Goal: Transaction & Acquisition: Purchase product/service

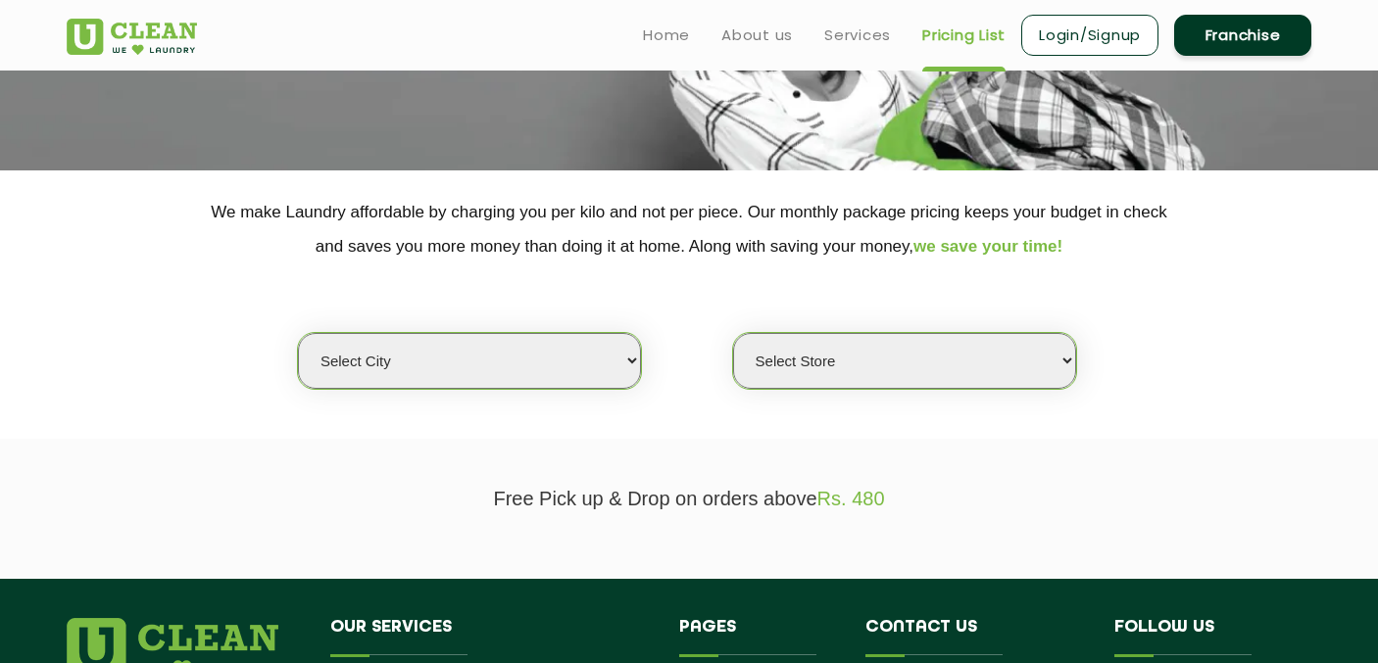
scroll to position [256, 0]
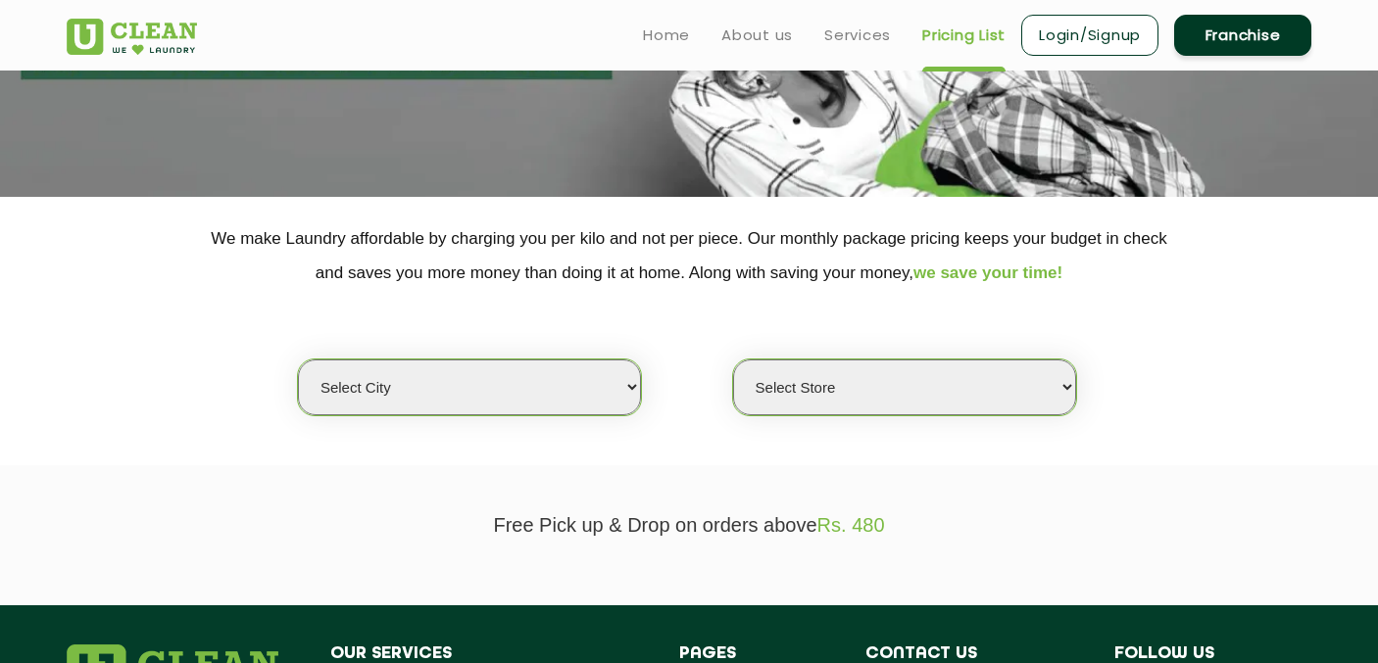
click at [502, 375] on select "Select city [GEOGRAPHIC_DATA] [GEOGRAPHIC_DATA] [GEOGRAPHIC_DATA] [GEOGRAPHIC_D…" at bounding box center [469, 388] width 343 height 56
select select "77"
click at [298, 360] on select "Select city Aalo Agartala Agra Ahmedabad Akola Aligarh Alwar - UClean Select Am…" at bounding box center [469, 388] width 343 height 56
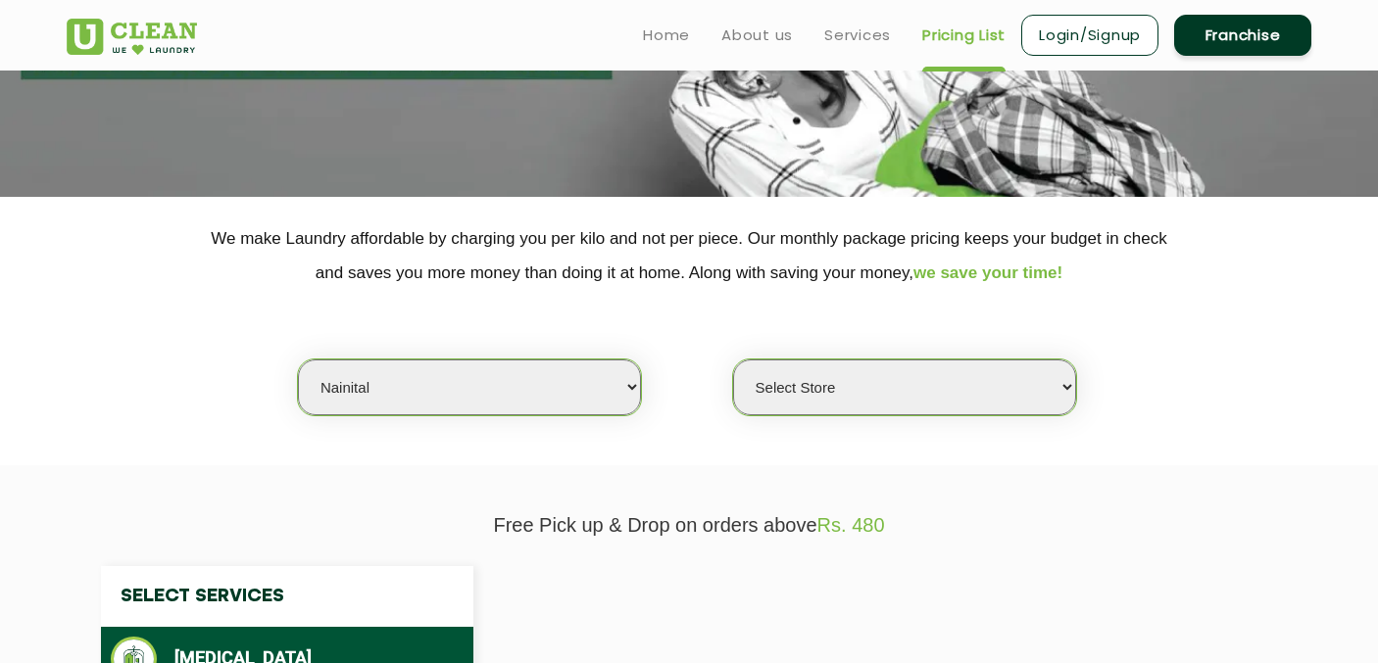
select select "0"
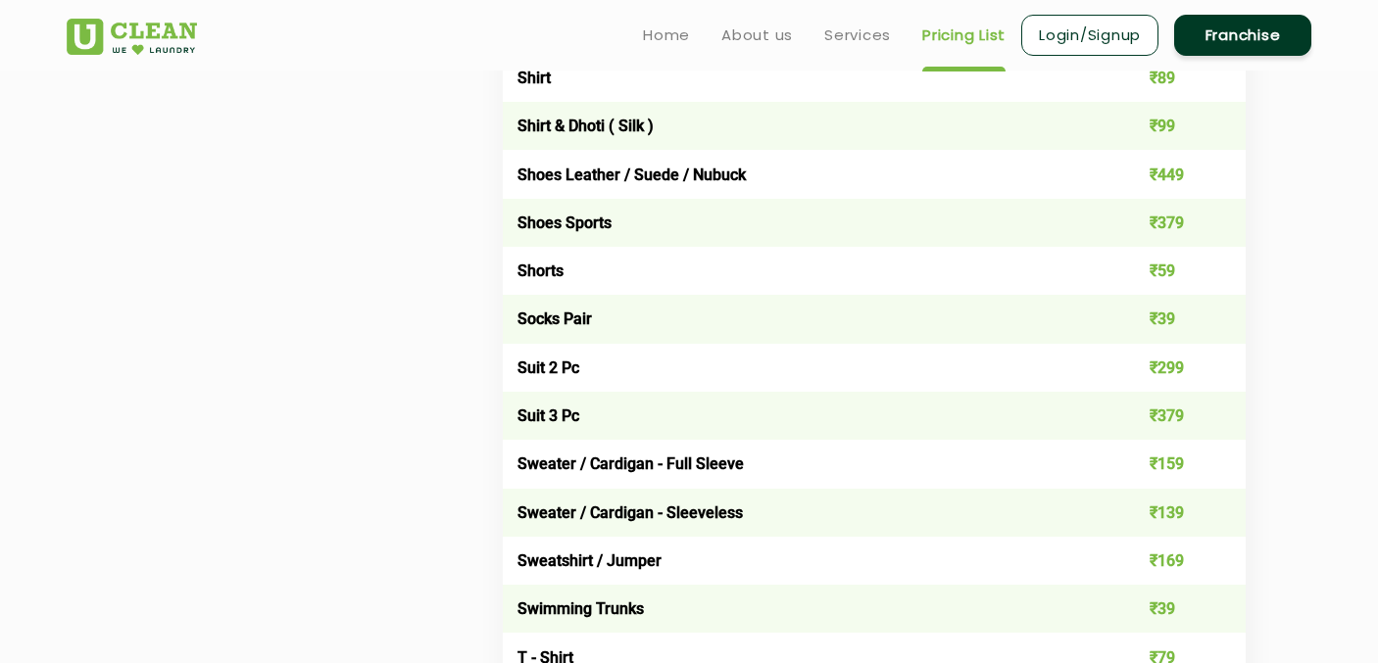
scroll to position [2926, 0]
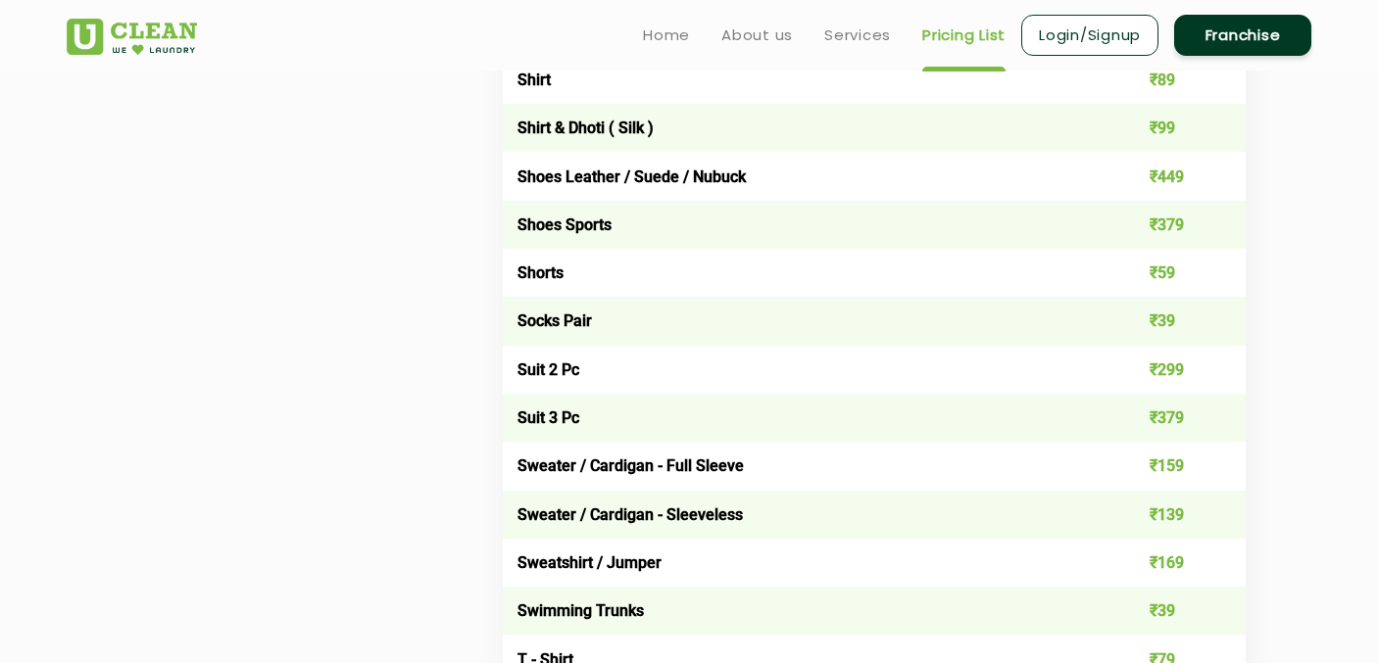
click at [1090, 45] on link "Login/Signup" at bounding box center [1089, 35] width 137 height 41
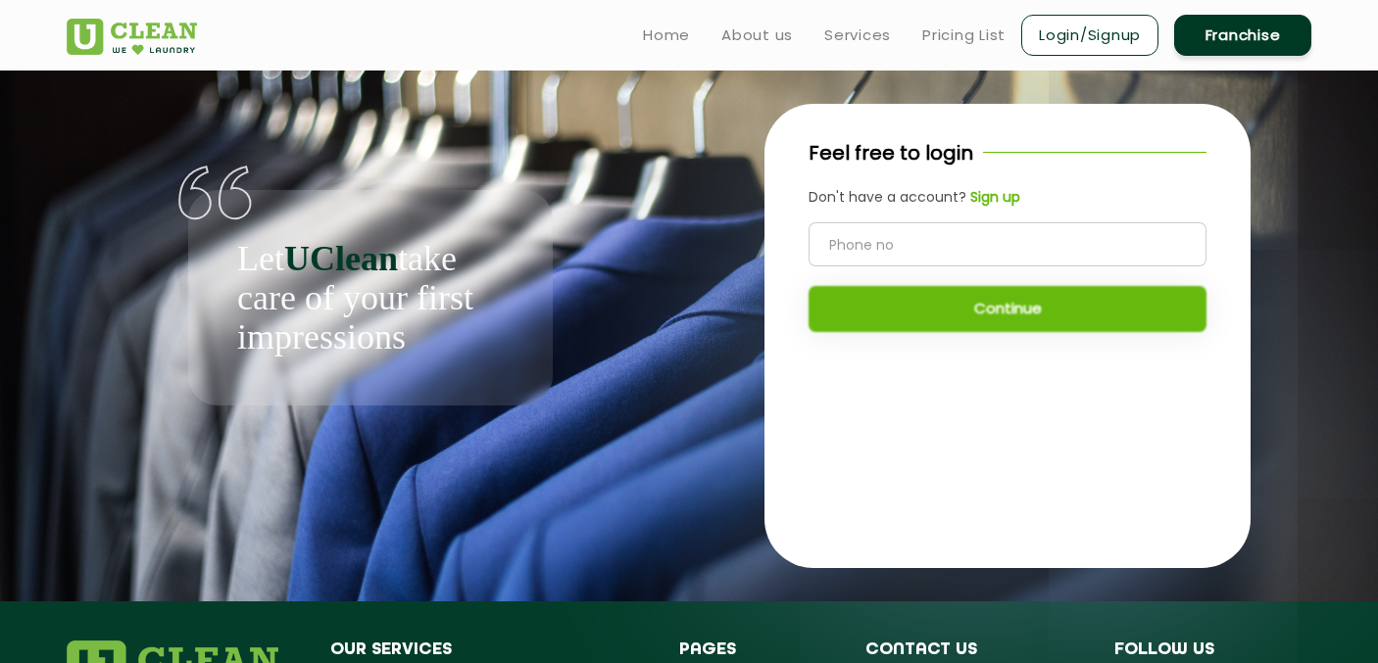
click at [944, 246] on input "tel" at bounding box center [1007, 244] width 398 height 44
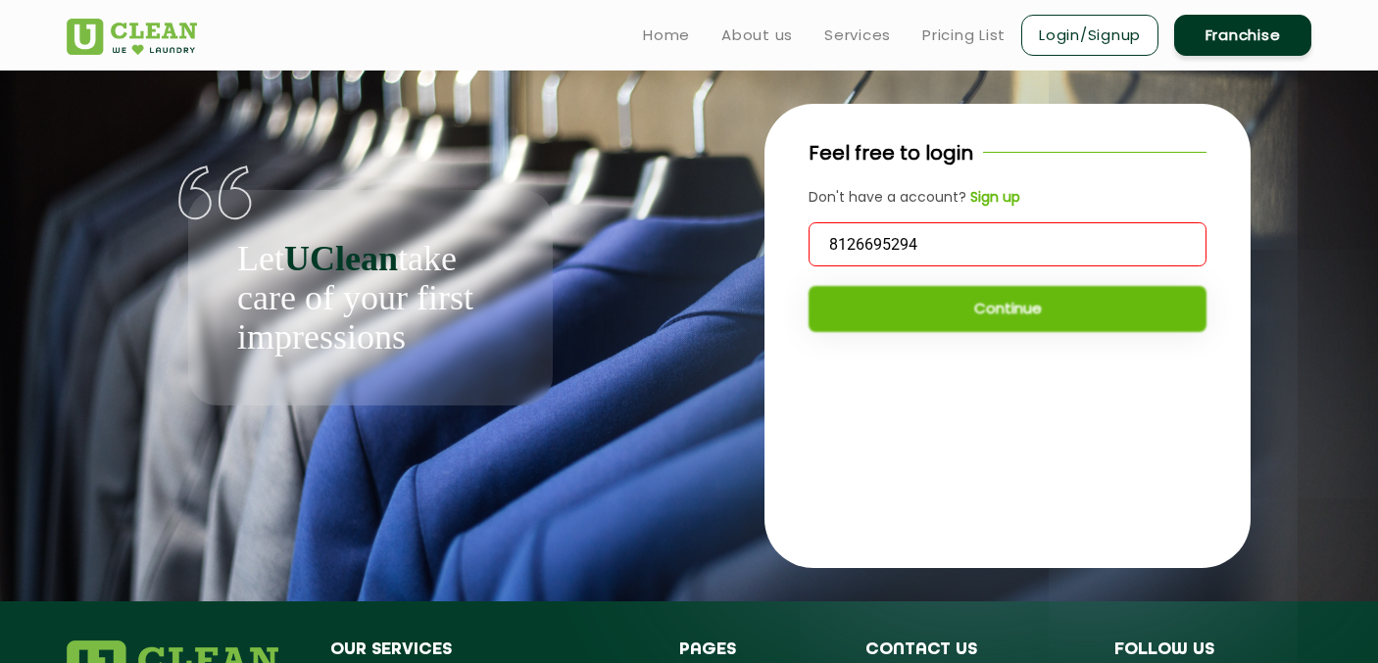
type input "8126695294"
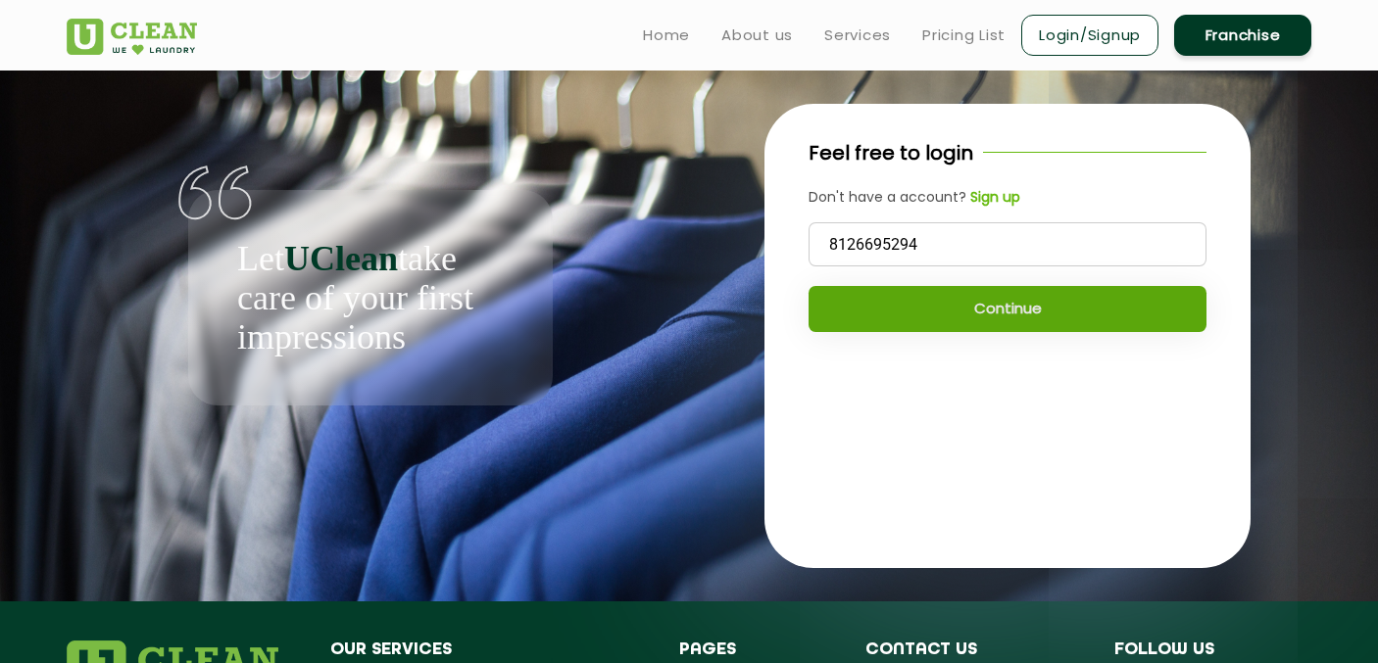
click at [1028, 320] on button "Continue" at bounding box center [1007, 309] width 398 height 46
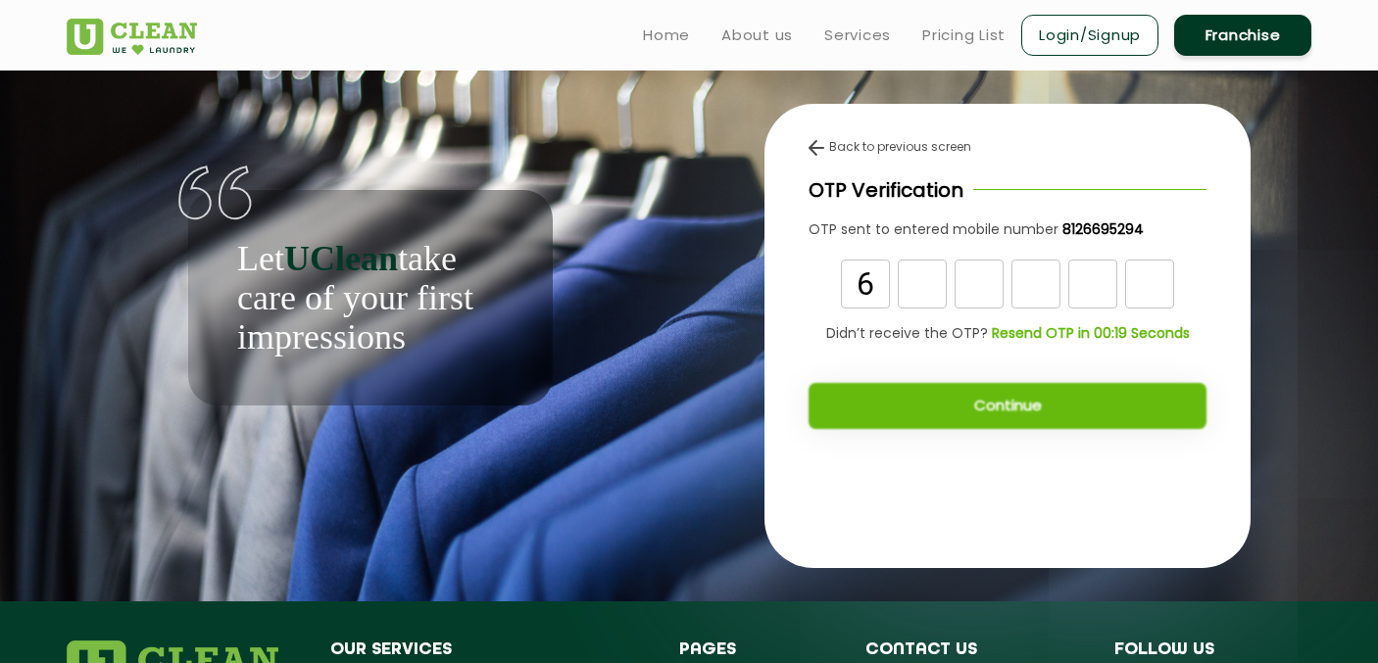
type input "6"
type input "3"
type input "0"
type input "9"
type input "0"
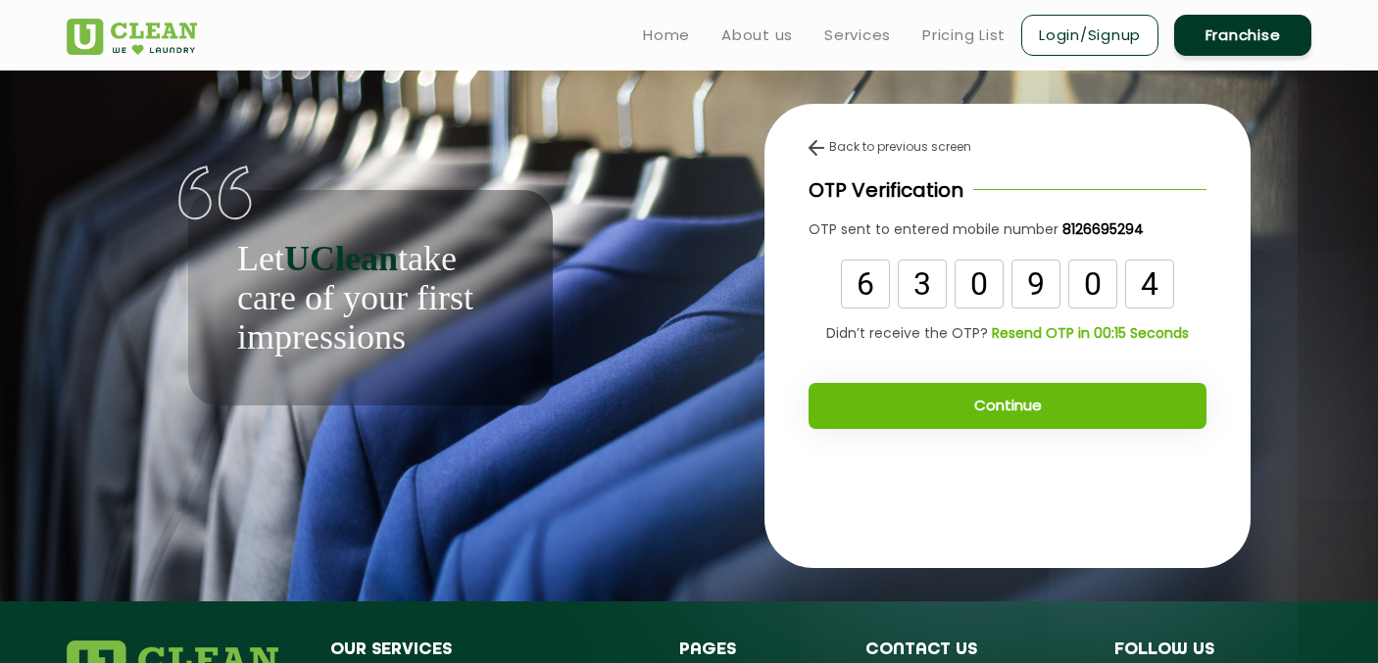
type input "4"
click at [958, 400] on button "Continue" at bounding box center [1007, 406] width 398 height 46
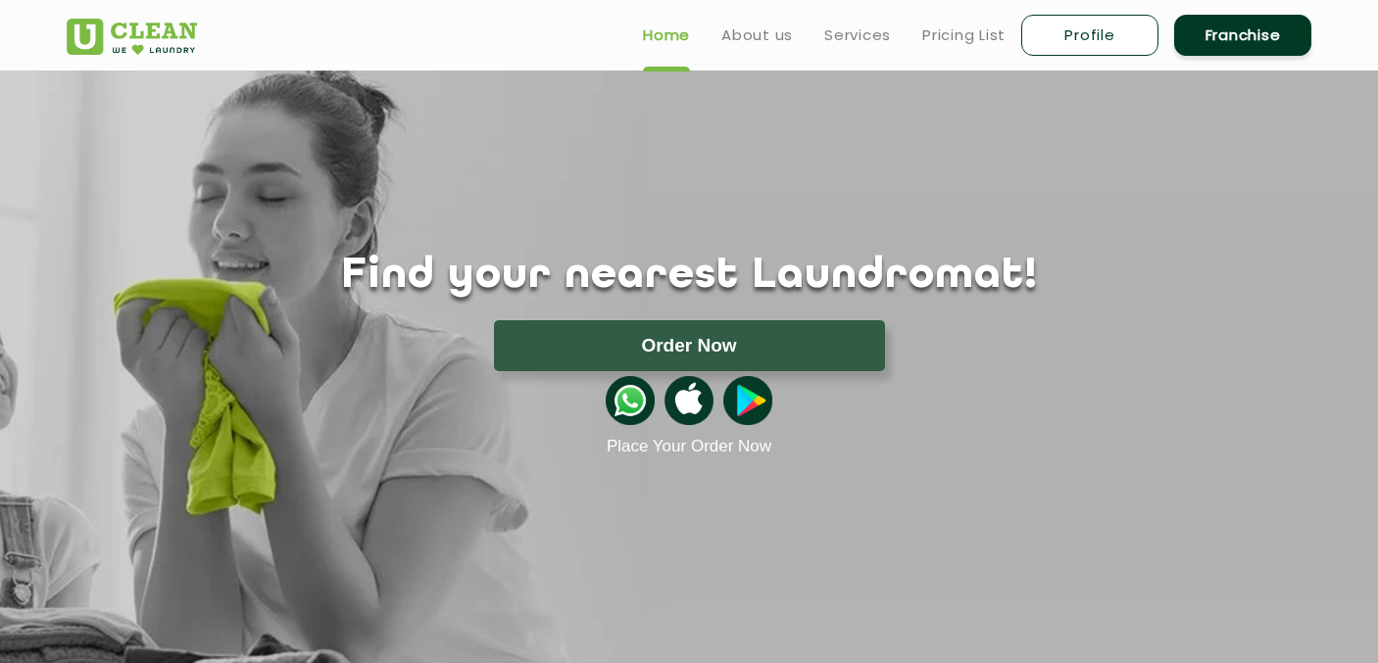
click at [844, 51] on ul "Home About us Services Pricing List Profile Franchise" at bounding box center [969, 35] width 684 height 46
click at [847, 18] on ul "Home About us Services Pricing List Profile Franchise" at bounding box center [969, 35] width 684 height 46
click at [848, 32] on link "Services" at bounding box center [857, 36] width 67 height 24
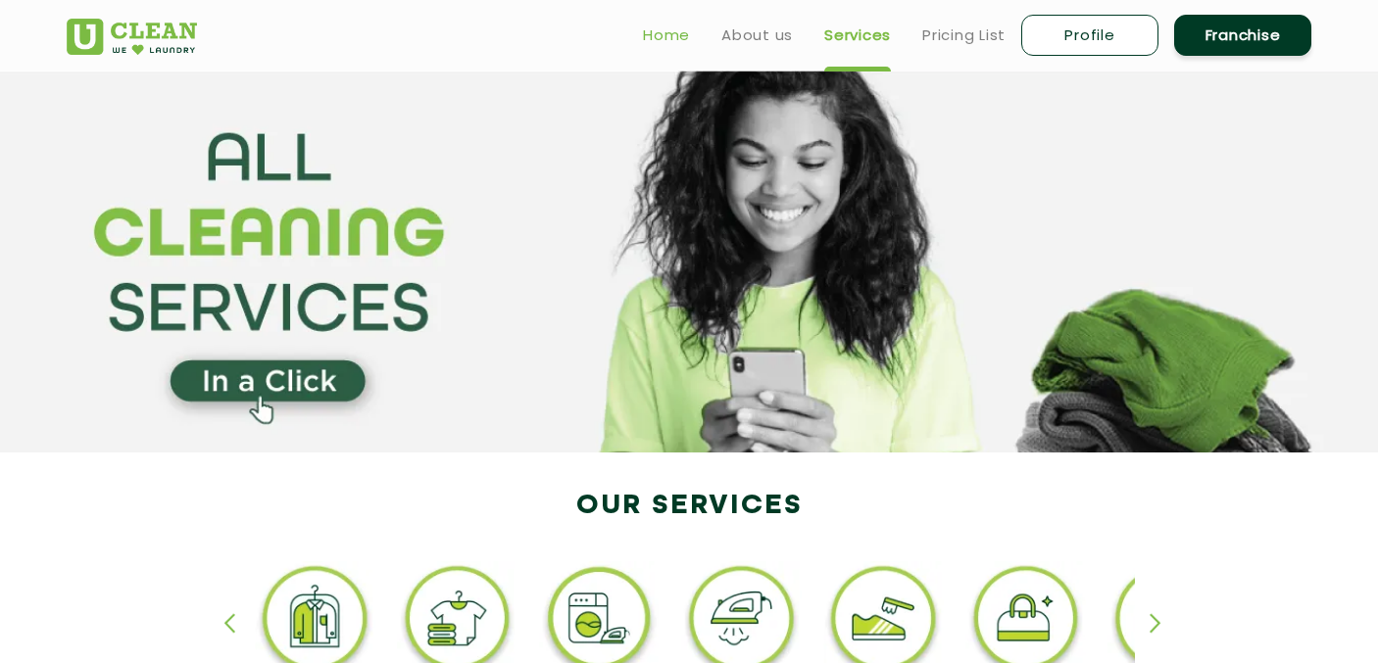
click at [669, 37] on link "Home" at bounding box center [666, 36] width 47 height 24
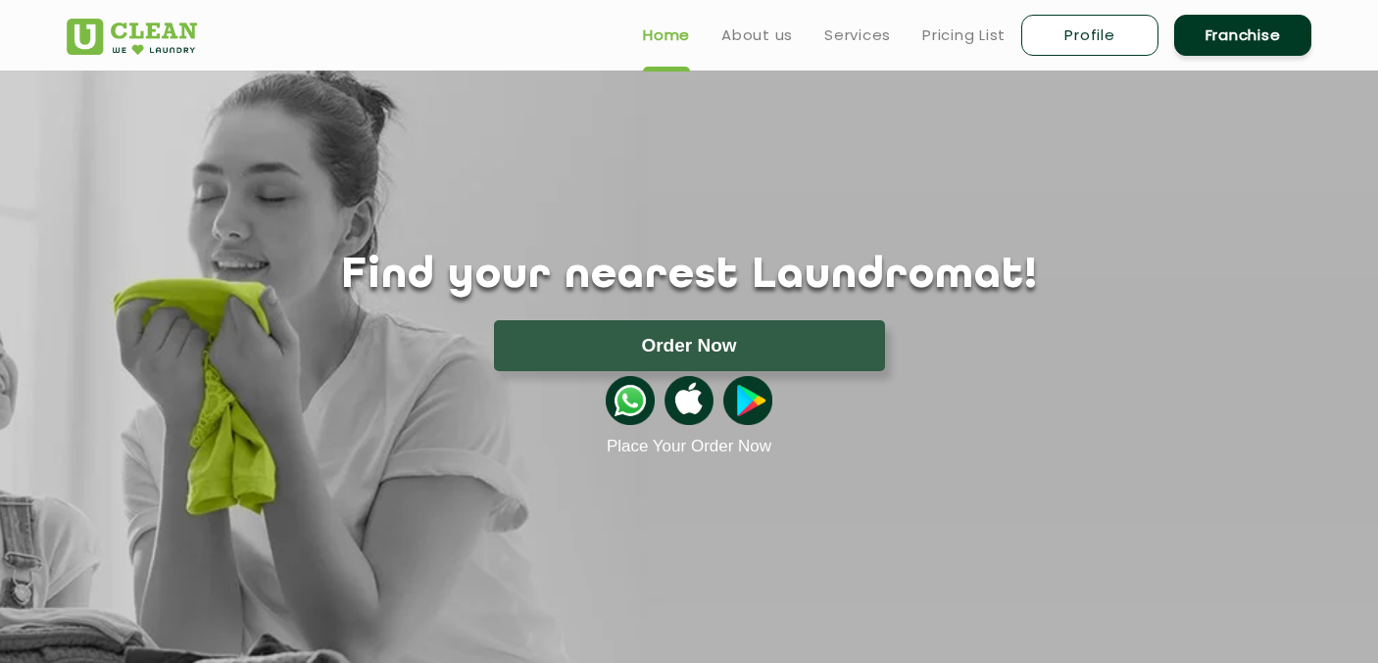
click at [694, 348] on button "Order Now" at bounding box center [689, 345] width 391 height 51
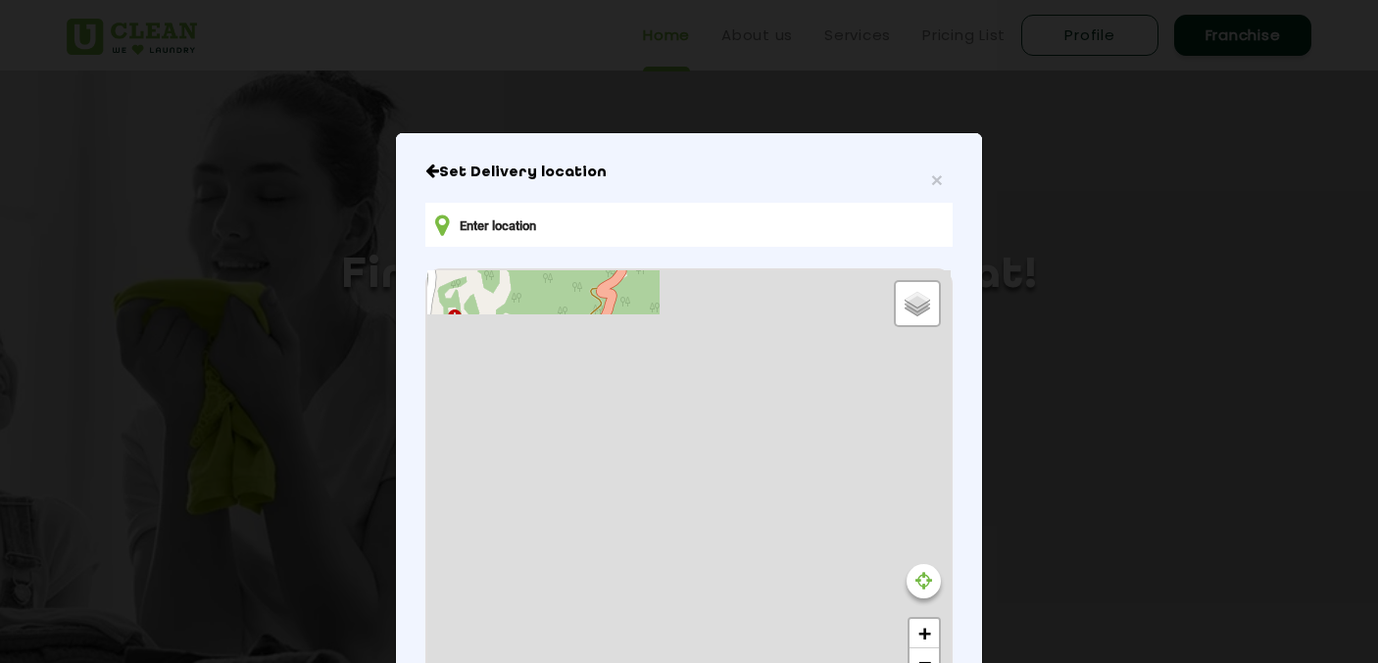
type input "1 near albani compound birla road, Mall Rd, Tallital, Nainital, Uttarakhand 263…"
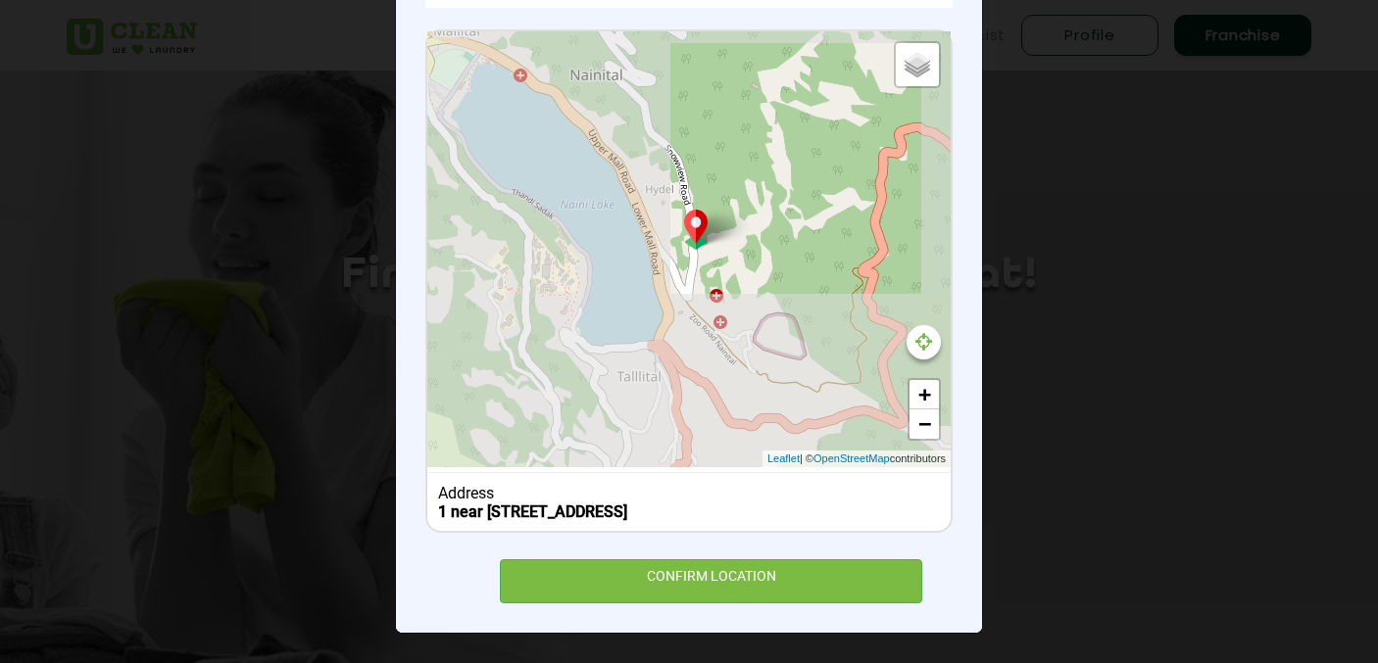
scroll to position [256, 0]
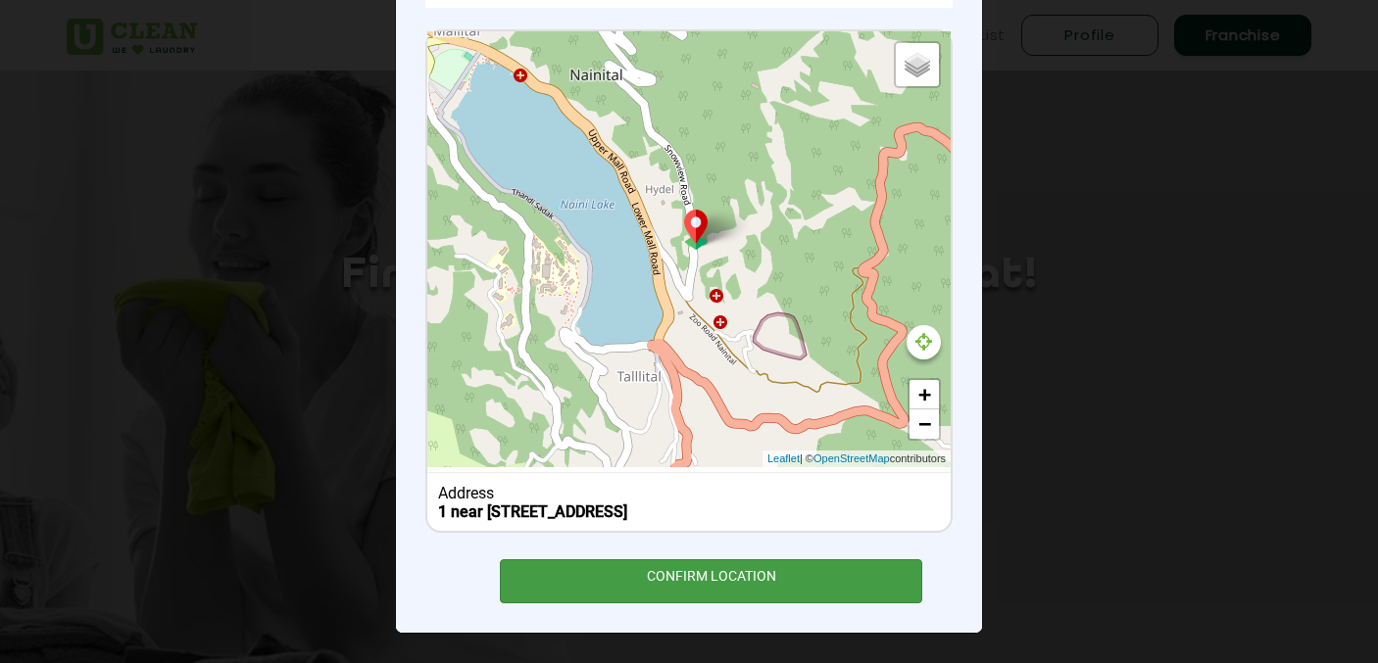
click at [780, 585] on div "CONFIRM LOCATION" at bounding box center [711, 582] width 422 height 44
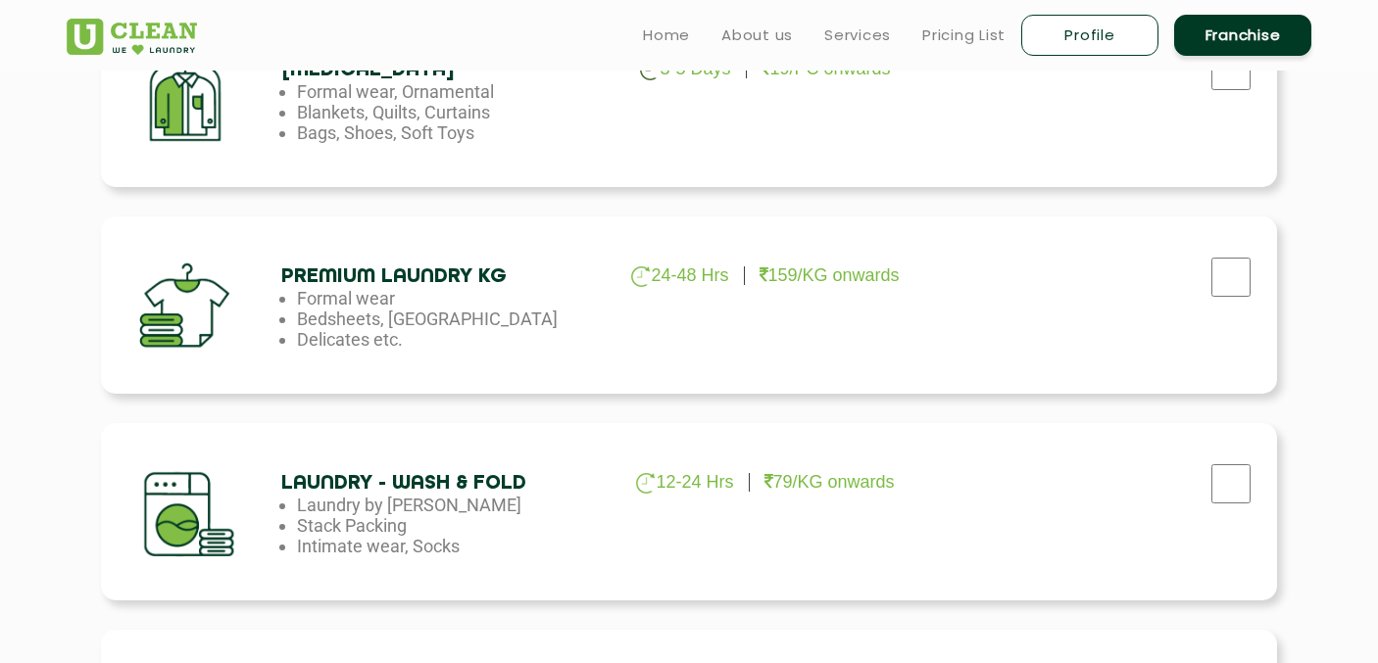
scroll to position [386, 0]
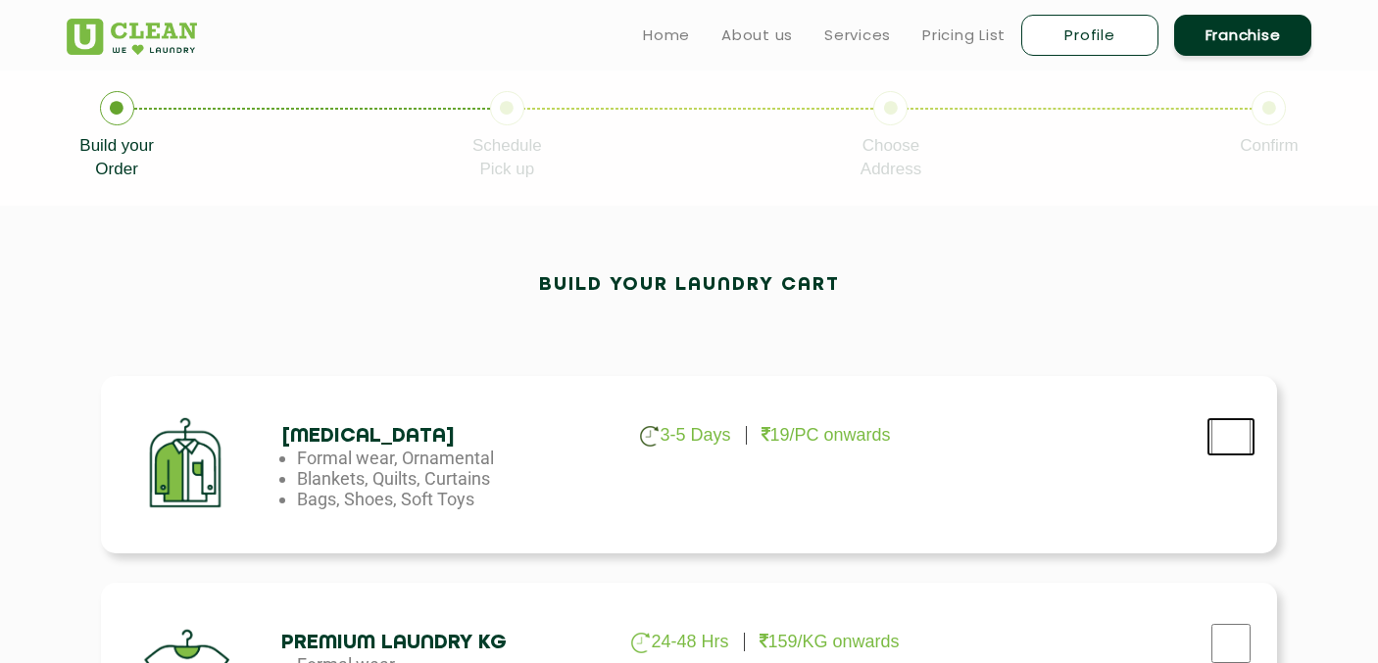
click at [1237, 424] on input "checkbox" at bounding box center [1230, 436] width 49 height 39
checkbox input "true"
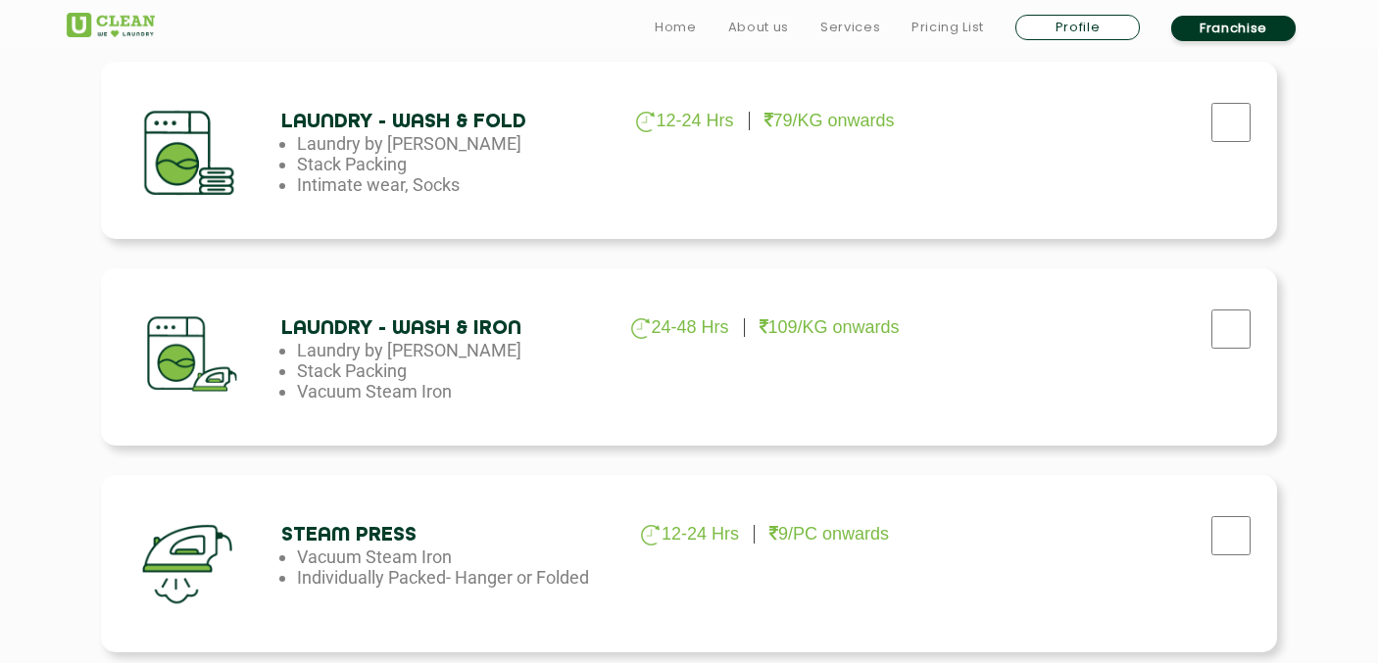
scroll to position [1480, 0]
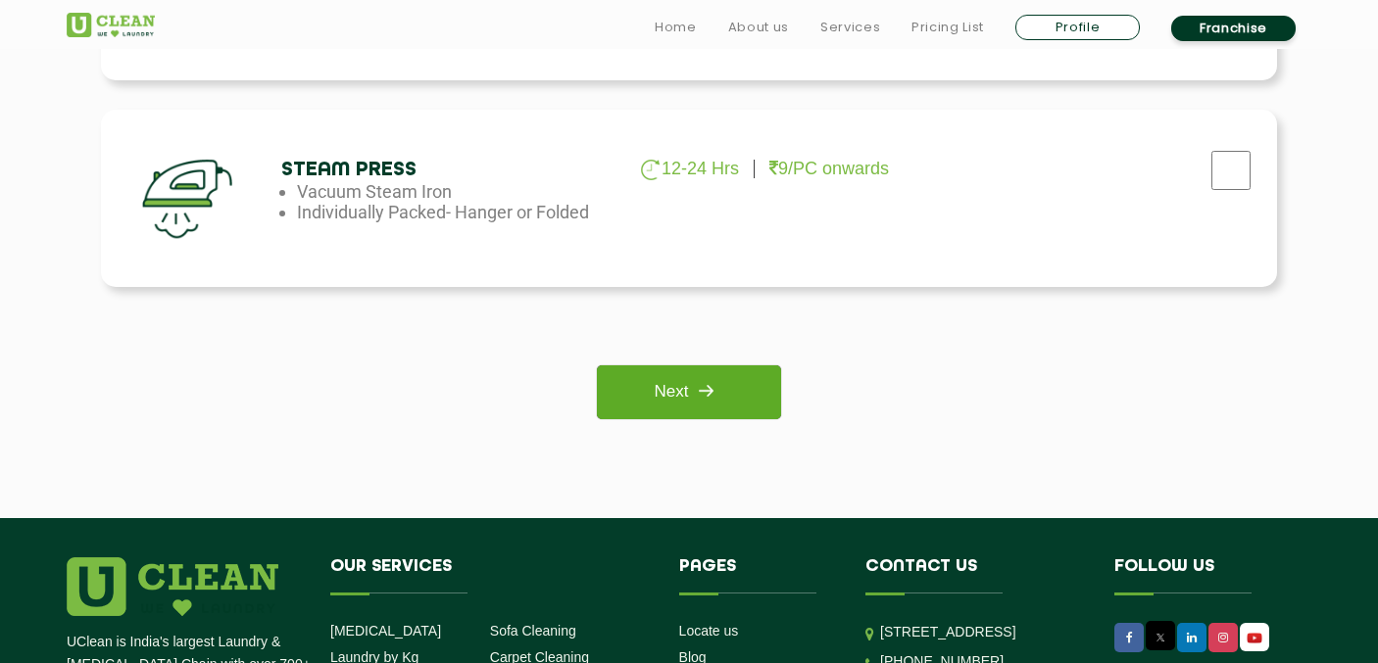
click at [690, 384] on link "Next" at bounding box center [688, 393] width 183 height 54
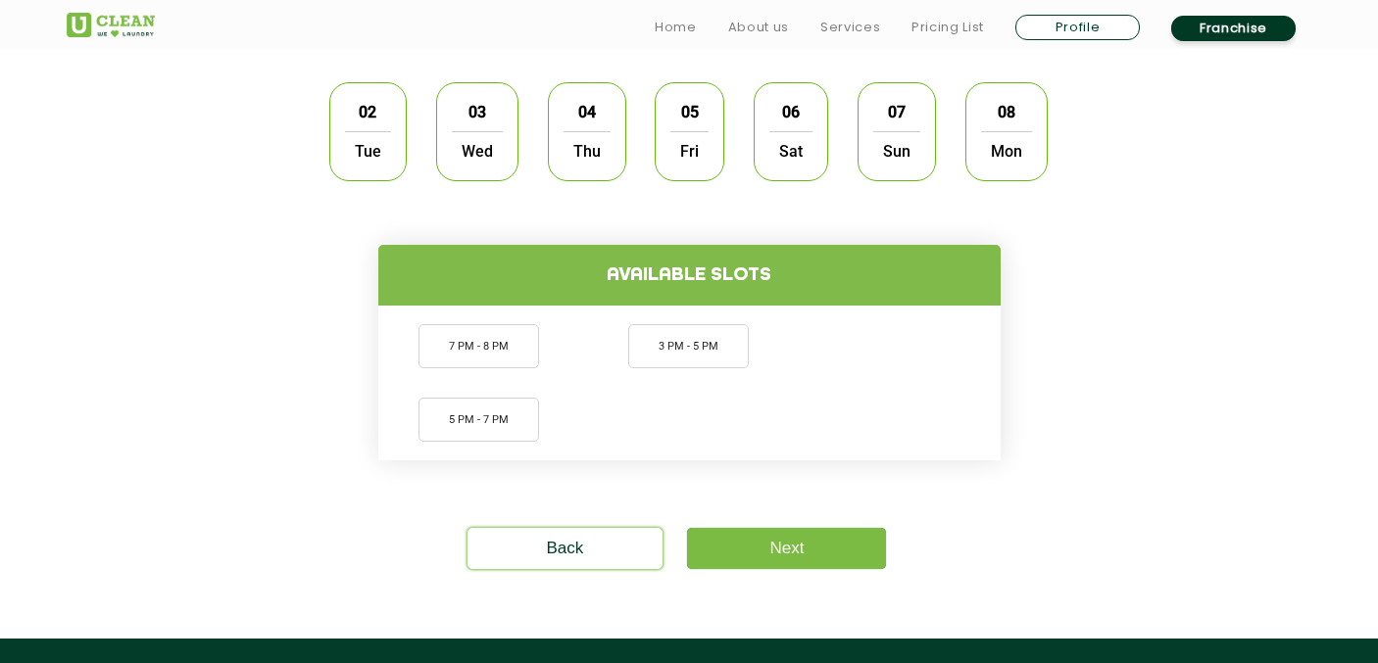
scroll to position [654, 0]
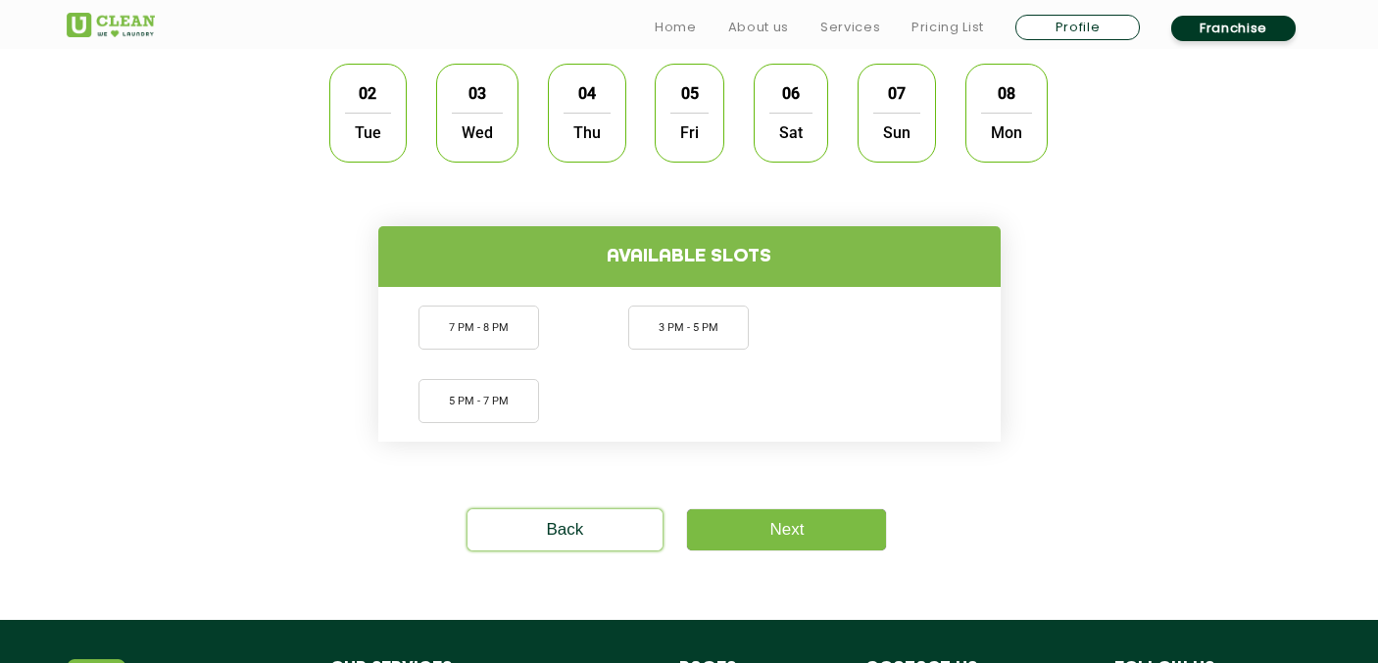
click at [359, 133] on span "Tue" at bounding box center [368, 132] width 46 height 39
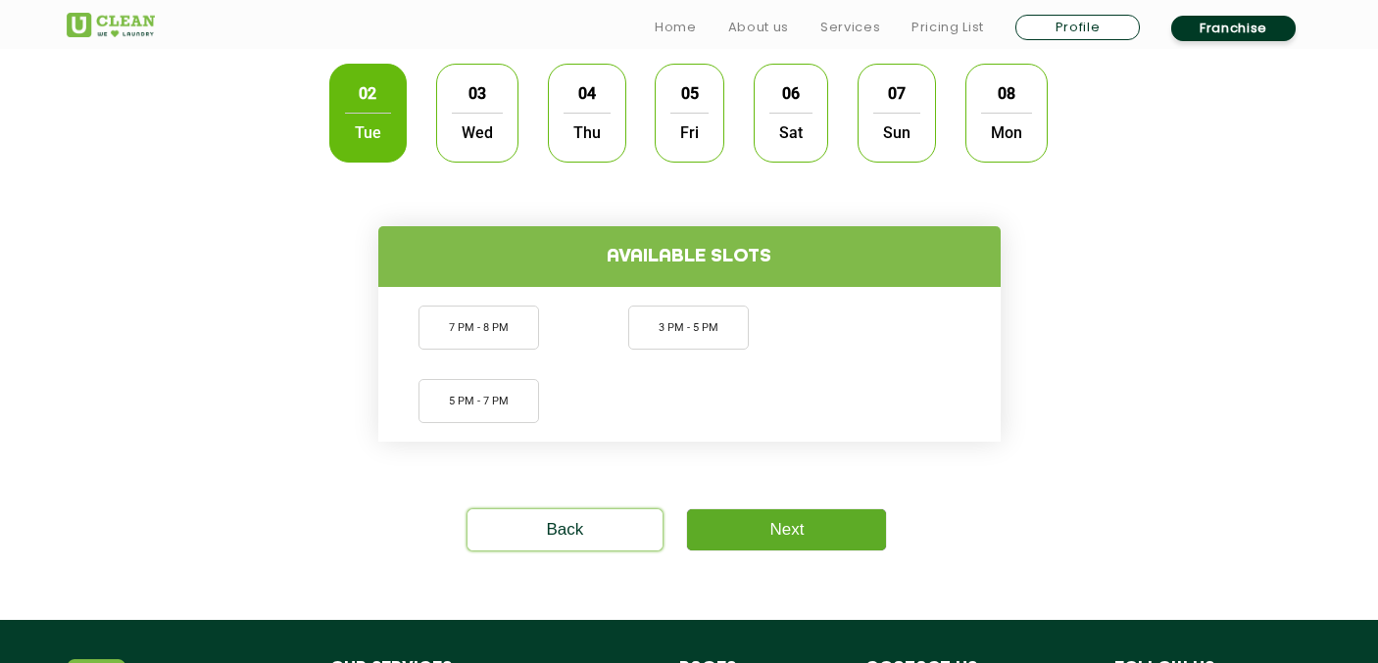
click at [770, 523] on link "Next" at bounding box center [786, 530] width 199 height 41
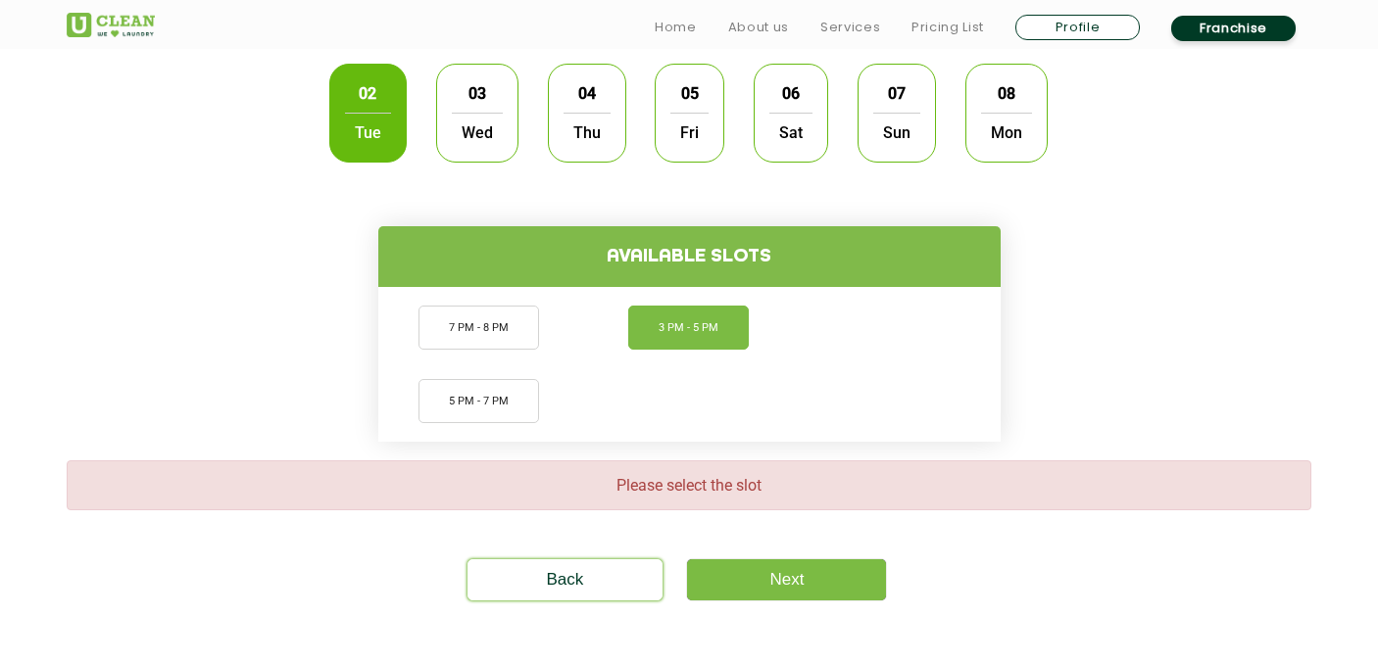
click at [680, 334] on li "3 PM - 5 PM" at bounding box center [688, 328] width 121 height 44
click at [805, 572] on link "Next" at bounding box center [786, 580] width 199 height 41
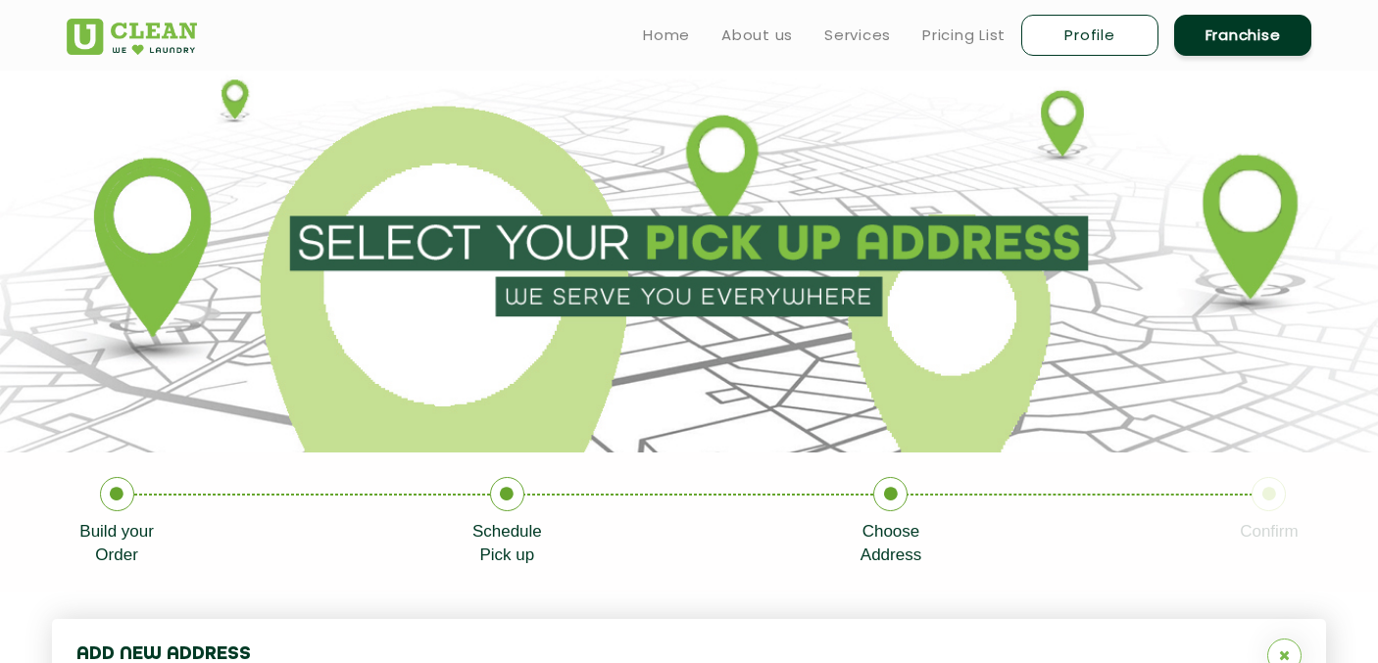
type input "Save"
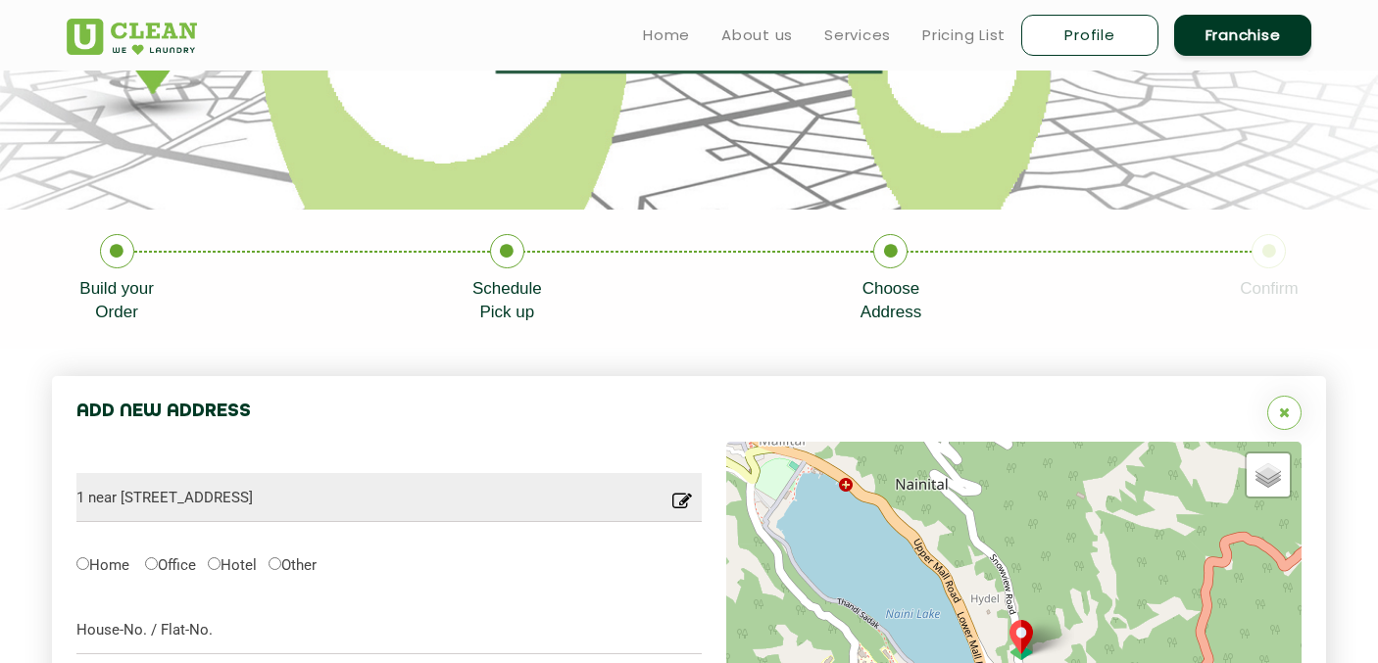
scroll to position [220, 0]
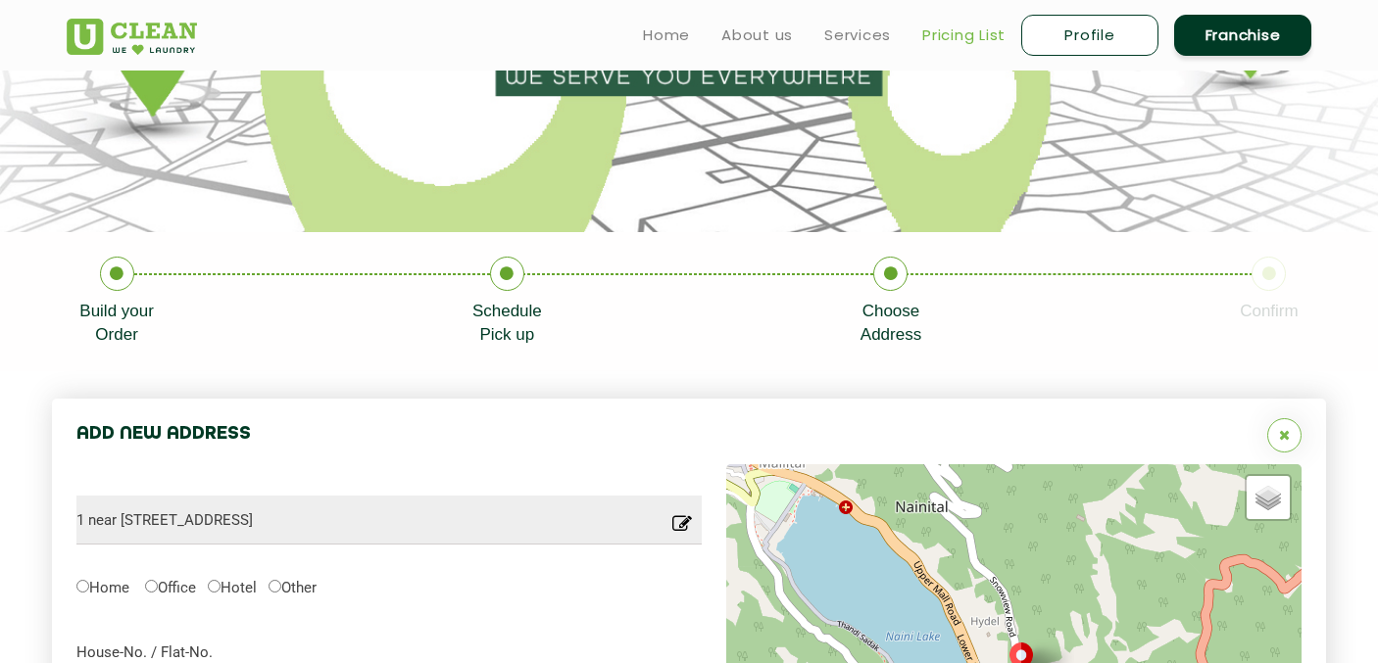
click at [932, 27] on link "Pricing List" at bounding box center [963, 36] width 83 height 24
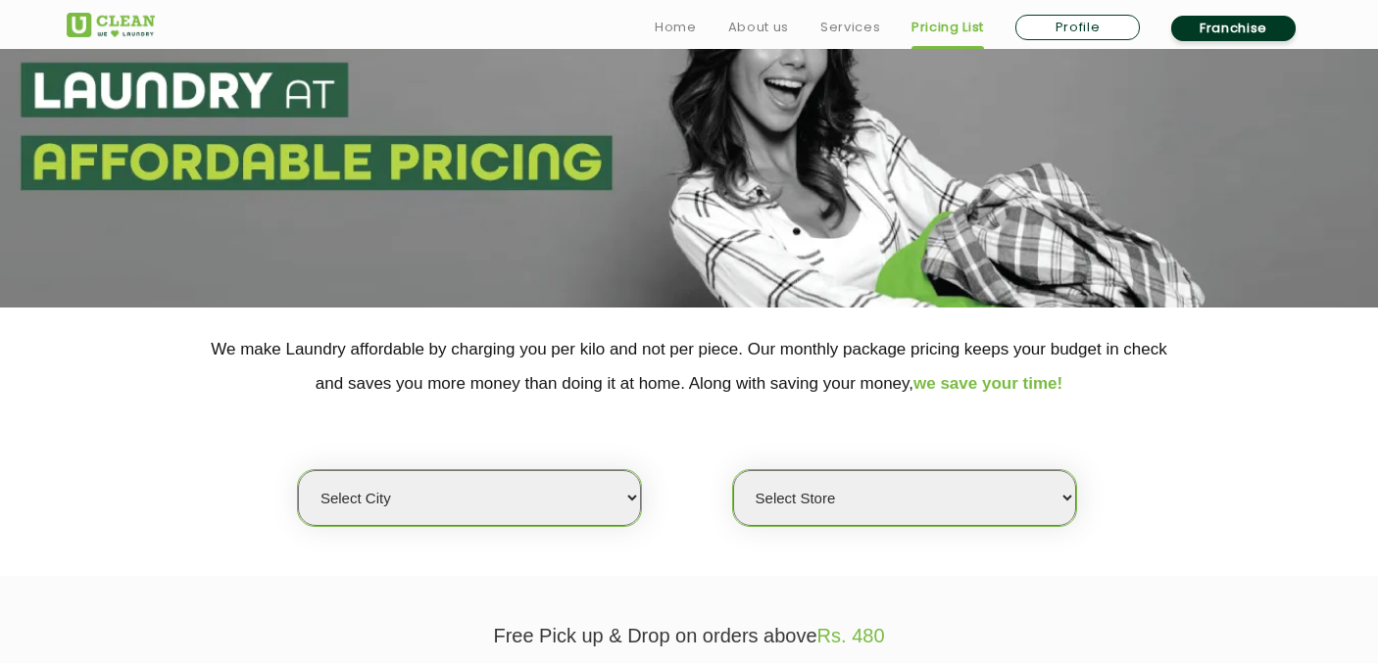
scroll to position [229, 0]
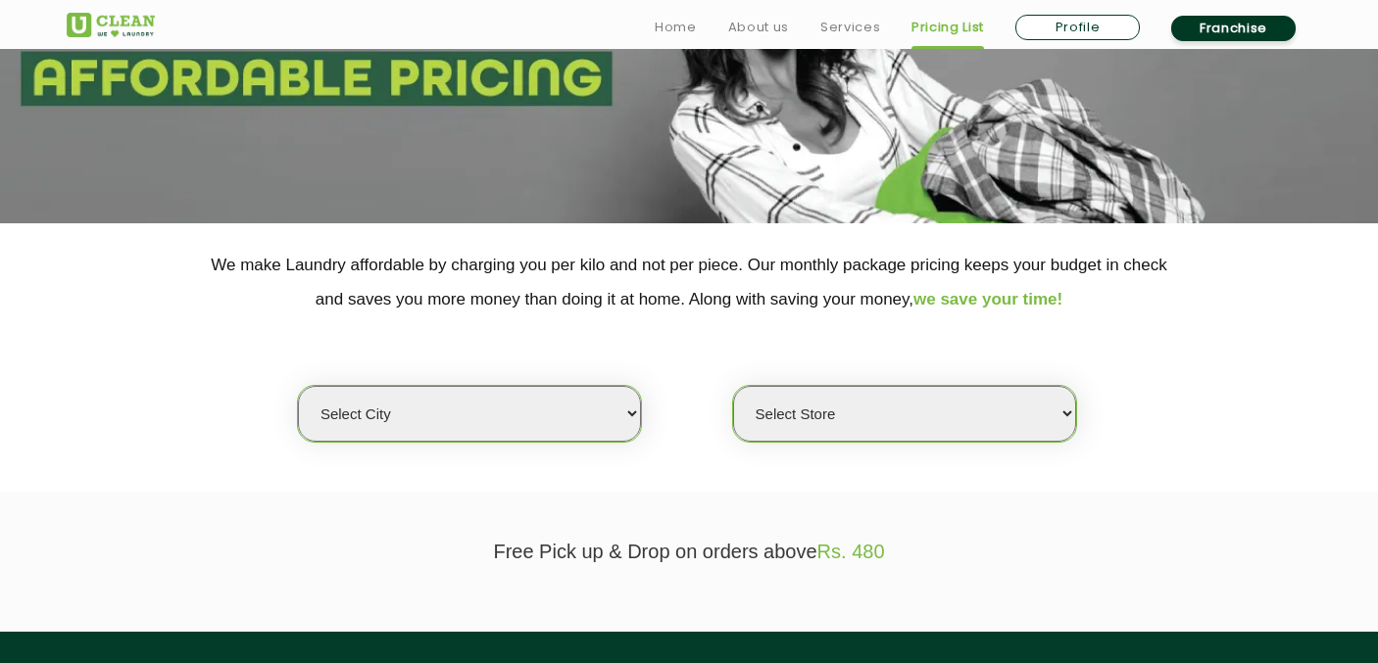
click at [530, 434] on select "Select city Aalo Agartala Agra Ahmedabad Akola Aligarh Alwar - UClean Select Am…" at bounding box center [469, 414] width 343 height 56
select select "77"
click at [298, 386] on select "Select city Aalo Agartala Agra Ahmedabad Akola Aligarh Alwar - UClean Select Am…" at bounding box center [469, 414] width 343 height 56
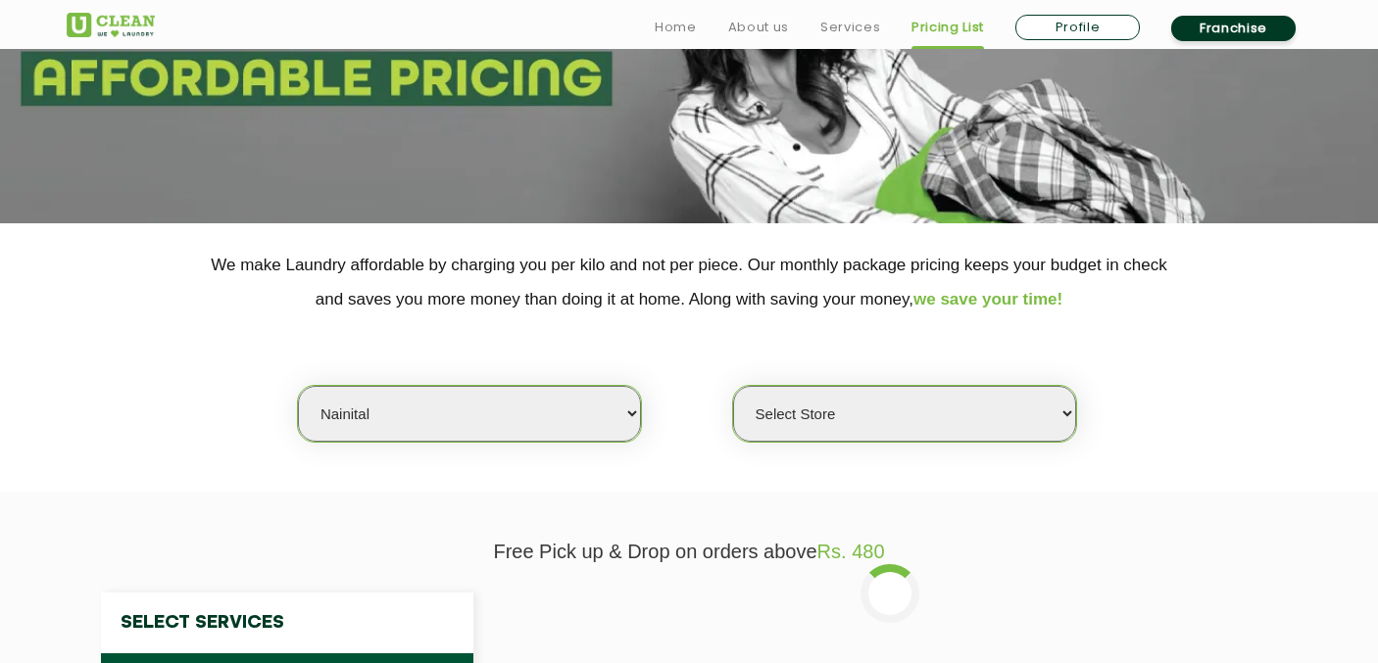
click at [914, 397] on select "Select Store UClean Nainital" at bounding box center [904, 414] width 343 height 56
select select "238"
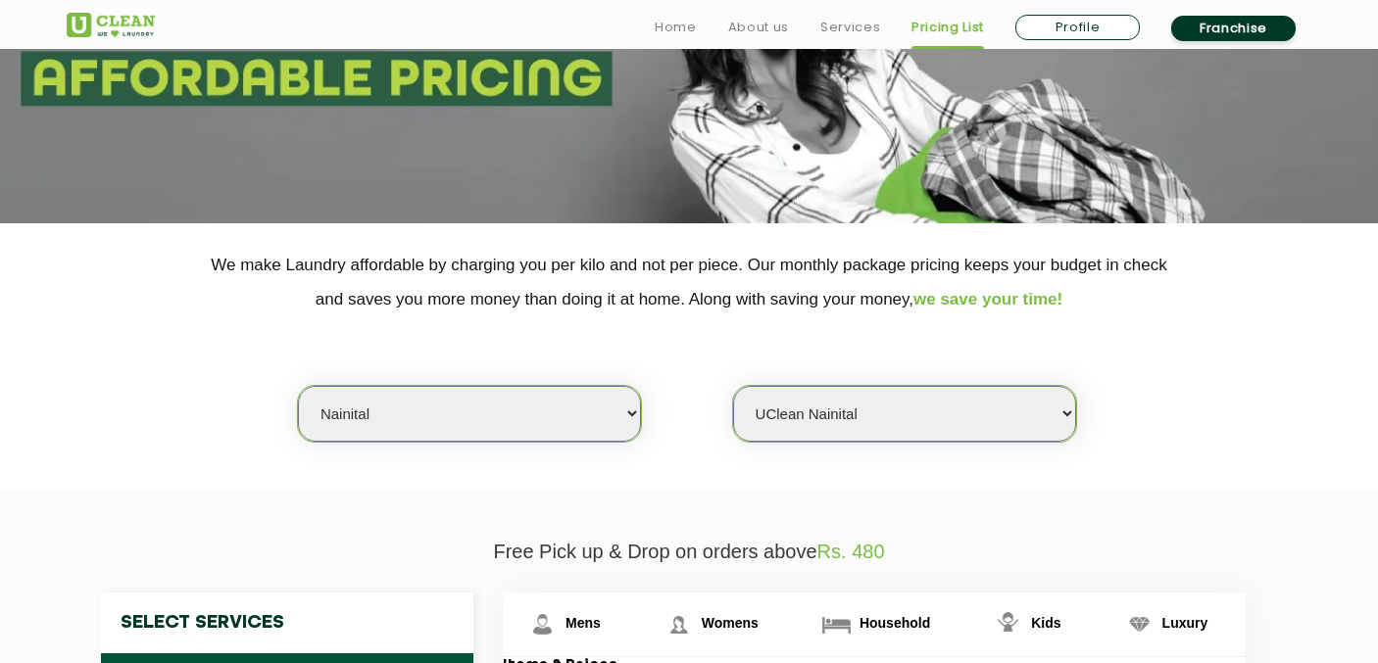
click at [733, 386] on select "Select Store UClean Nainital" at bounding box center [904, 414] width 343 height 56
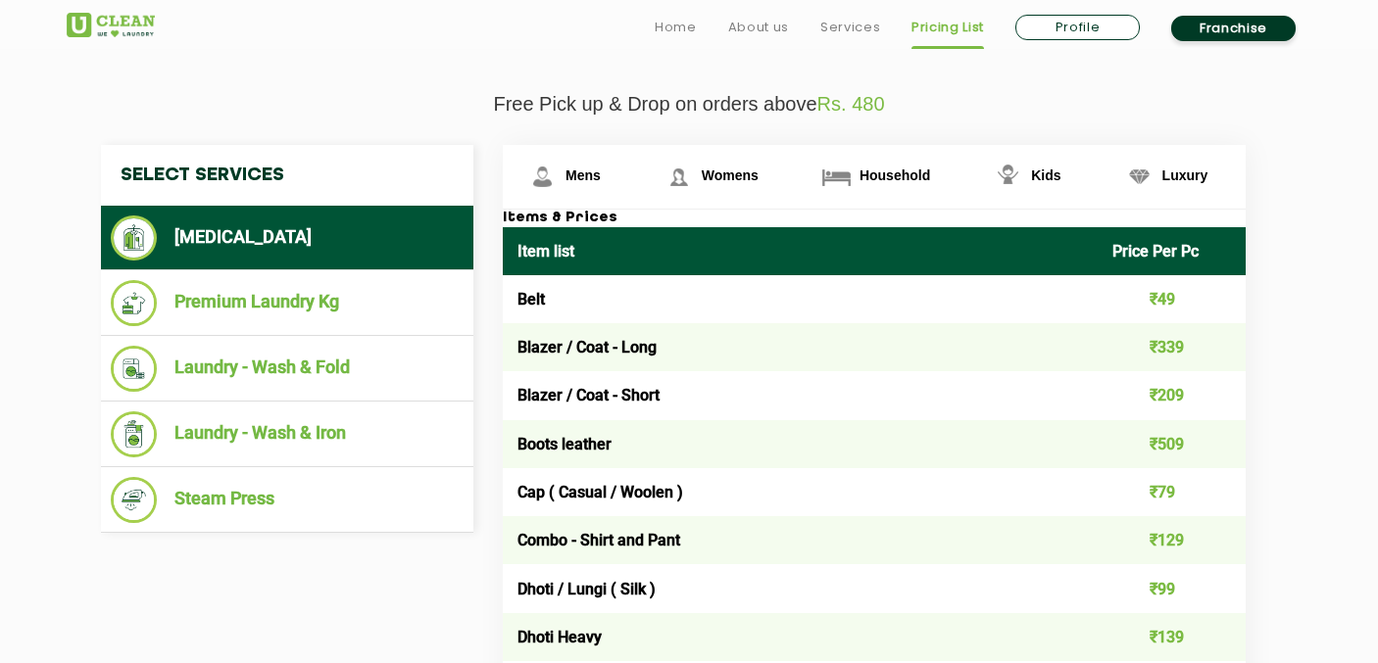
scroll to position [681, 0]
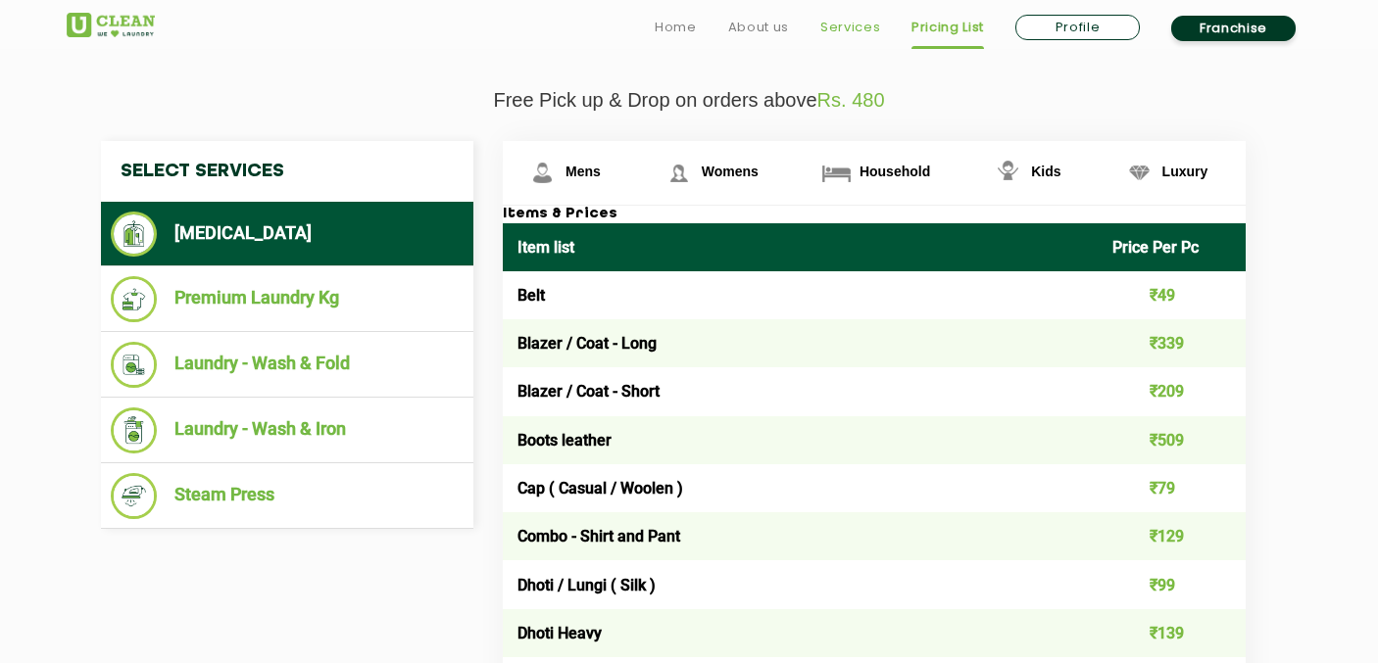
click at [845, 27] on link "Services" at bounding box center [850, 28] width 60 height 24
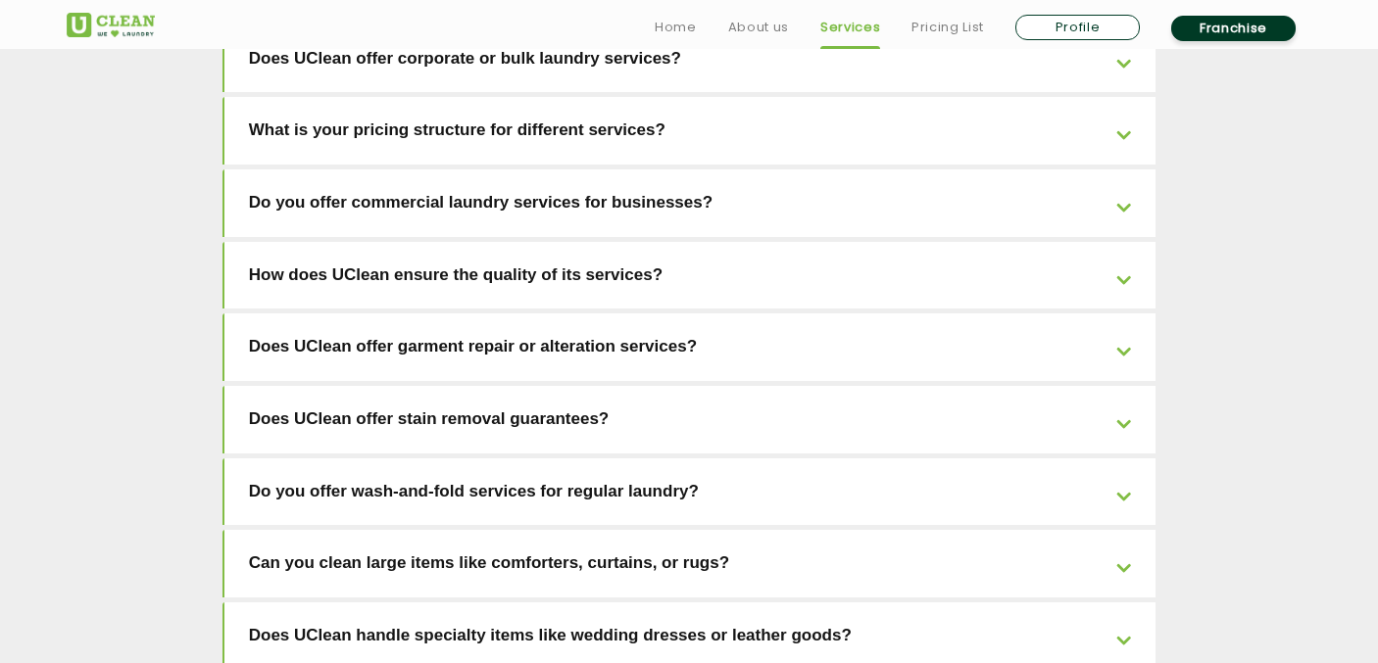
scroll to position [3391, 0]
click at [620, 313] on link "Does UClean offer garment repair or alteration services?" at bounding box center [690, 347] width 932 height 68
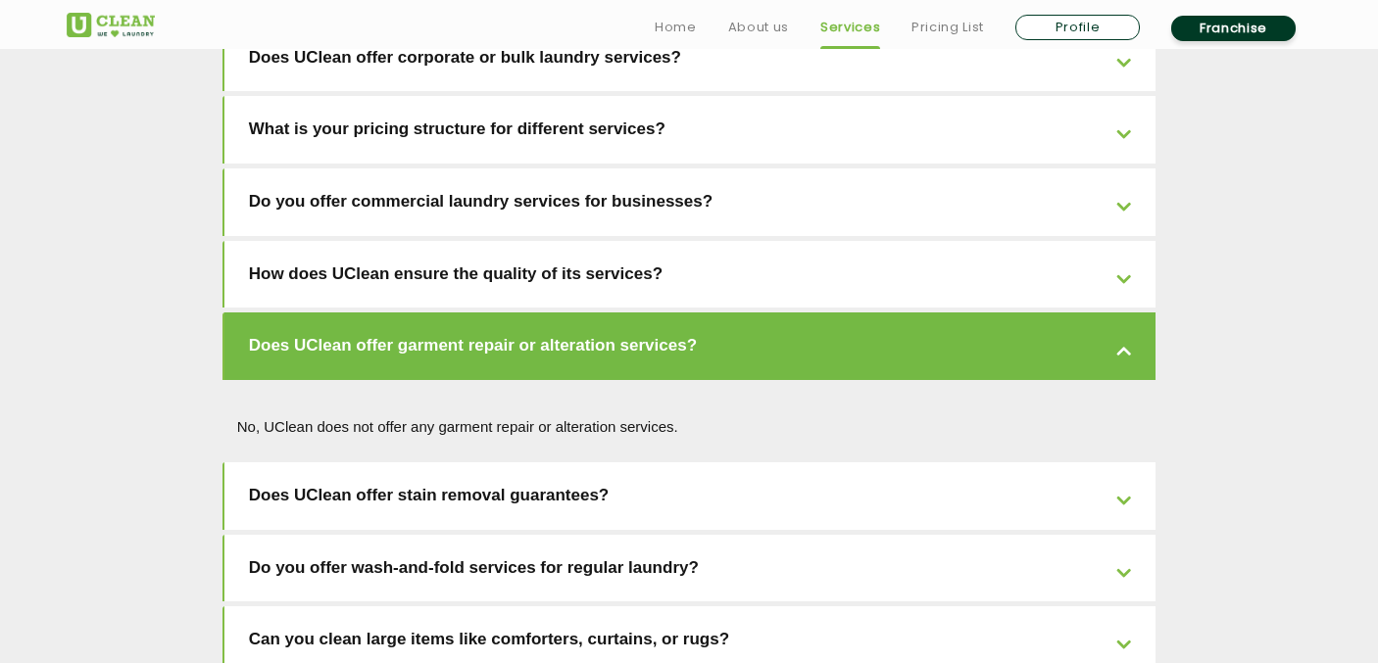
click at [621, 313] on link "Does UClean offer garment repair or alteration services?" at bounding box center [690, 347] width 932 height 68
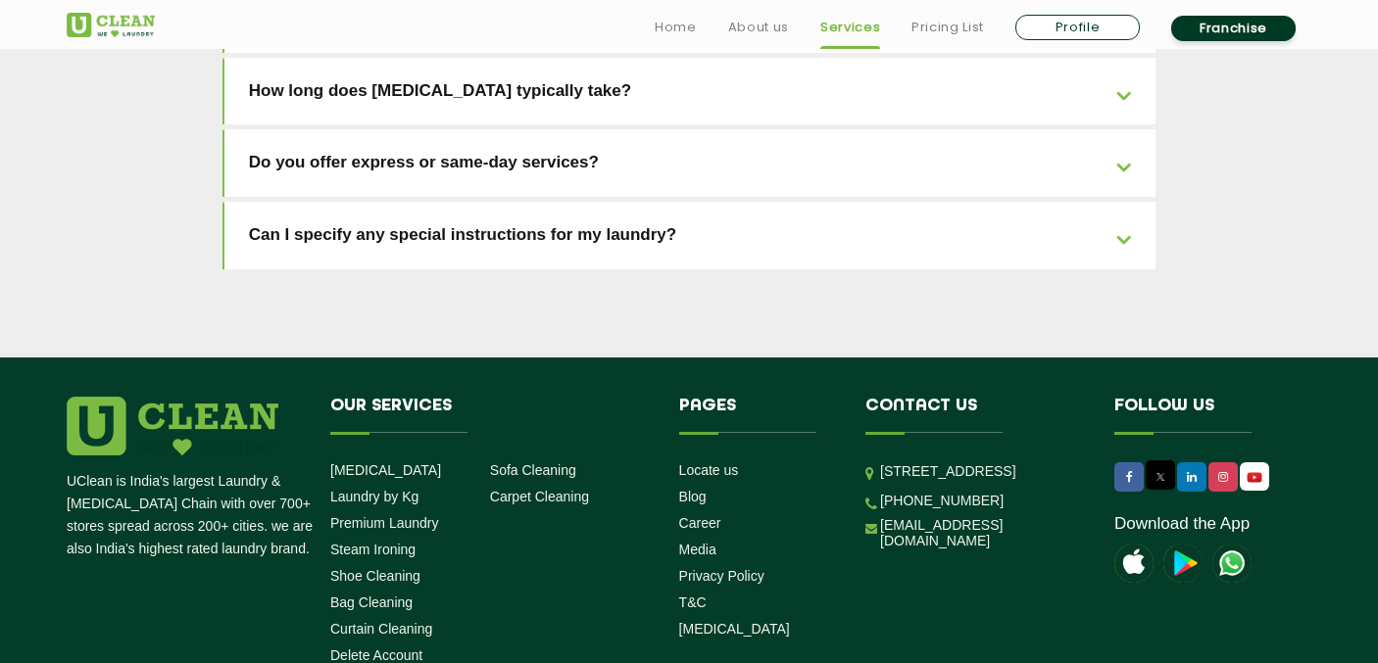
click at [644, 202] on link "Can I specify any special instructions for my laundry?" at bounding box center [690, 236] width 932 height 68
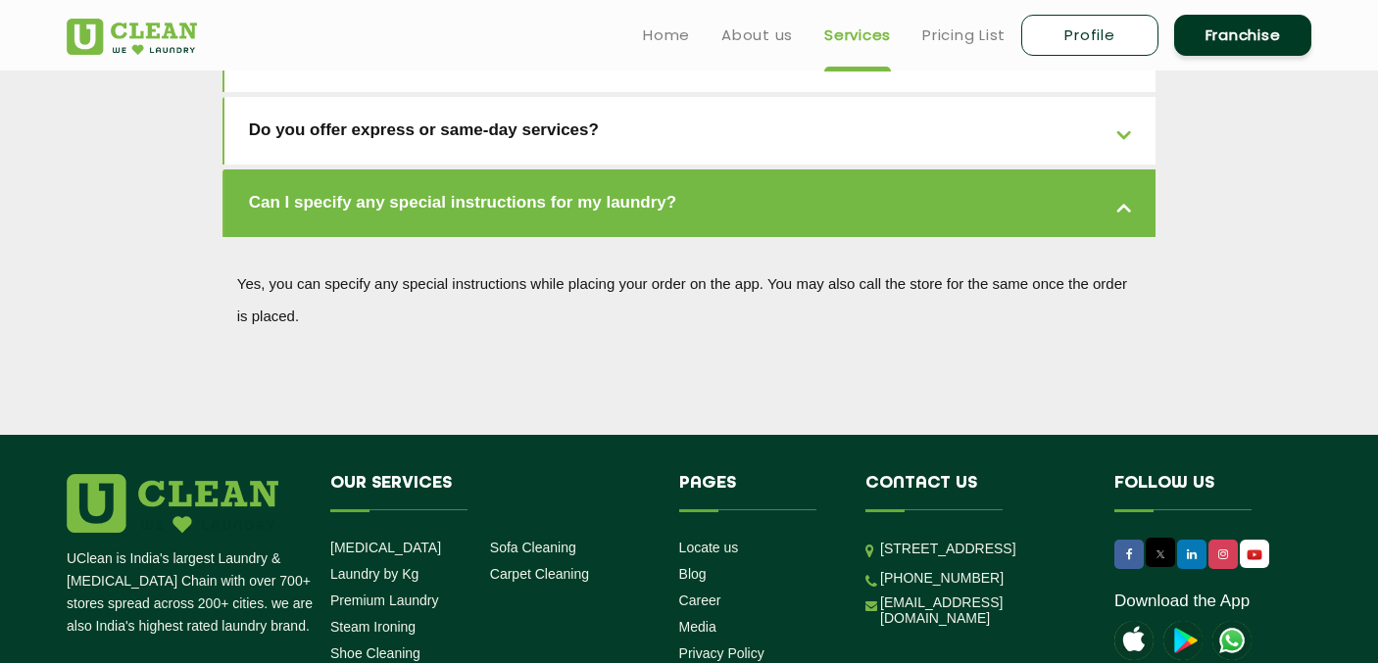
scroll to position [4513, 0]
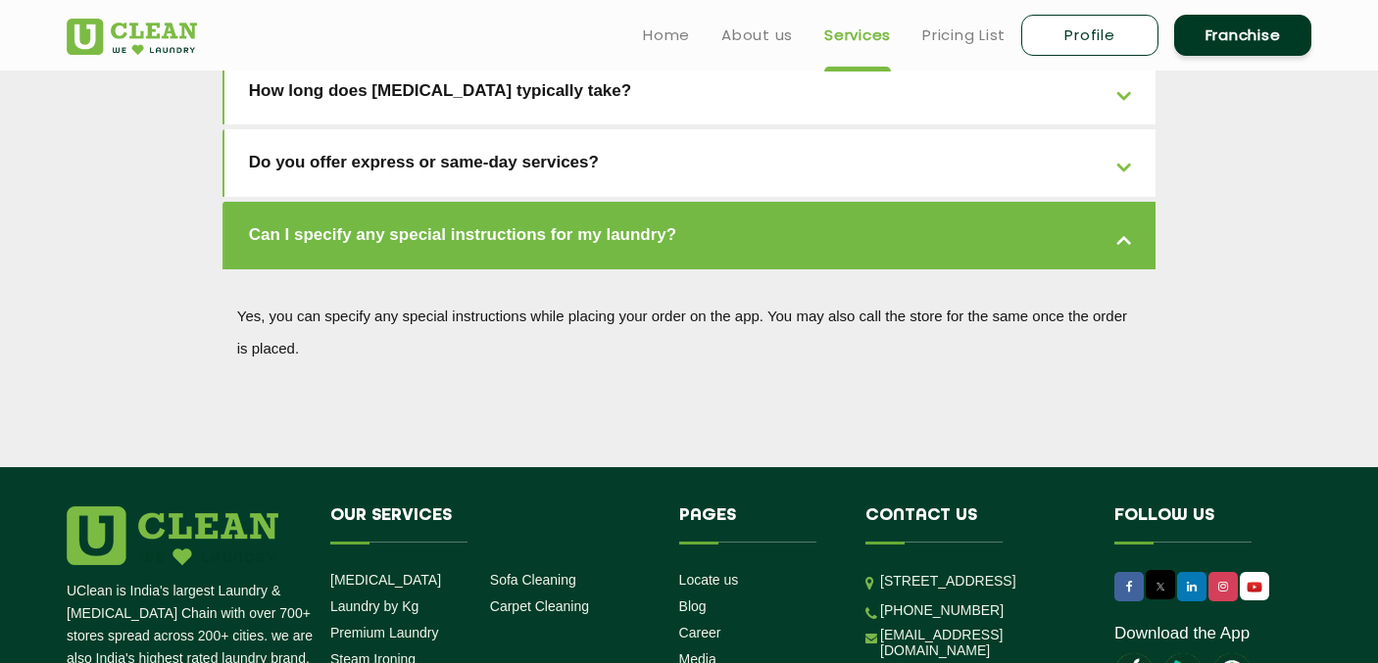
click at [638, 202] on link "Can I specify any special instructions for my laundry?" at bounding box center [690, 236] width 932 height 68
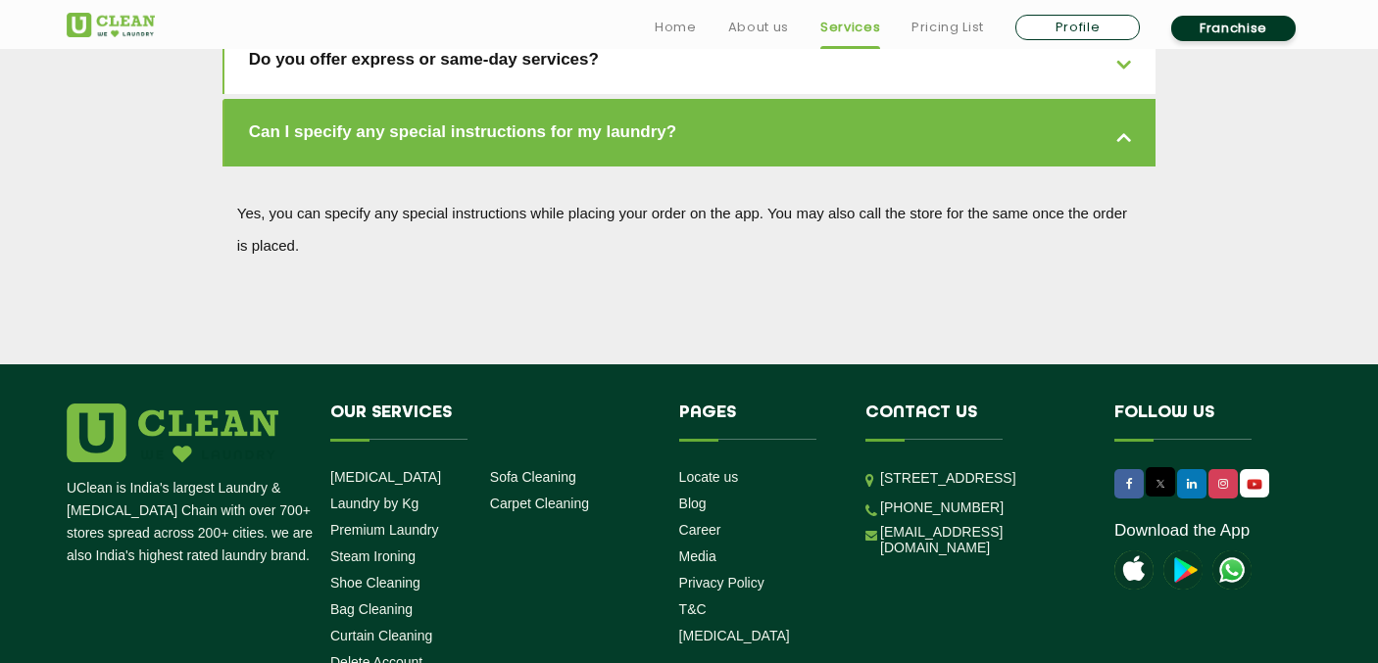
scroll to position [4622, 0]
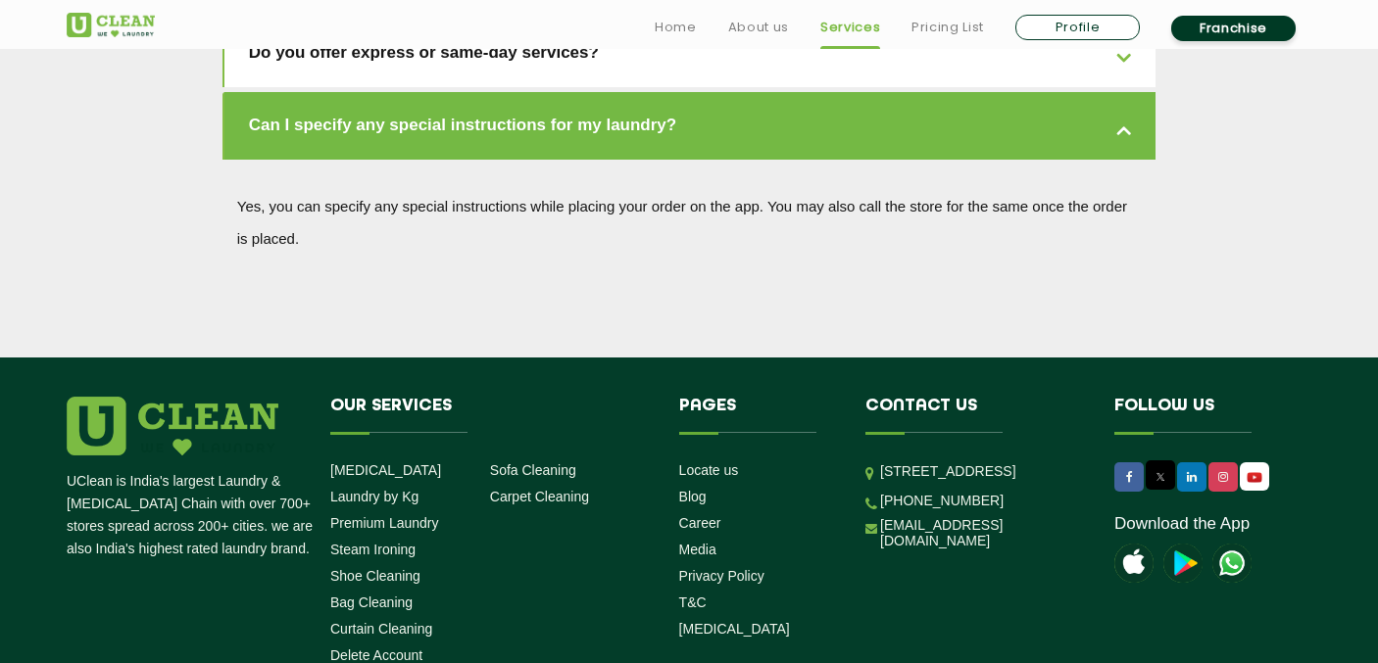
click at [1079, 23] on link "Profile" at bounding box center [1077, 27] width 124 height 25
select select
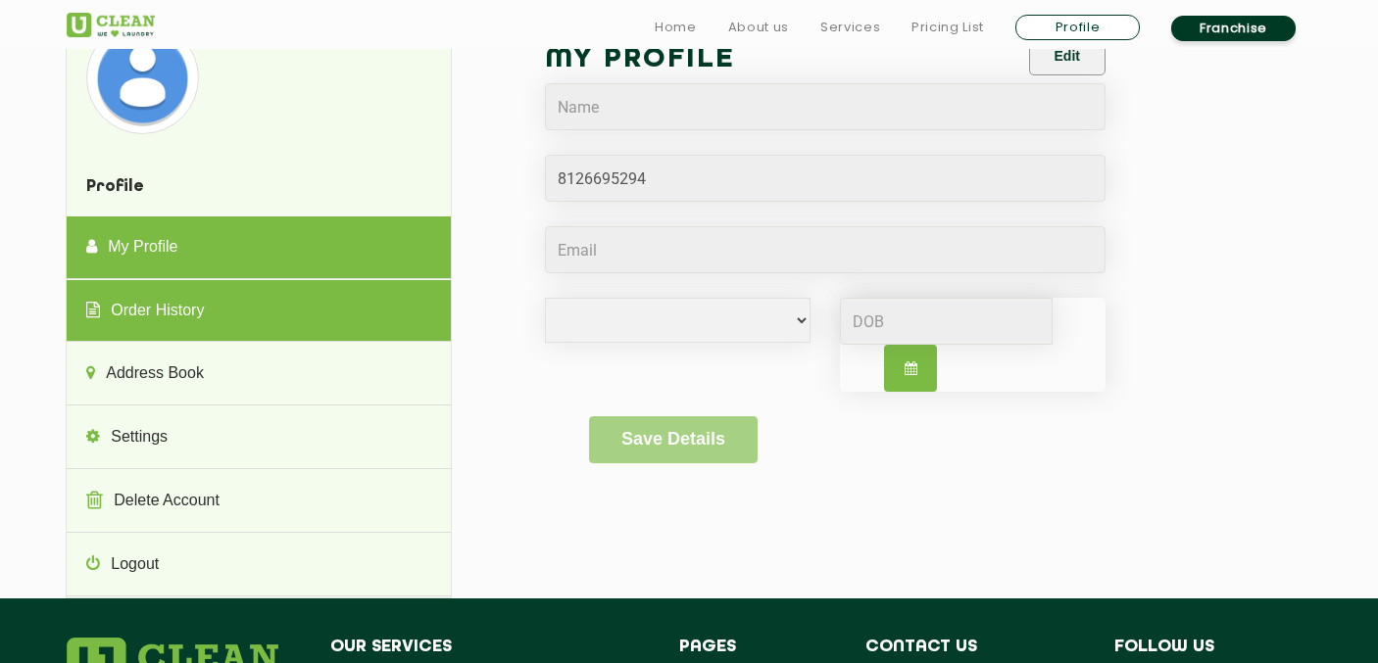
scroll to position [57, 0]
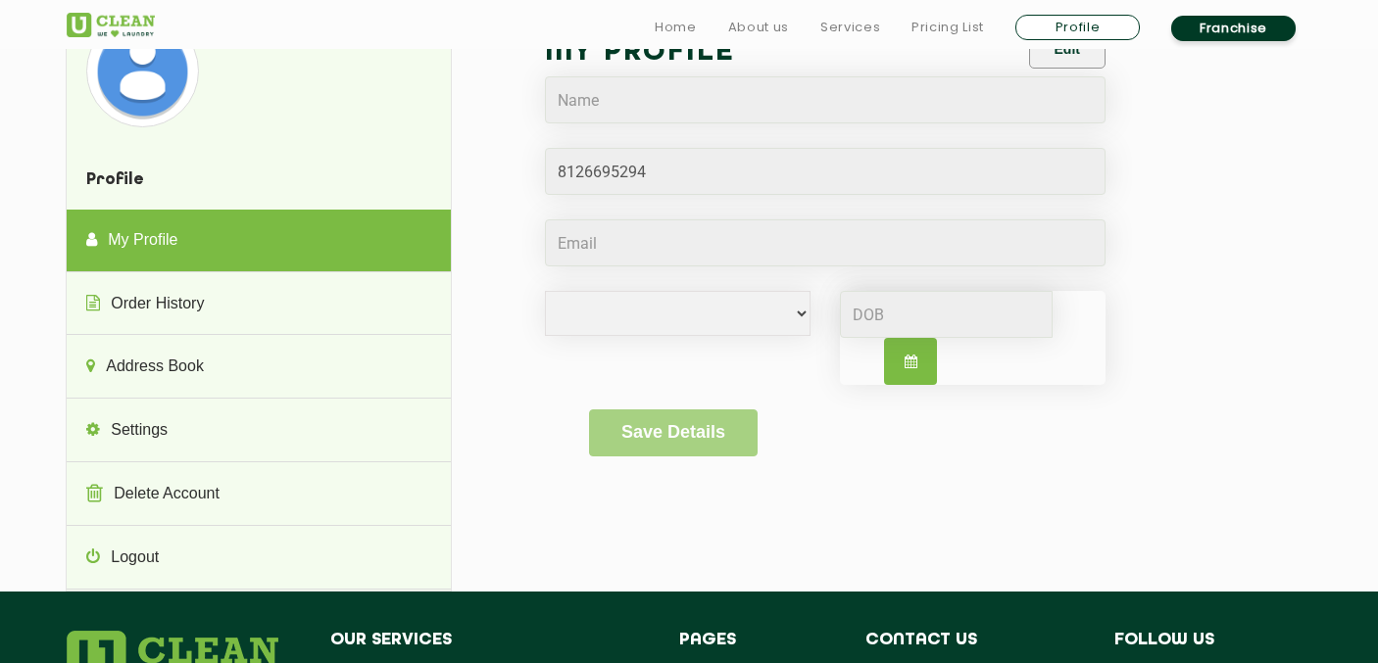
click at [826, 308] on div at bounding box center [972, 338] width 295 height 94
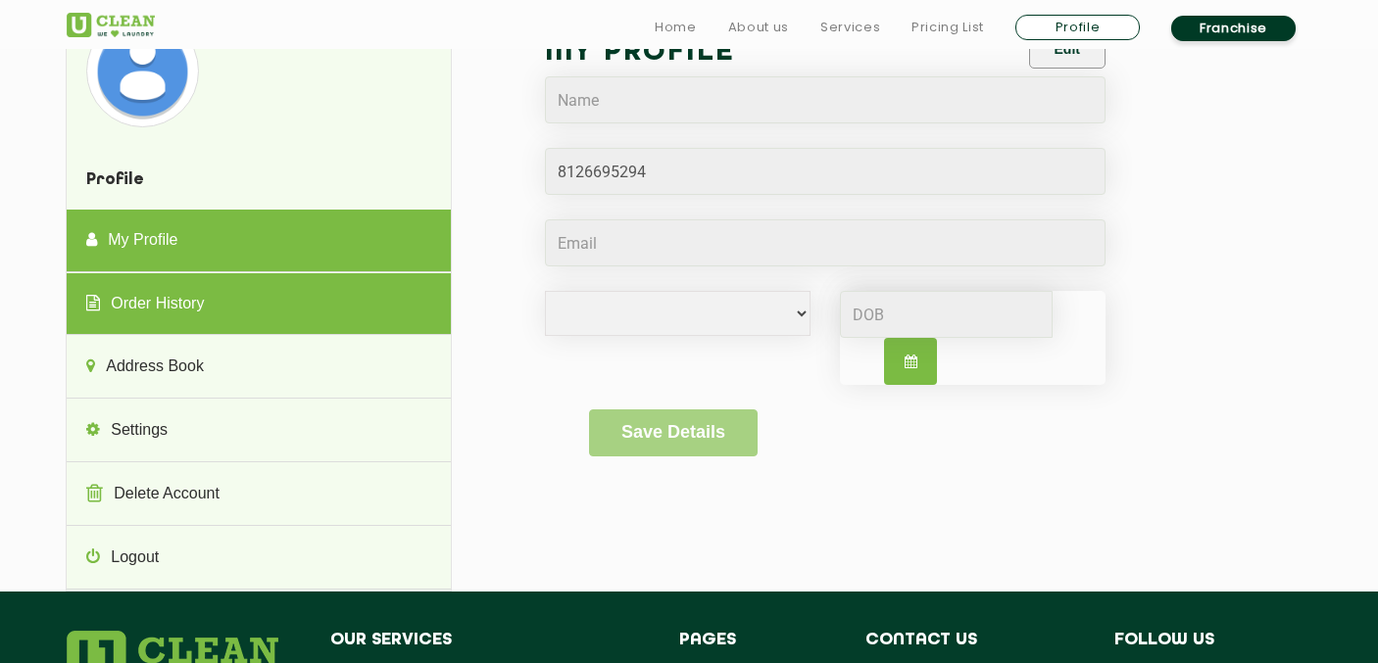
click at [260, 288] on link "Order History" at bounding box center [258, 304] width 383 height 63
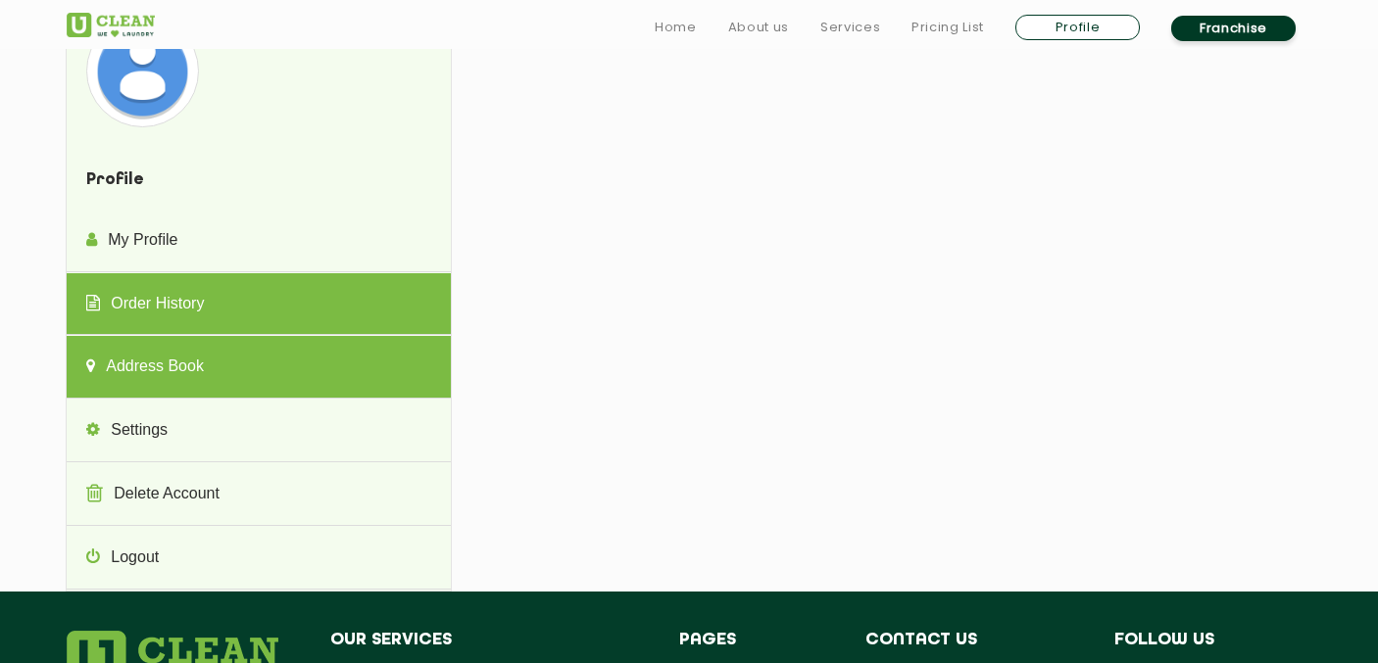
click at [298, 370] on link "Address Book" at bounding box center [258, 367] width 383 height 63
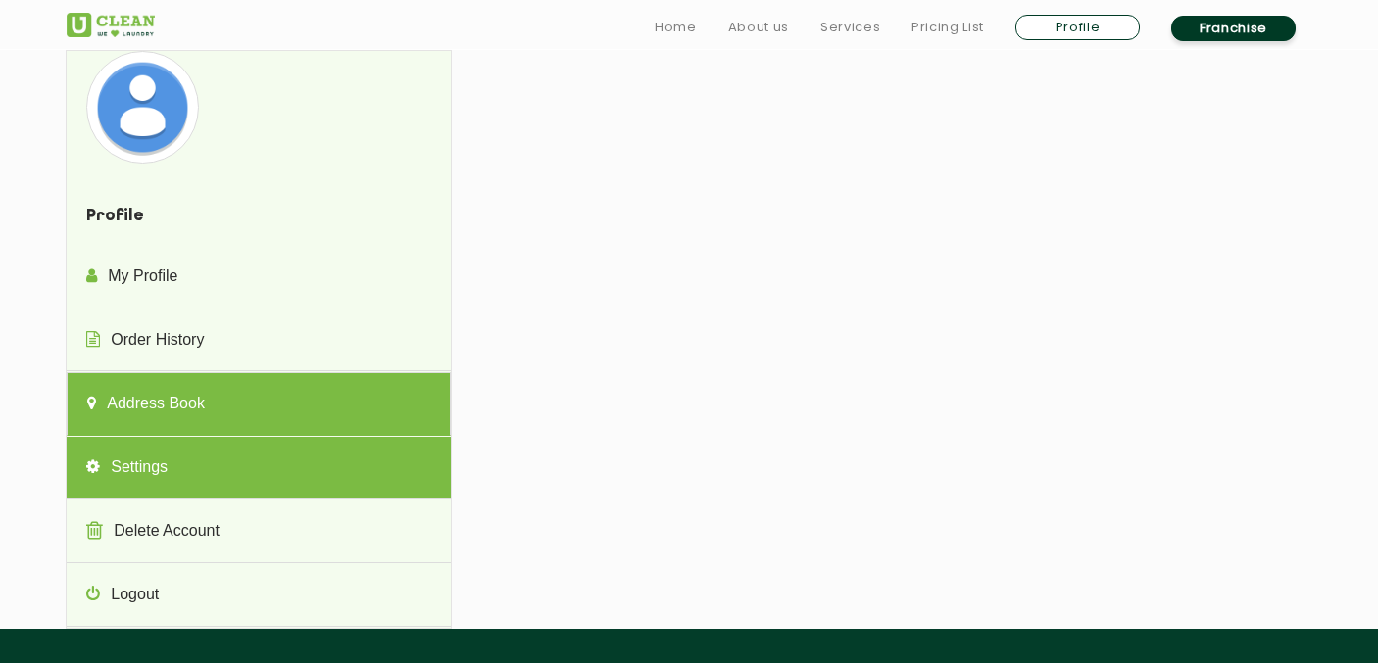
scroll to position [31, 0]
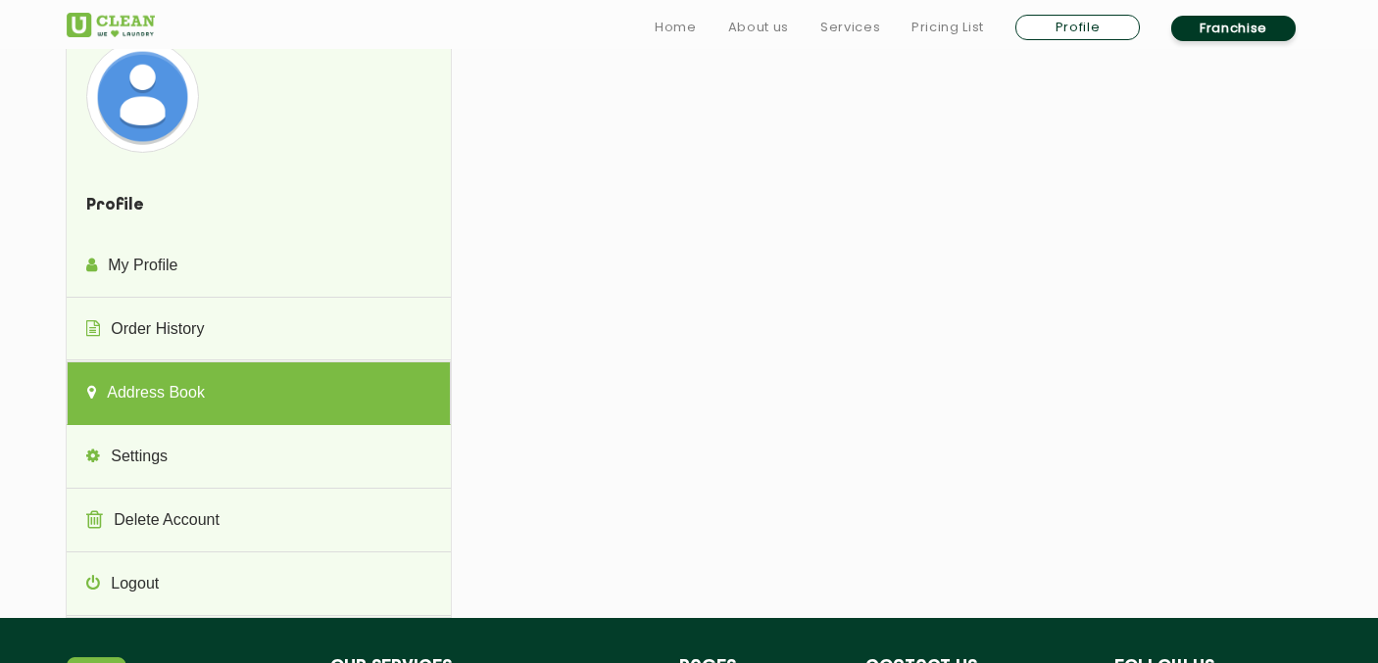
click at [292, 362] on link "Address Book" at bounding box center [258, 394] width 383 height 64
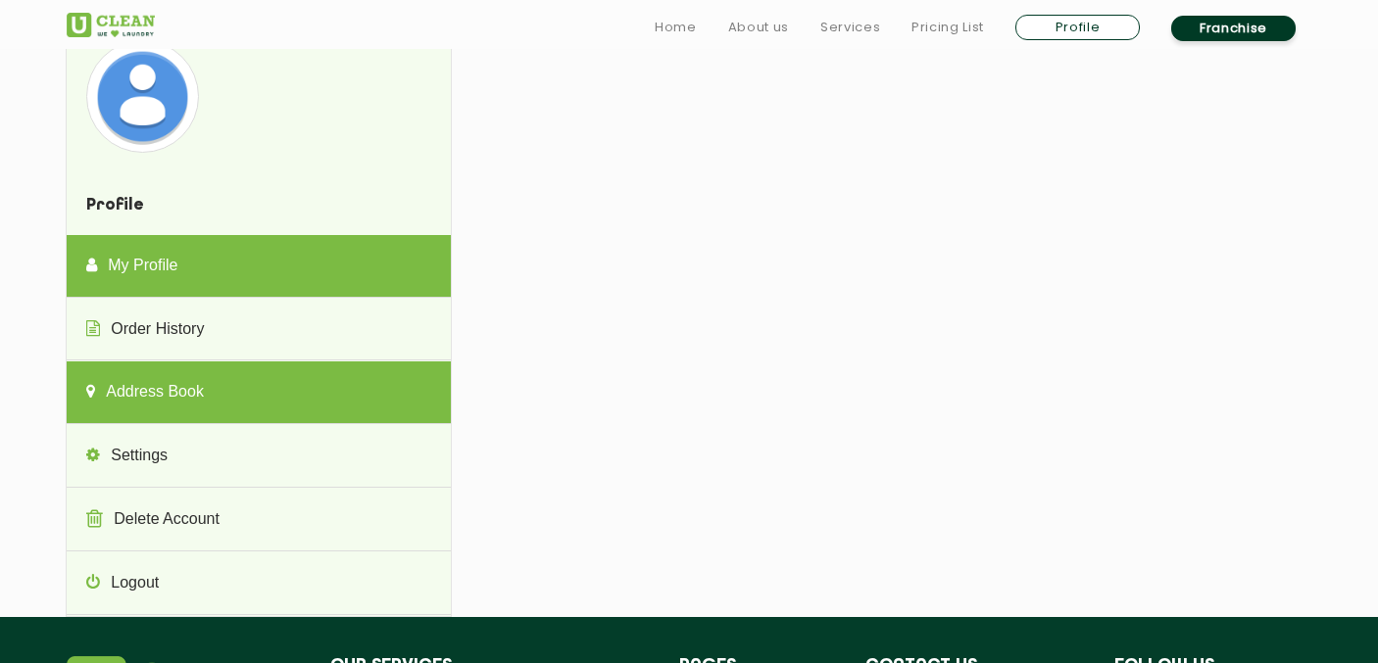
click at [306, 284] on link "My Profile" at bounding box center [258, 266] width 383 height 63
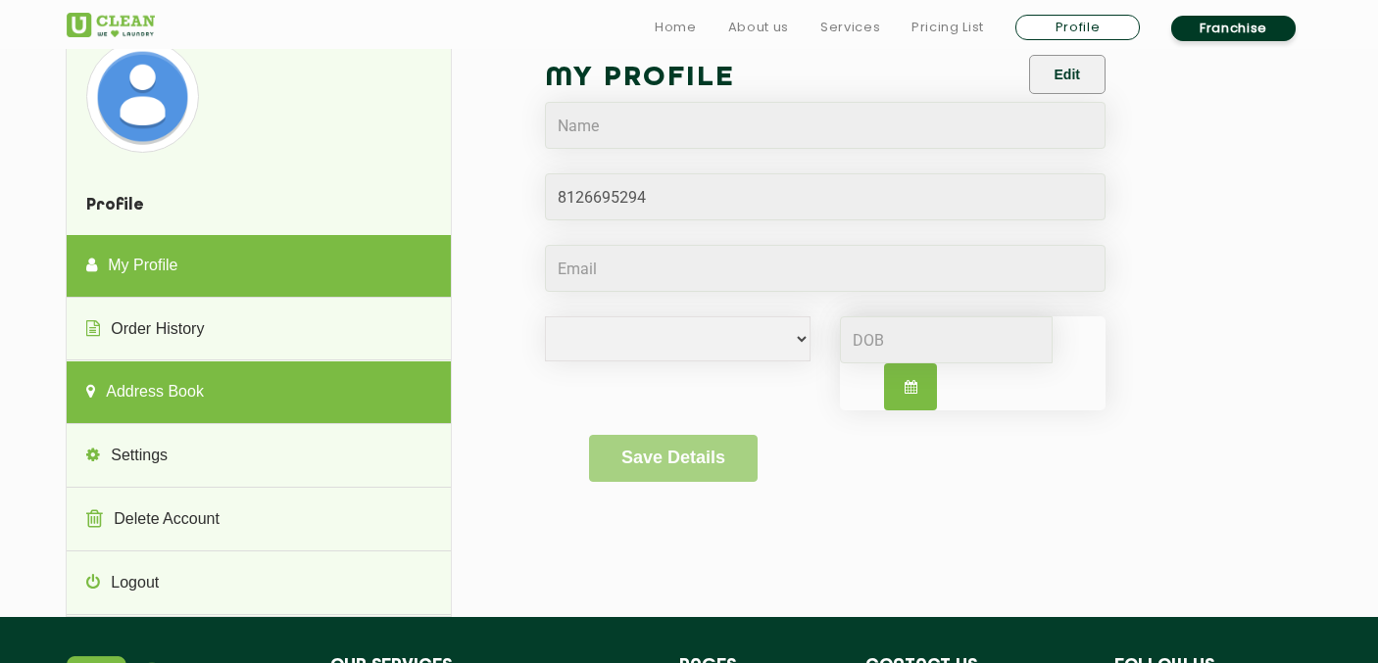
click at [306, 386] on link "Address Book" at bounding box center [258, 393] width 383 height 63
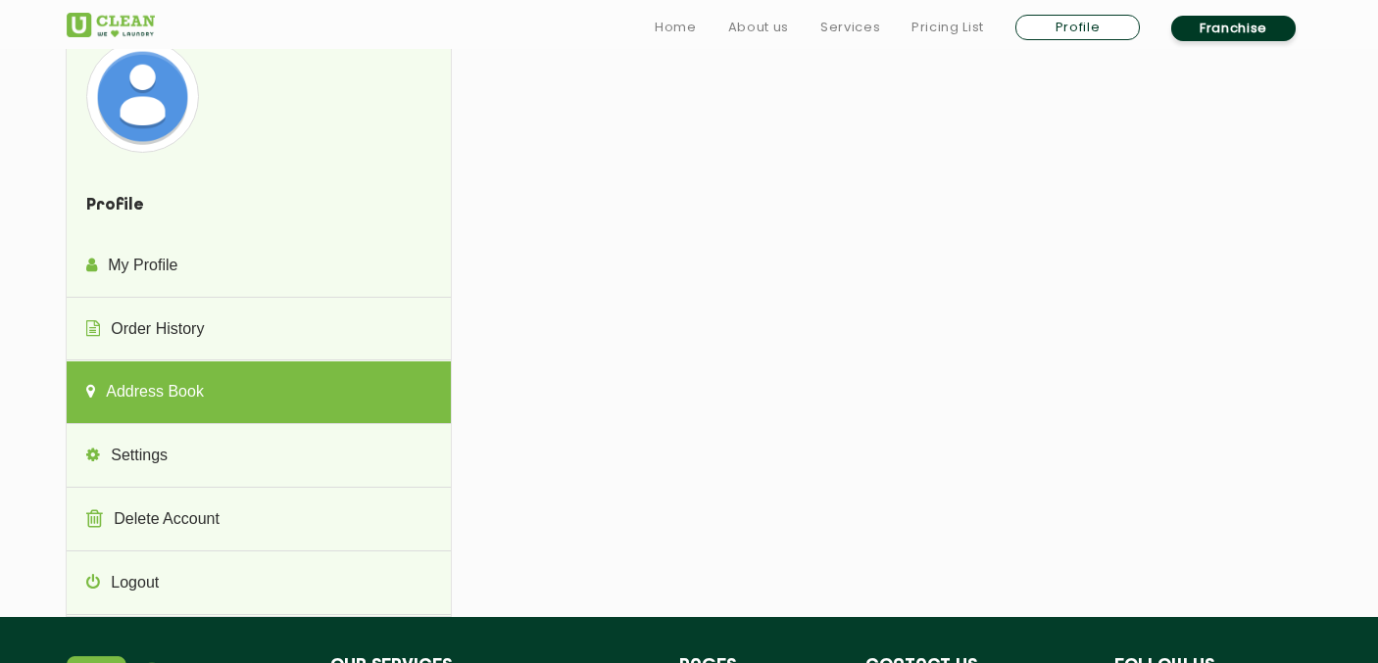
click at [731, 247] on div "Profile My Profile Order History Address Book Settings Delete Account Logout Pr…" at bounding box center [689, 328] width 1274 height 578
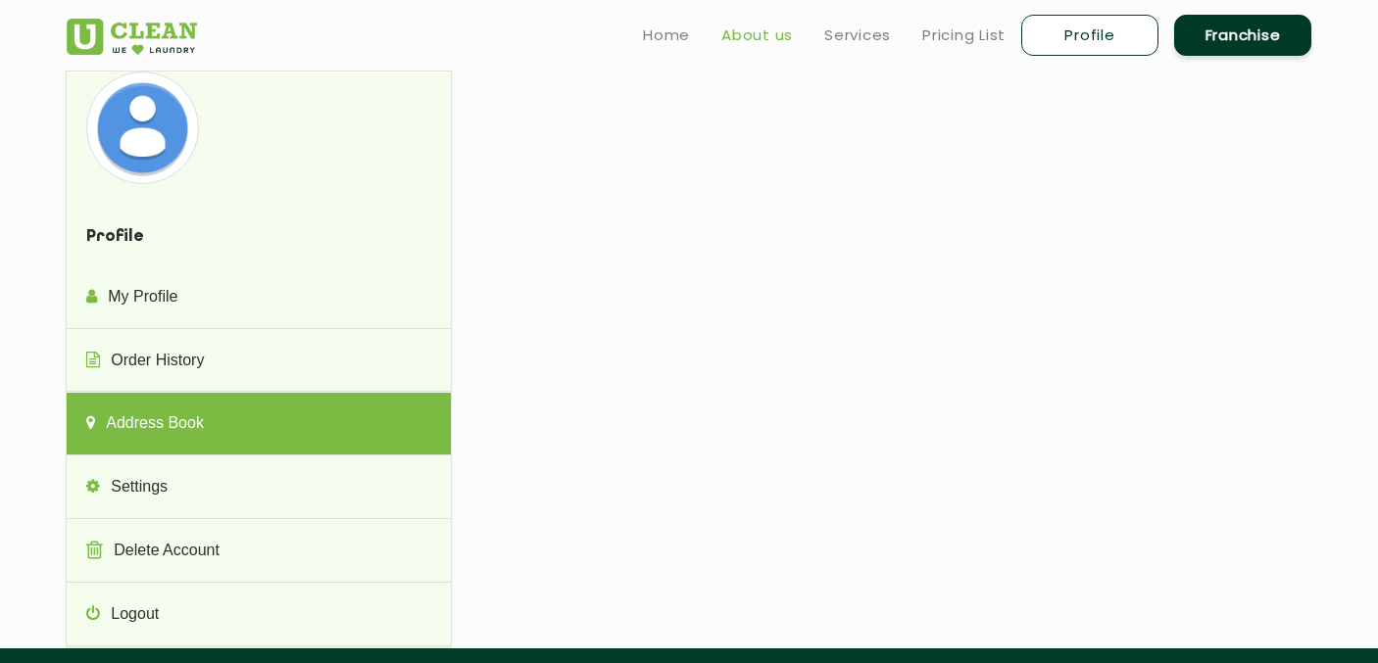
click at [735, 27] on link "About us" at bounding box center [757, 36] width 72 height 24
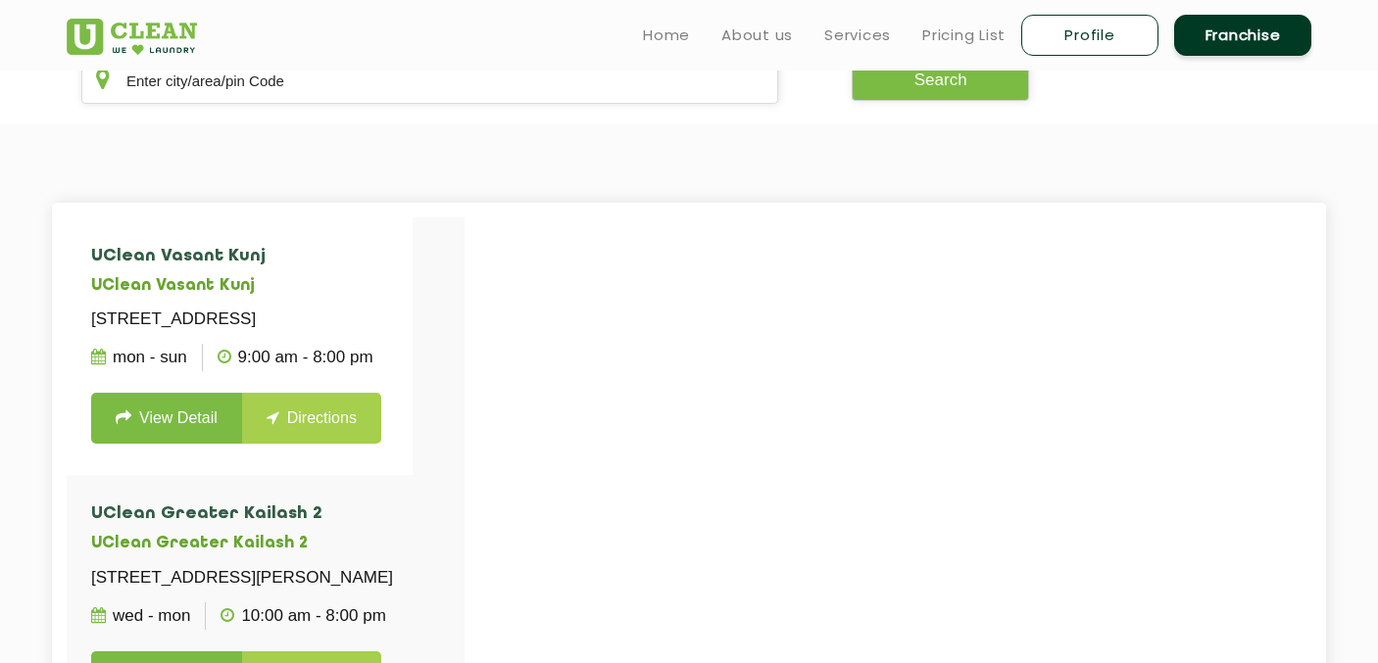
scroll to position [364, 0]
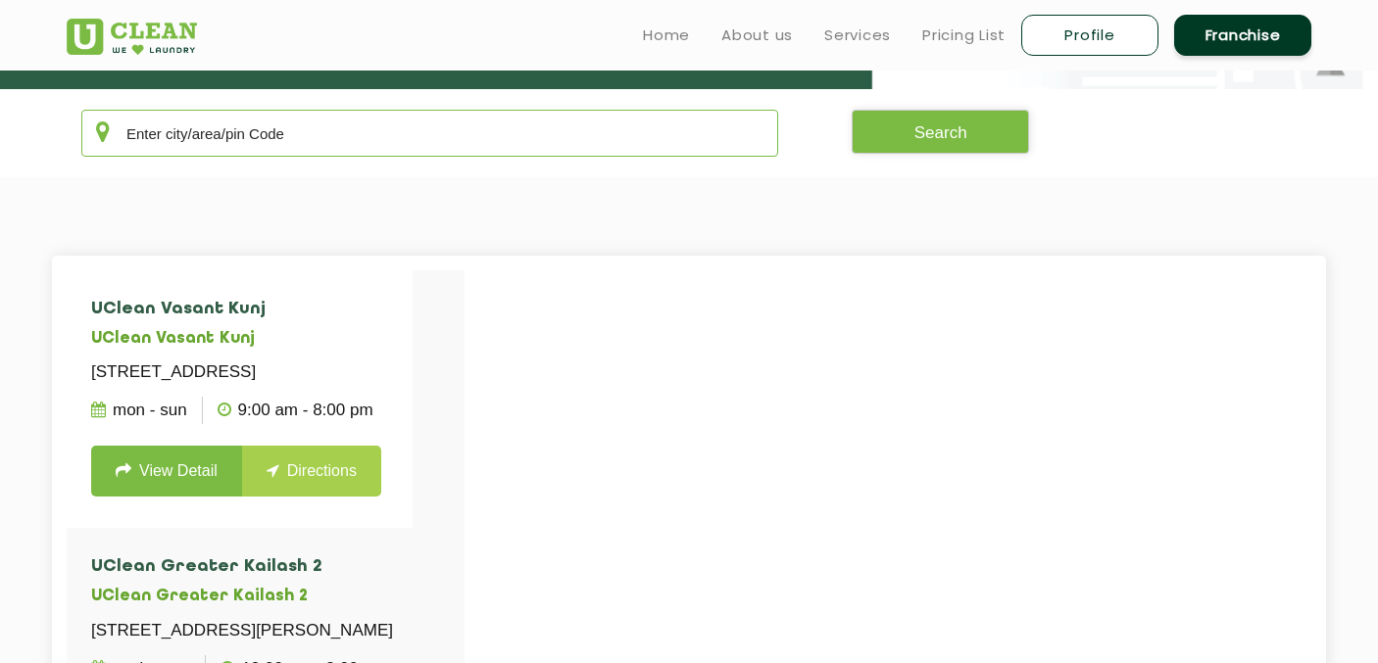
click at [530, 132] on input "text" at bounding box center [429, 133] width 697 height 47
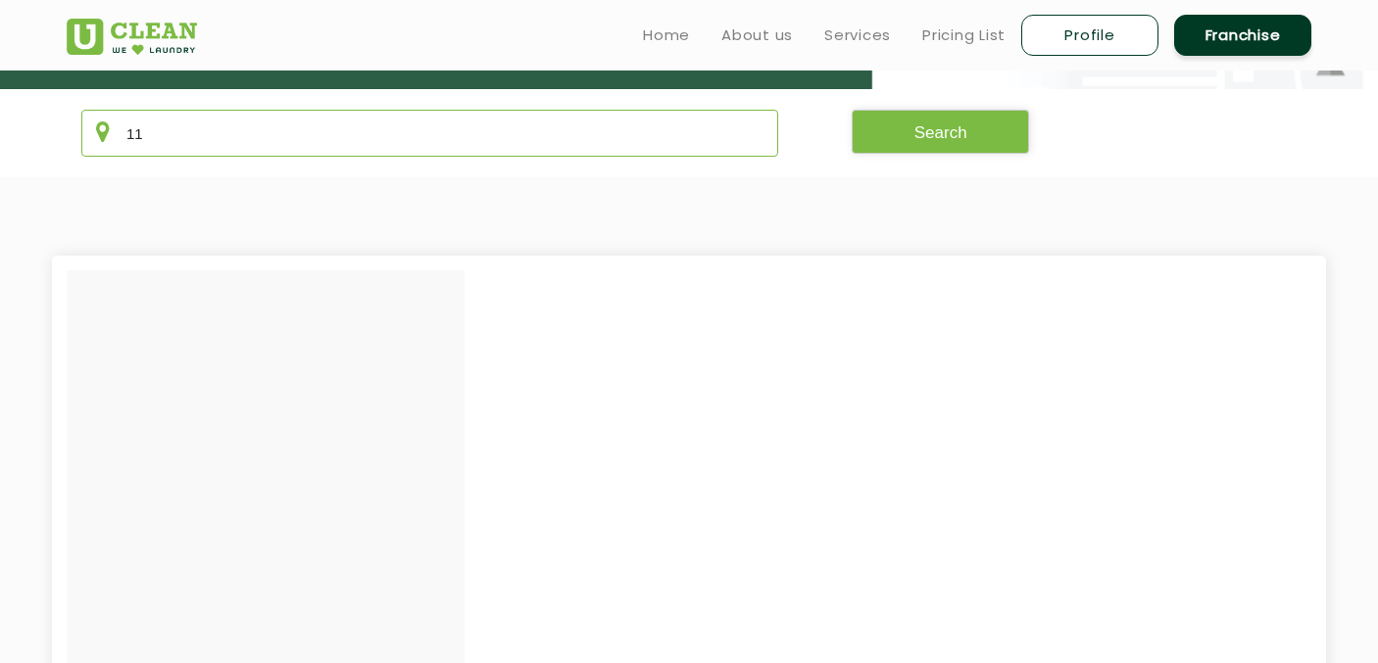
type input "1"
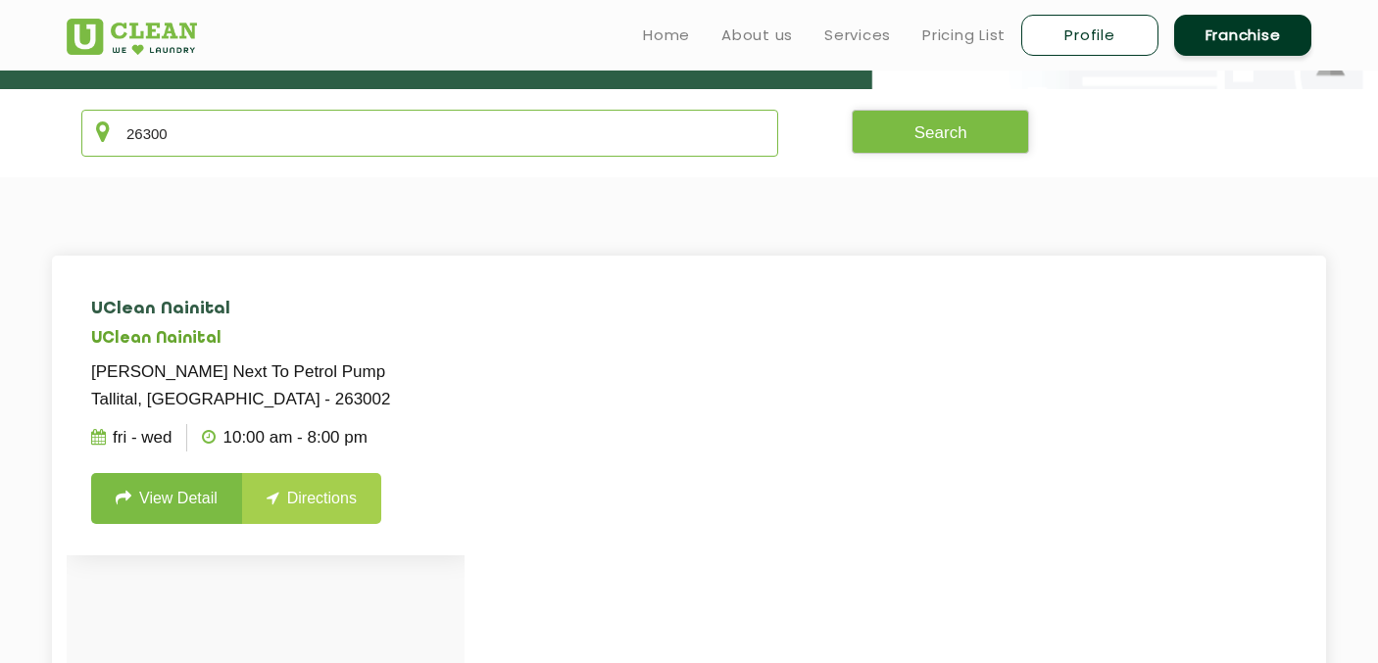
type input "26300"
click at [215, 496] on link "View Detail" at bounding box center [166, 498] width 151 height 51
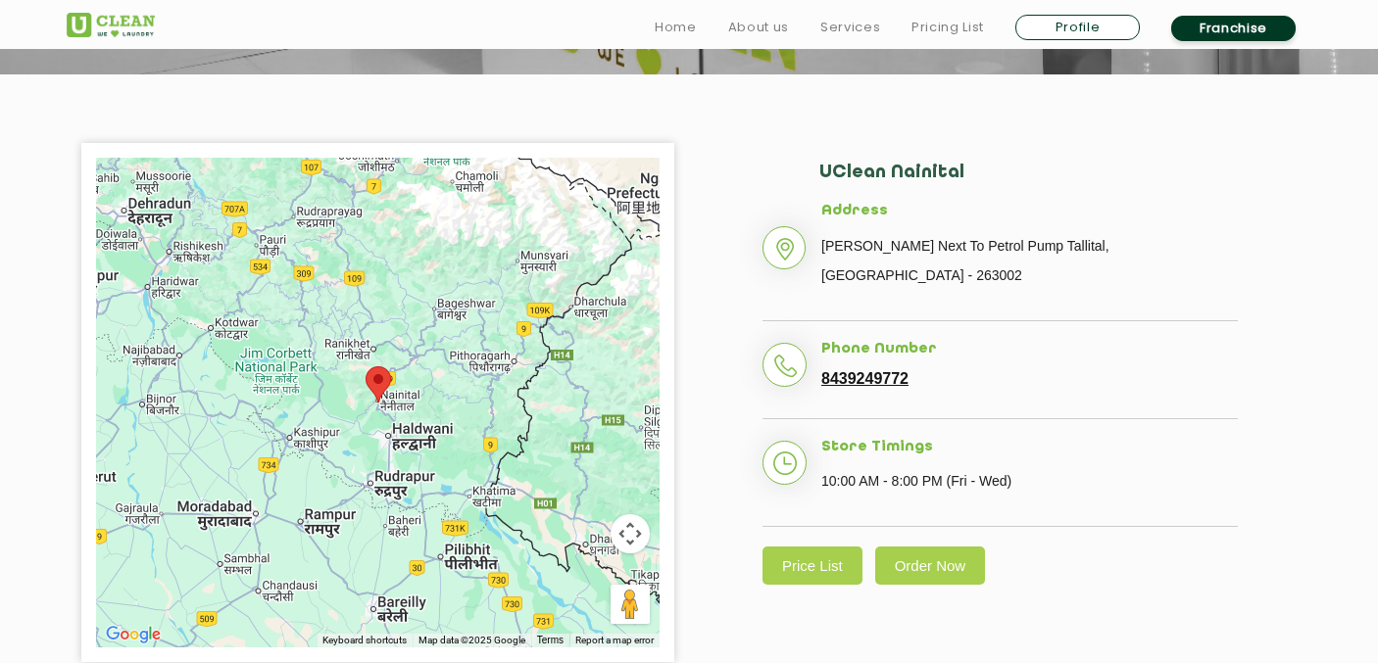
scroll to position [382, 0]
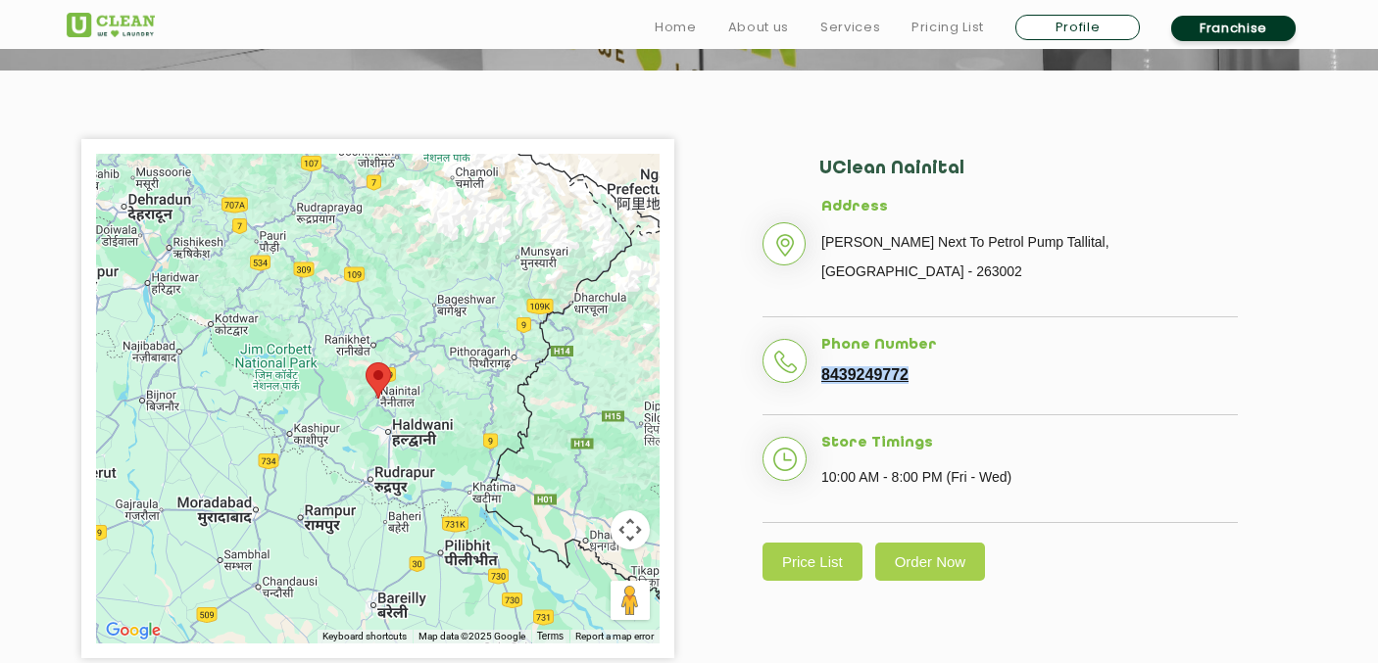
drag, startPoint x: 822, startPoint y: 376, endPoint x: 1017, endPoint y: 385, distance: 195.2
click at [1017, 385] on li "Phone Number 8439249772" at bounding box center [999, 376] width 475 height 78
copy link "8439249772"
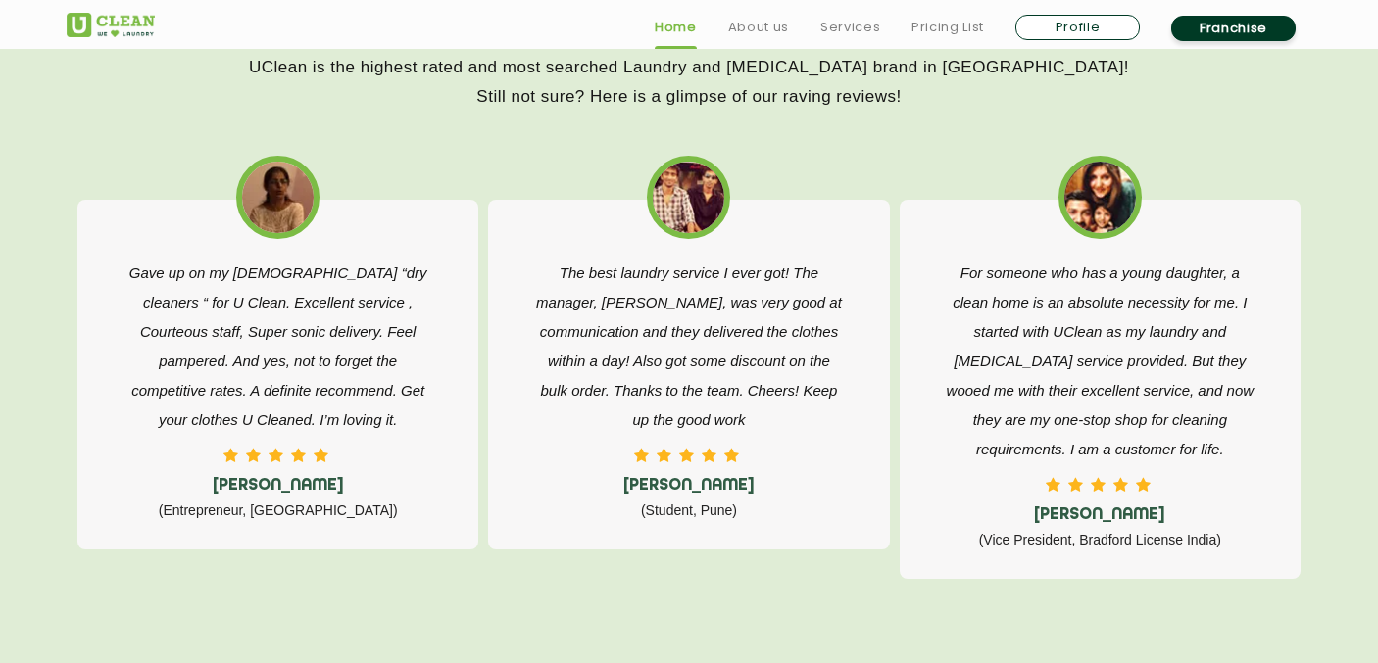
scroll to position [4301, 0]
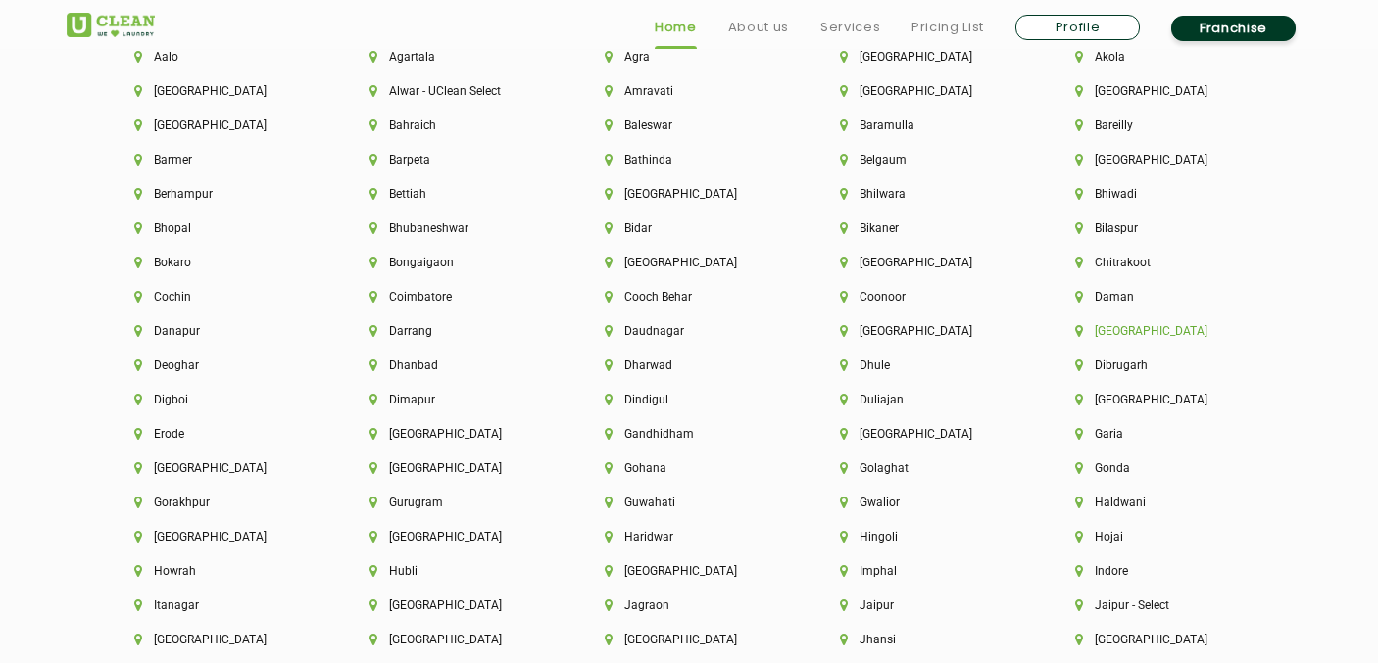
click at [1102, 331] on li "Delhi" at bounding box center [1159, 331] width 169 height 14
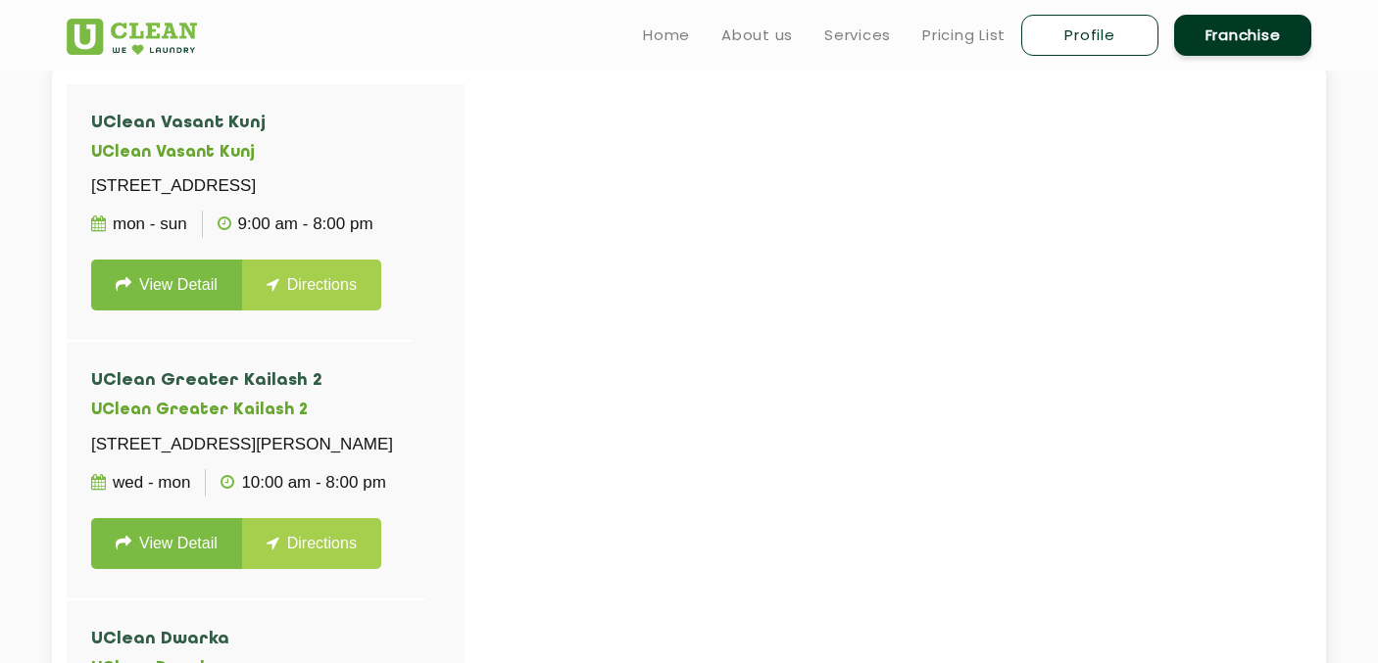
scroll to position [444, 0]
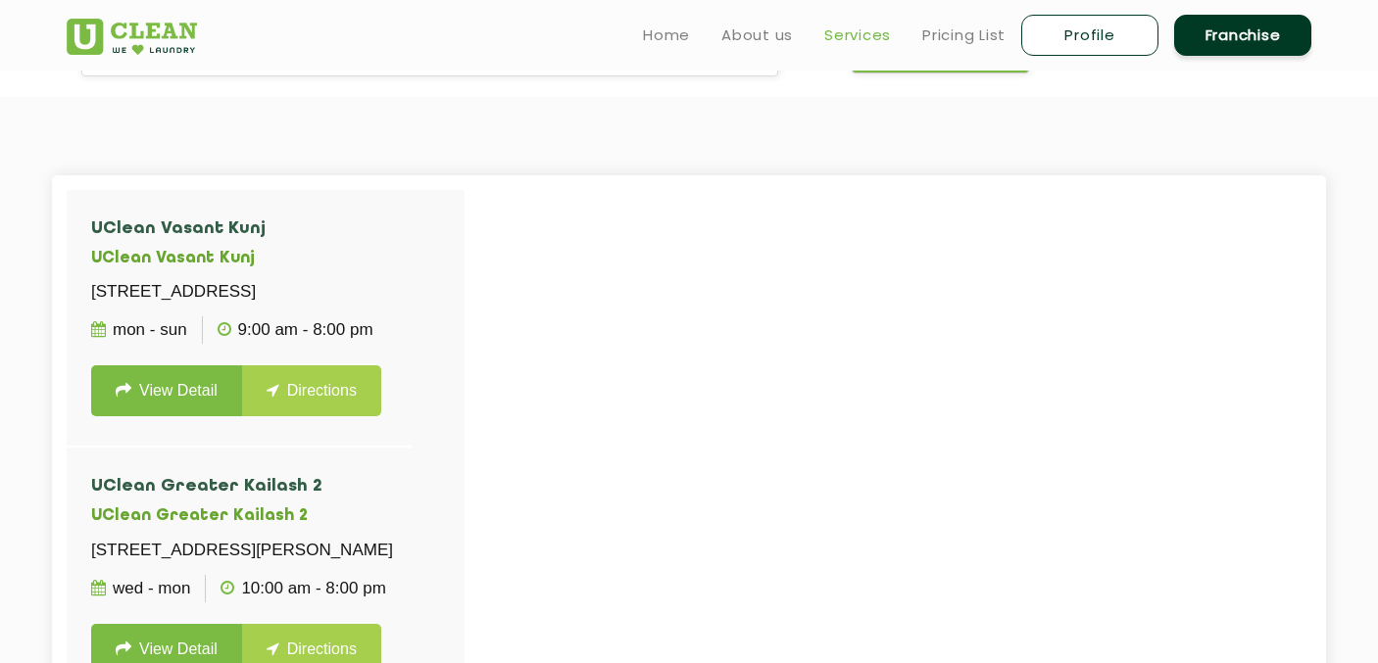
click at [850, 28] on link "Services" at bounding box center [857, 36] width 67 height 24
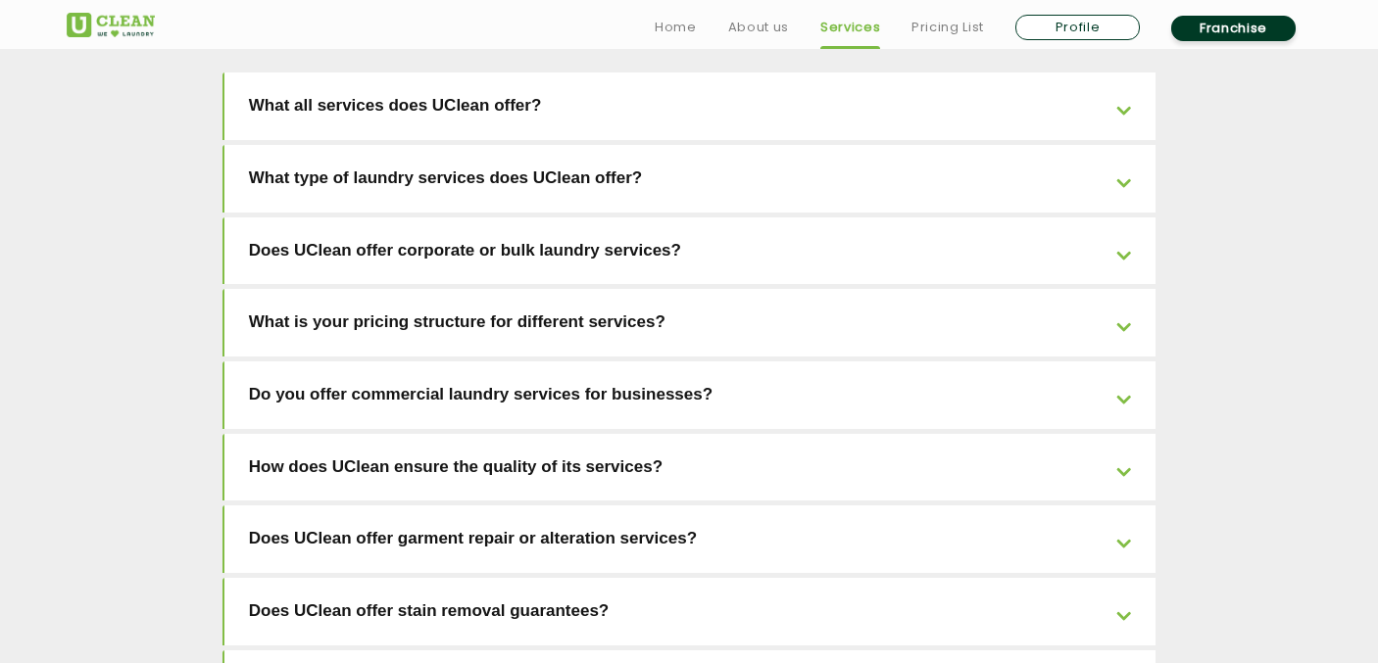
scroll to position [3324, 0]
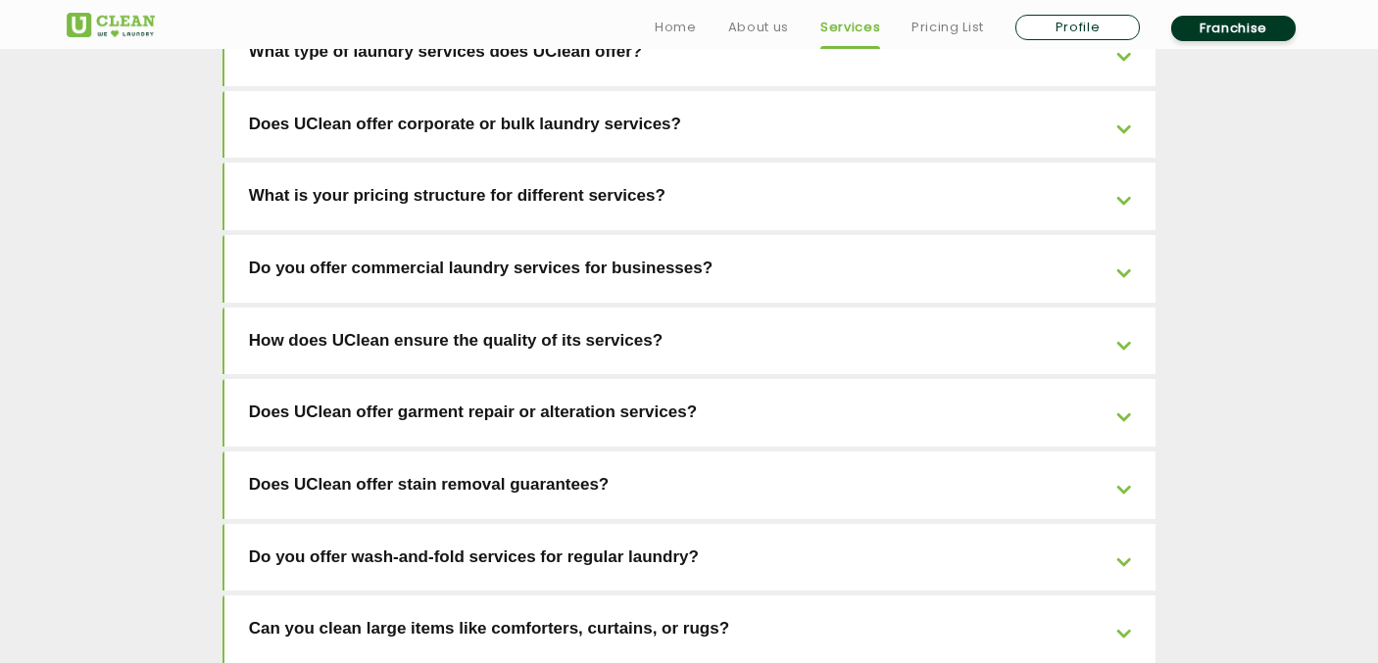
click at [587, 379] on link "Does UClean offer garment repair or alteration services?" at bounding box center [690, 413] width 932 height 68
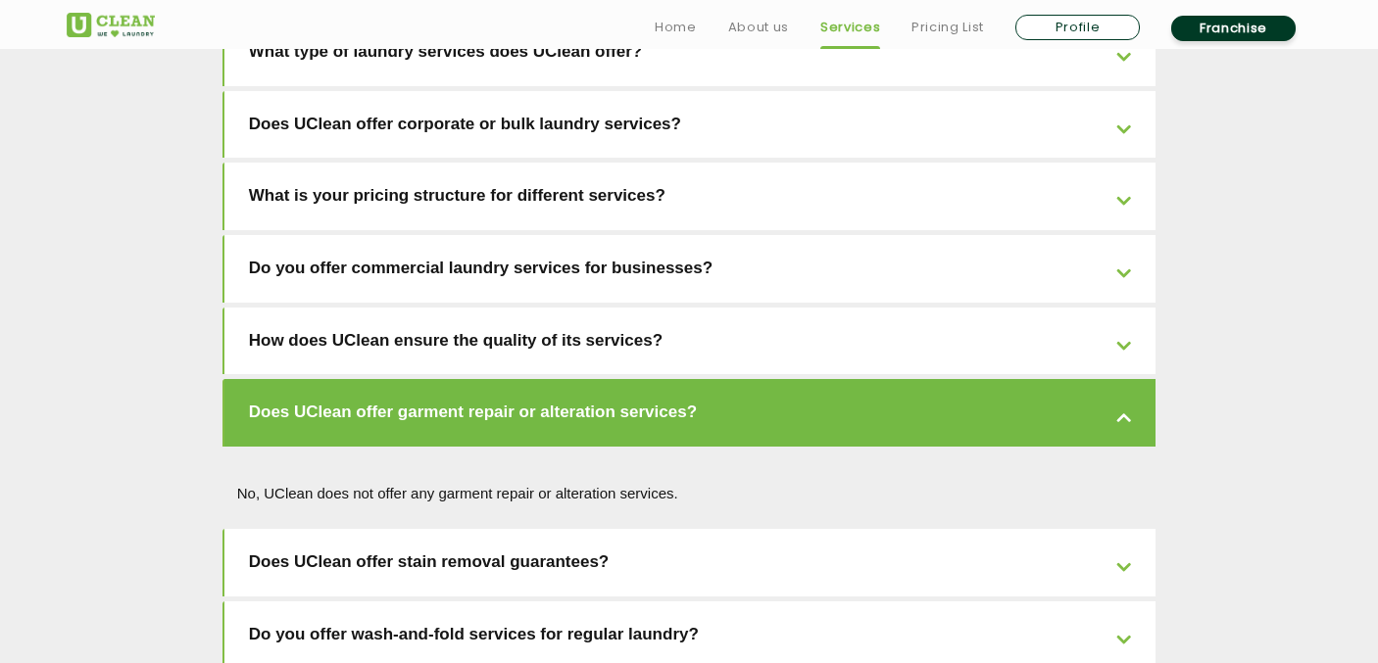
click at [677, 379] on link "Does UClean offer garment repair or alteration services?" at bounding box center [690, 413] width 932 height 68
click at [729, 379] on link "Does UClean offer garment repair or alteration services?" at bounding box center [690, 413] width 932 height 68
click at [719, 379] on link "Does UClean offer garment repair or alteration services?" at bounding box center [690, 413] width 932 height 68
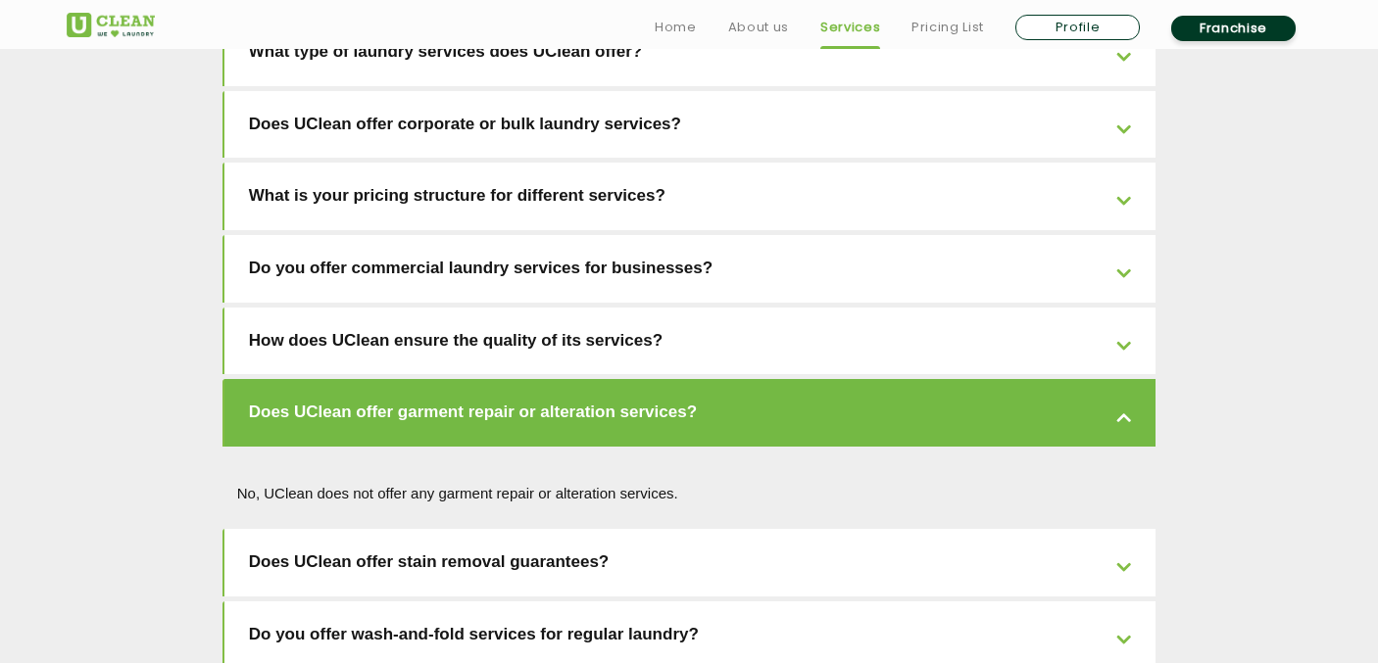
click at [1114, 379] on link "Does UClean offer garment repair or alteration services?" at bounding box center [690, 413] width 932 height 68
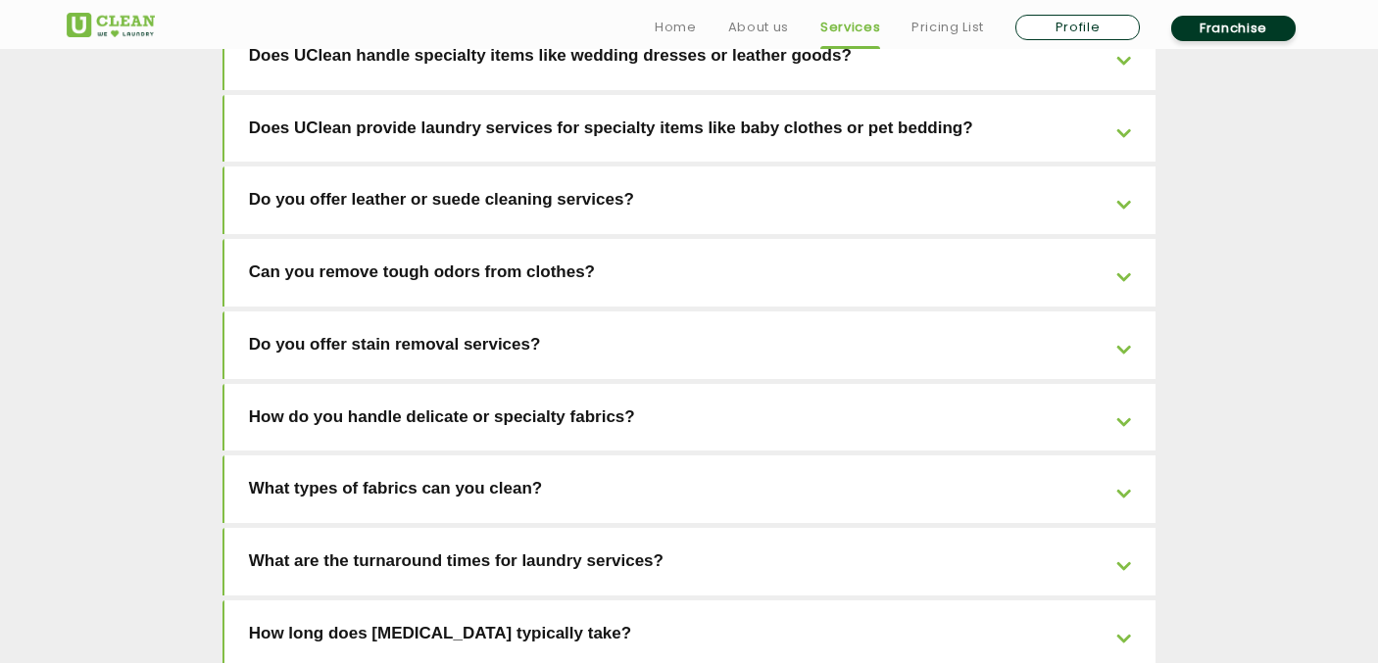
scroll to position [4162, 0]
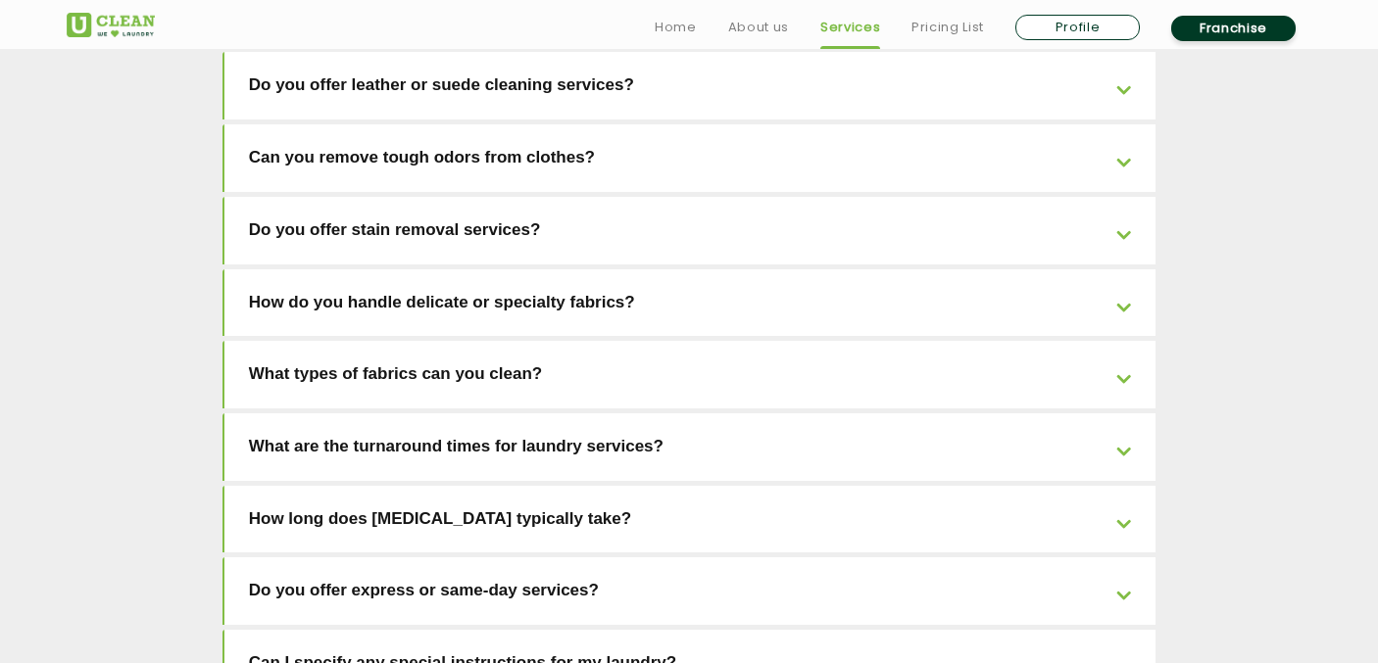
click at [520, 486] on link "How long does dry cleaning typically take?" at bounding box center [690, 520] width 932 height 68
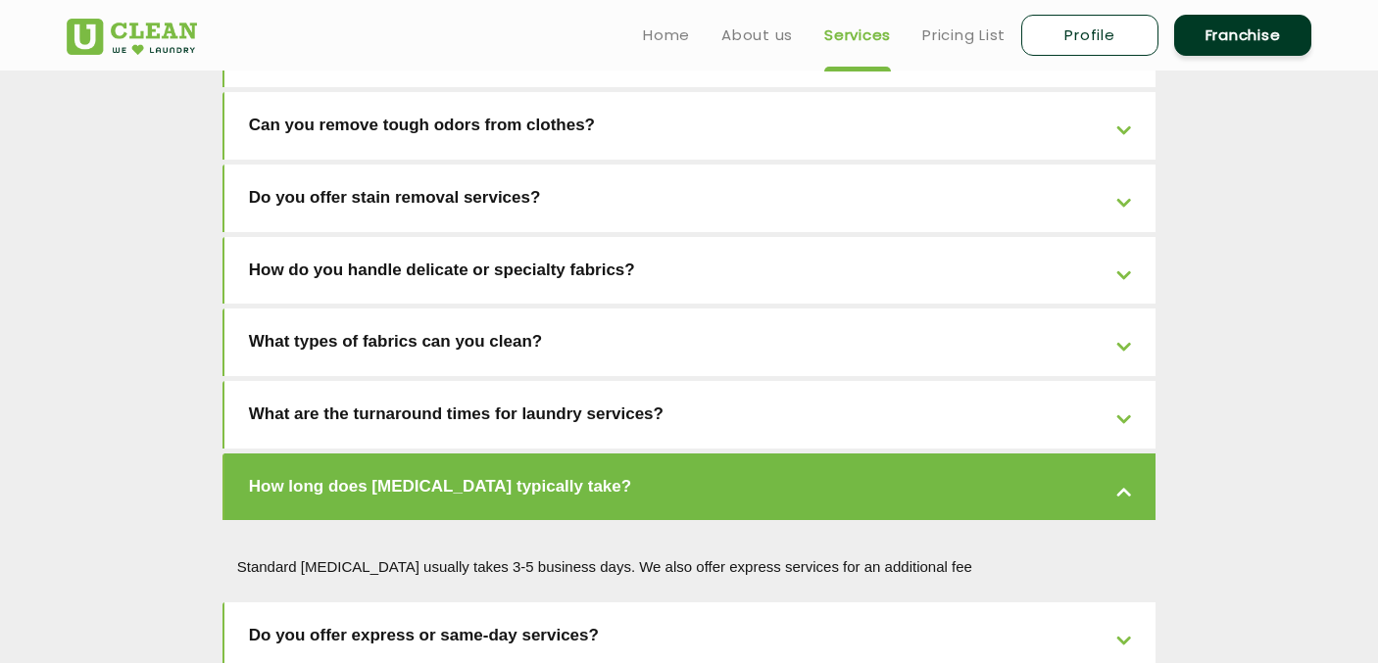
scroll to position [4084, 0]
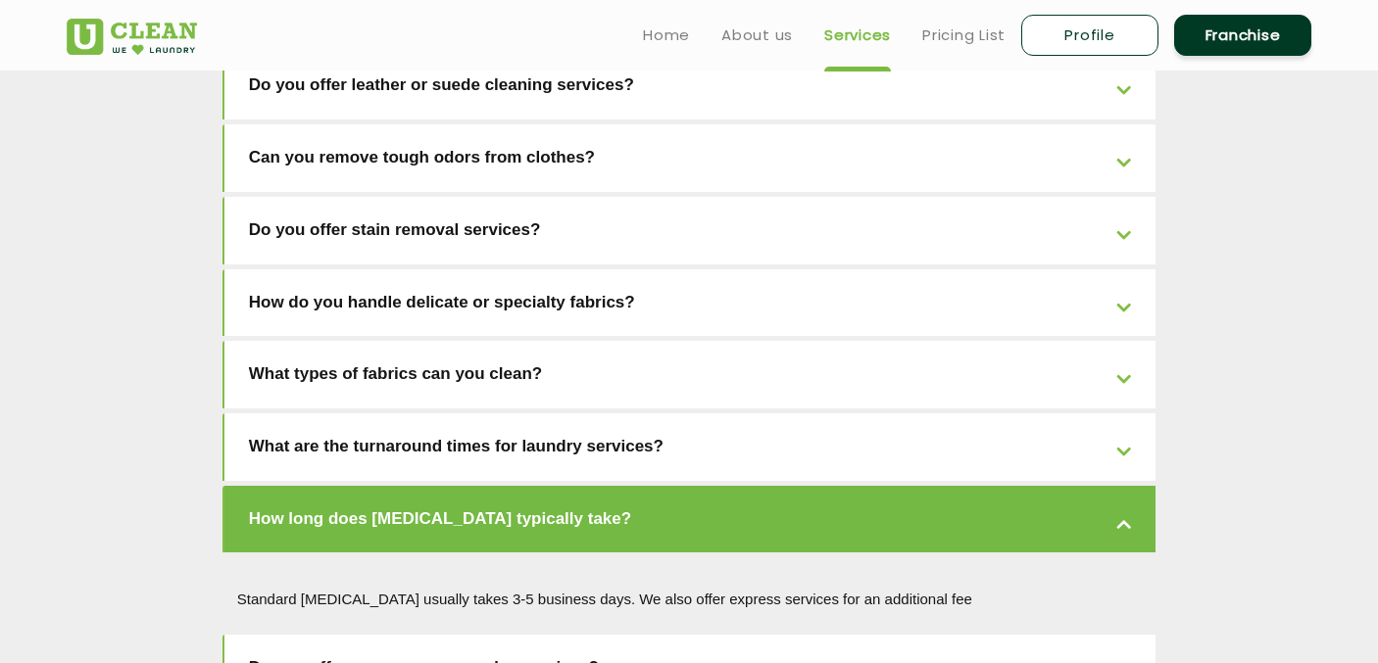
click at [561, 414] on link "What are the turnaround times for laundry services?" at bounding box center [690, 448] width 932 height 68
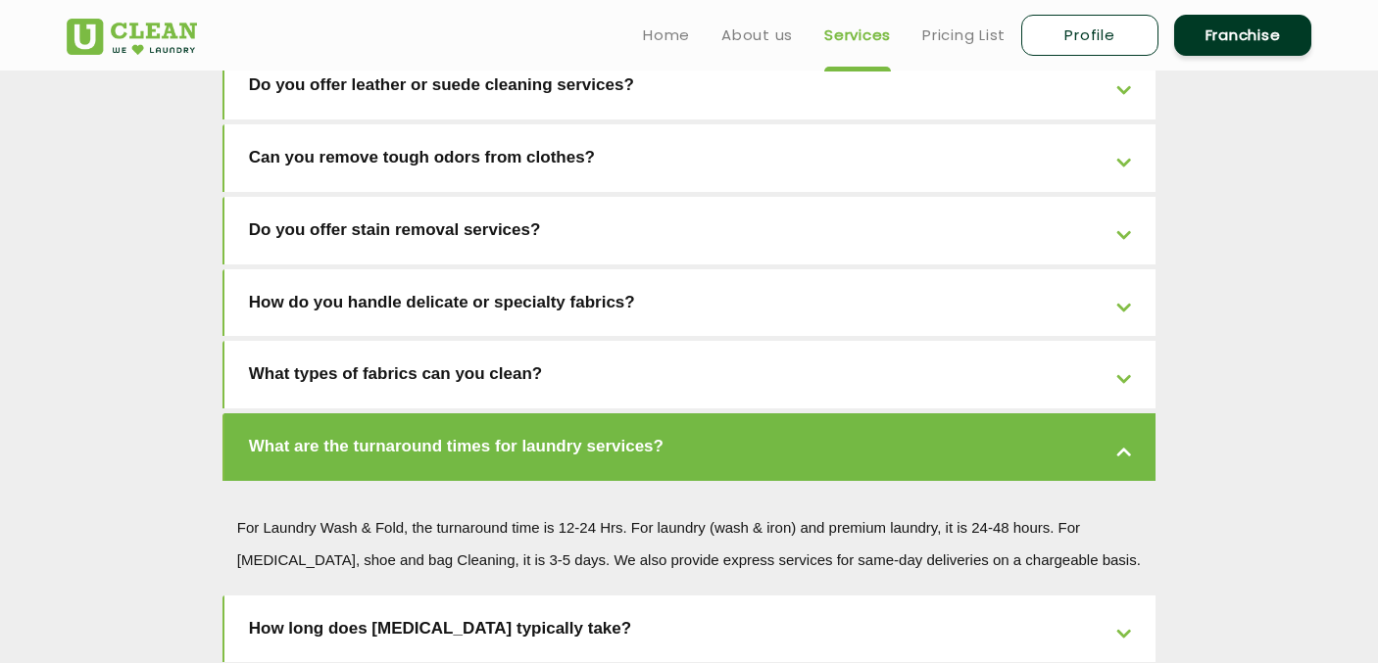
click at [530, 341] on link "What types of fabrics can you clean?" at bounding box center [690, 375] width 932 height 68
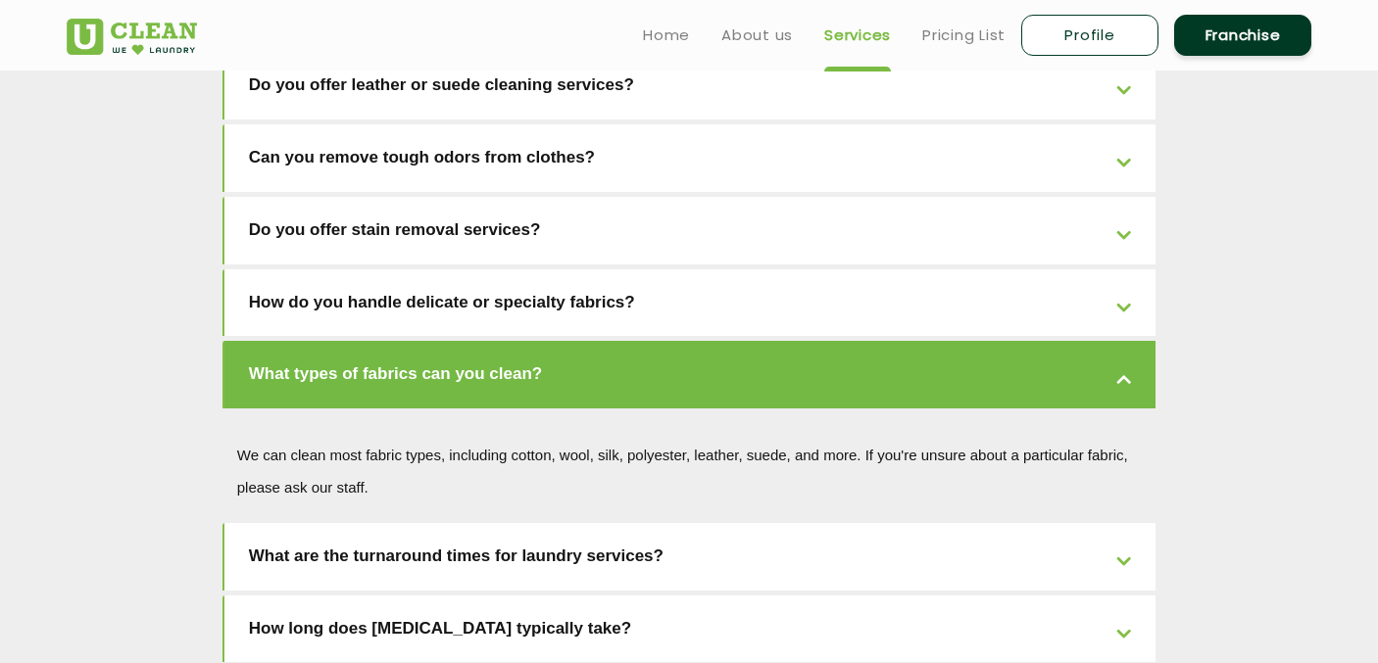
click at [532, 269] on link "How do you handle delicate or specialty fabrics?" at bounding box center [690, 303] width 932 height 68
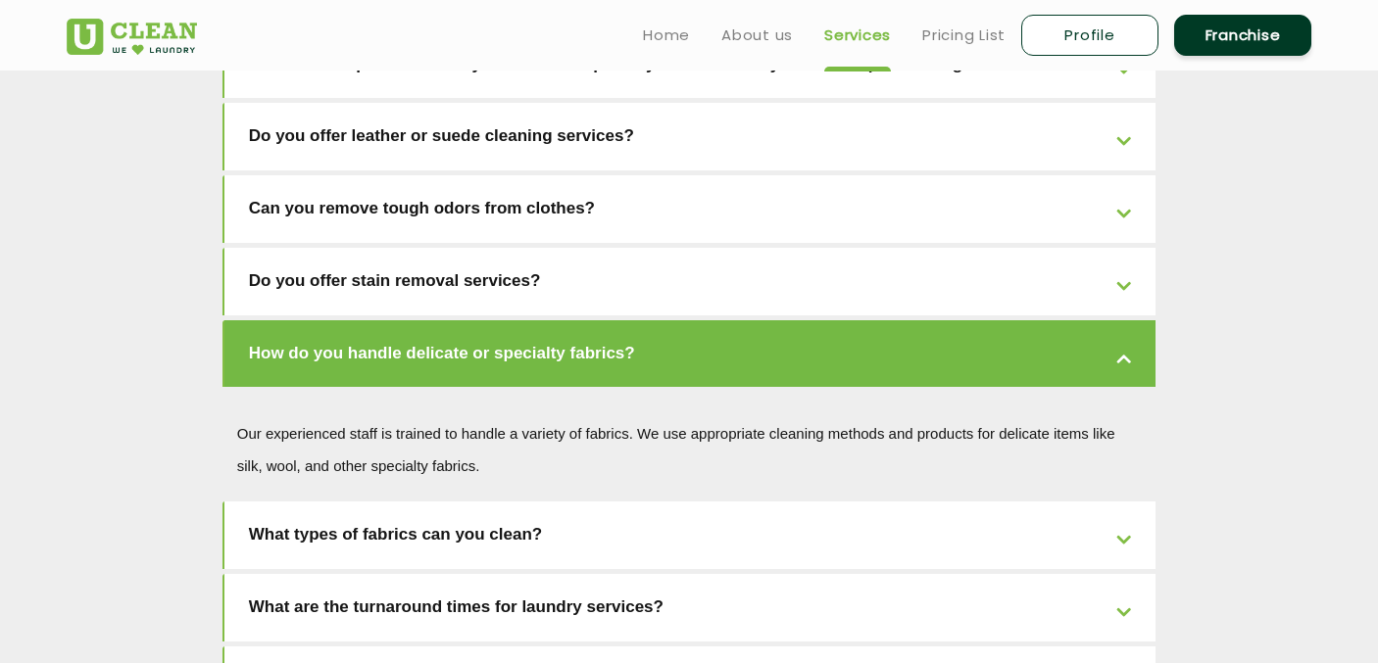
click at [542, 248] on link "Do you offer stain removal services?" at bounding box center [690, 282] width 932 height 68
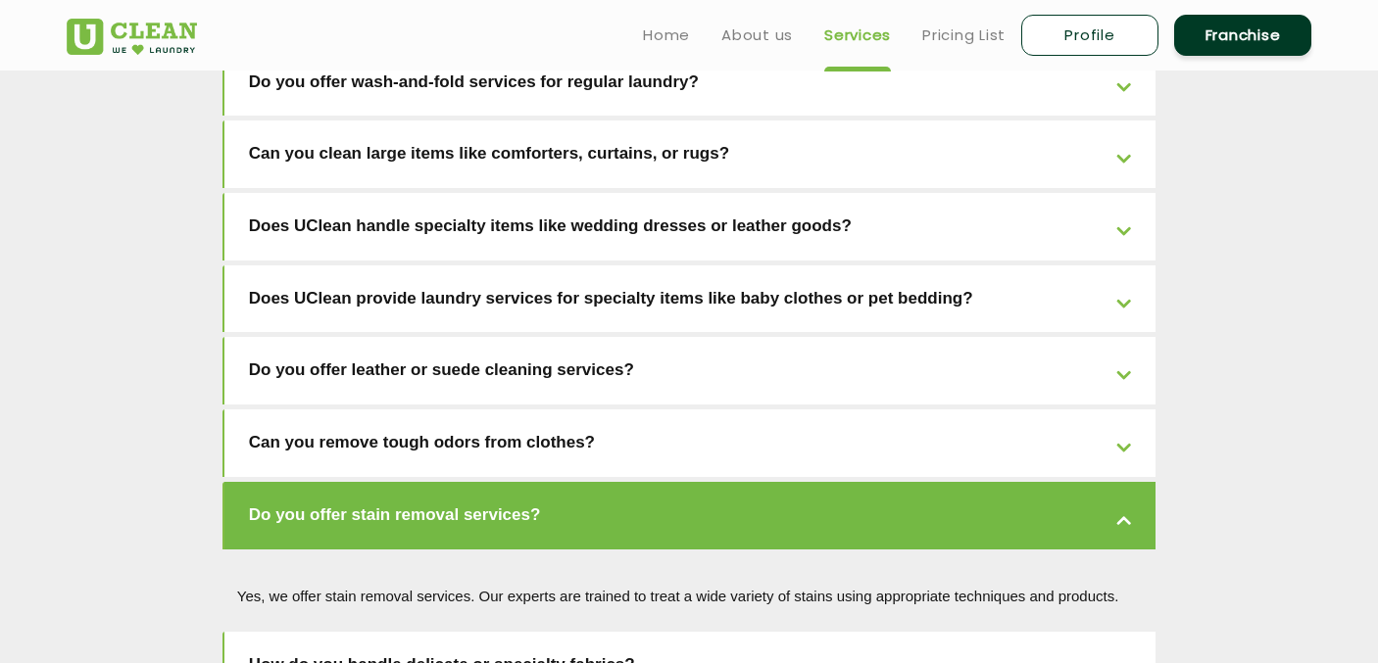
scroll to position [3792, 0]
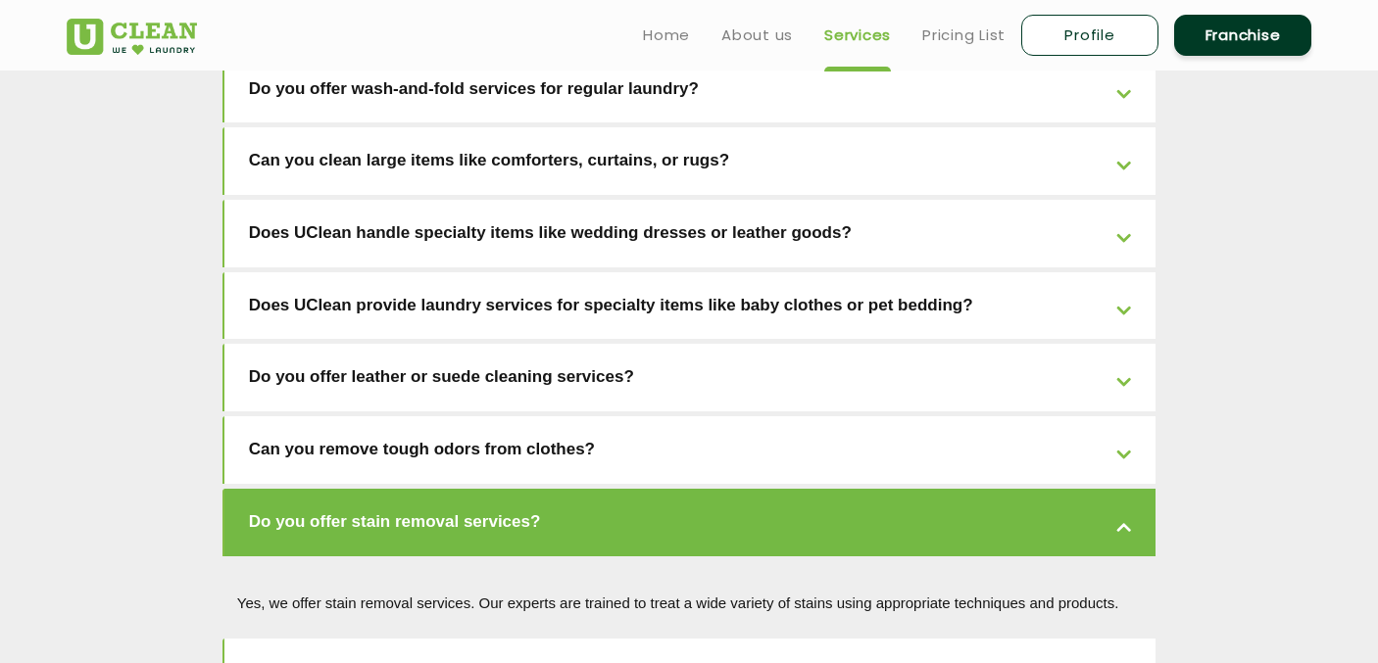
click at [964, 2] on header "Home About us Services Pricing List Profile Franchise" at bounding box center [689, 35] width 1378 height 71
click at [963, 37] on link "Pricing List" at bounding box center [963, 36] width 83 height 24
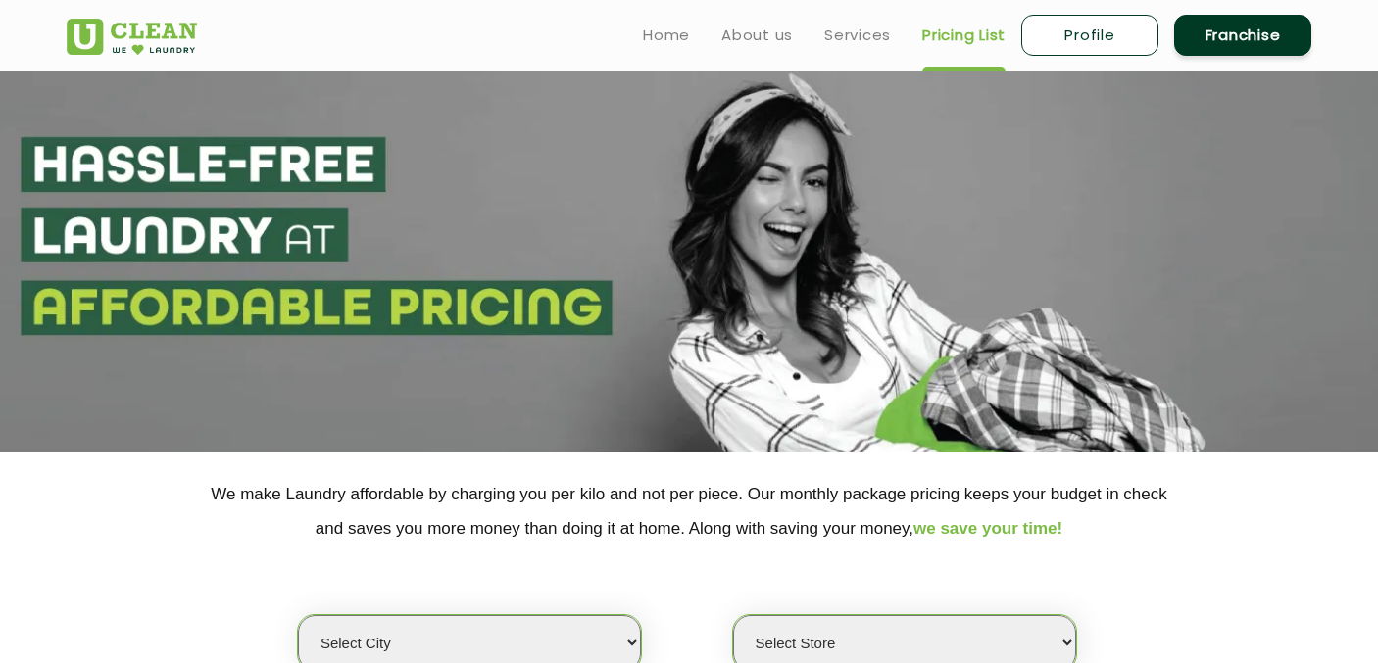
select select "0"
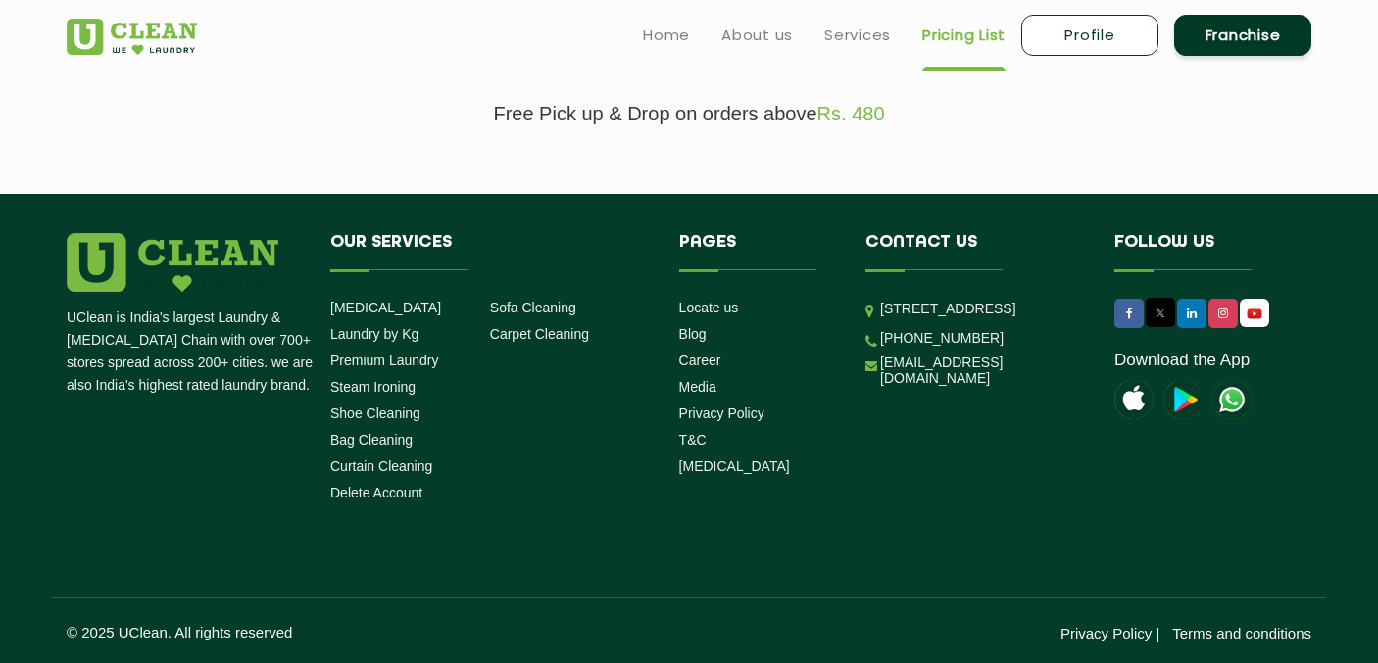
scroll to position [383, 0]
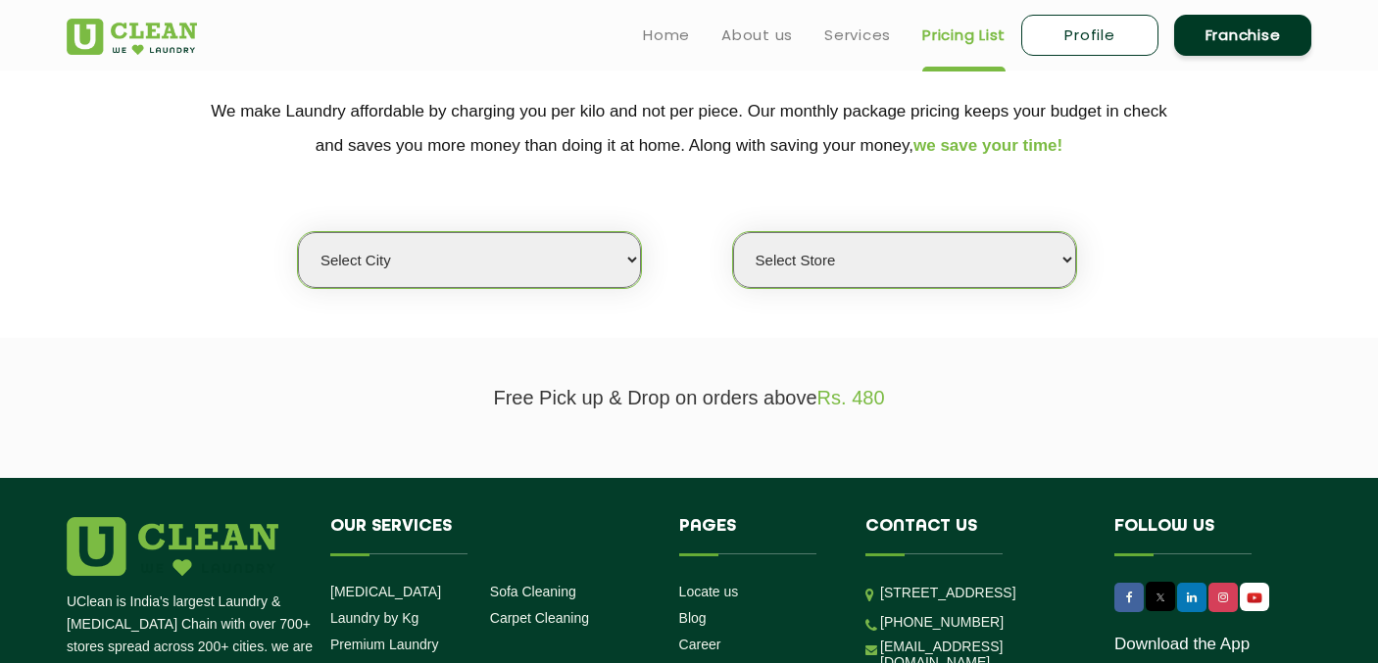
click at [1086, 22] on link "Profile" at bounding box center [1089, 35] width 137 height 41
select select
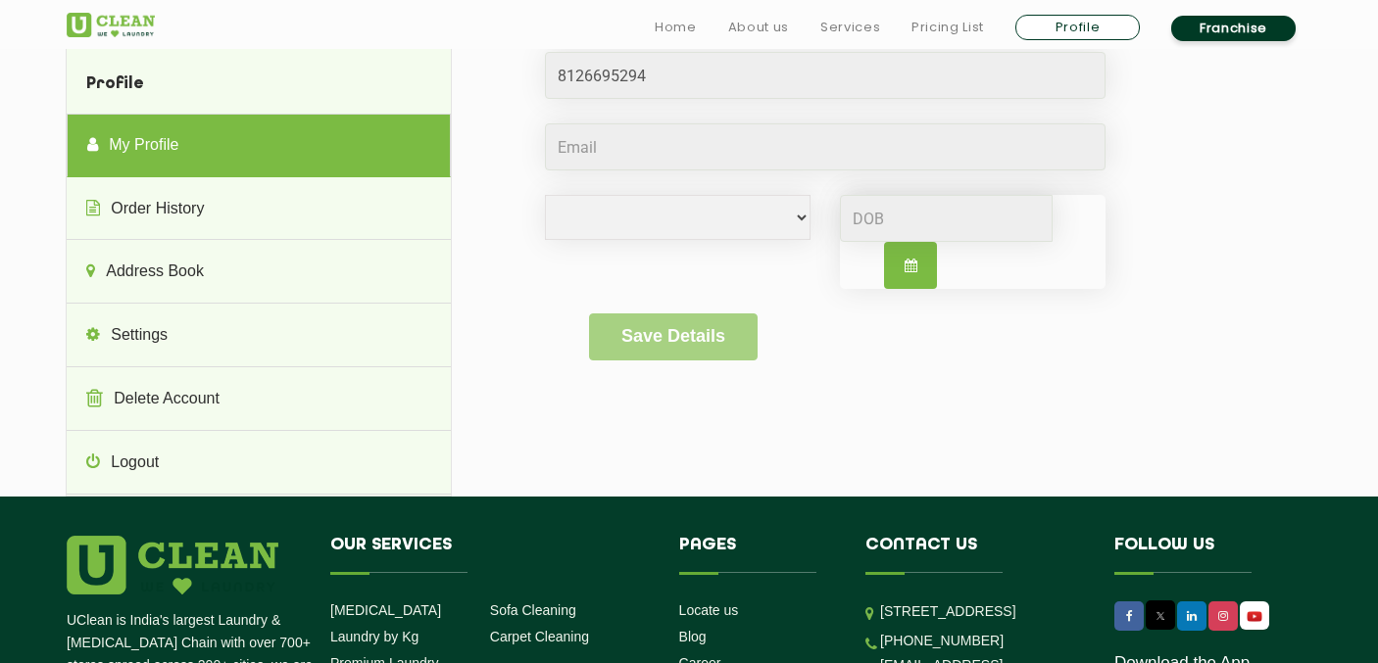
scroll to position [187, 0]
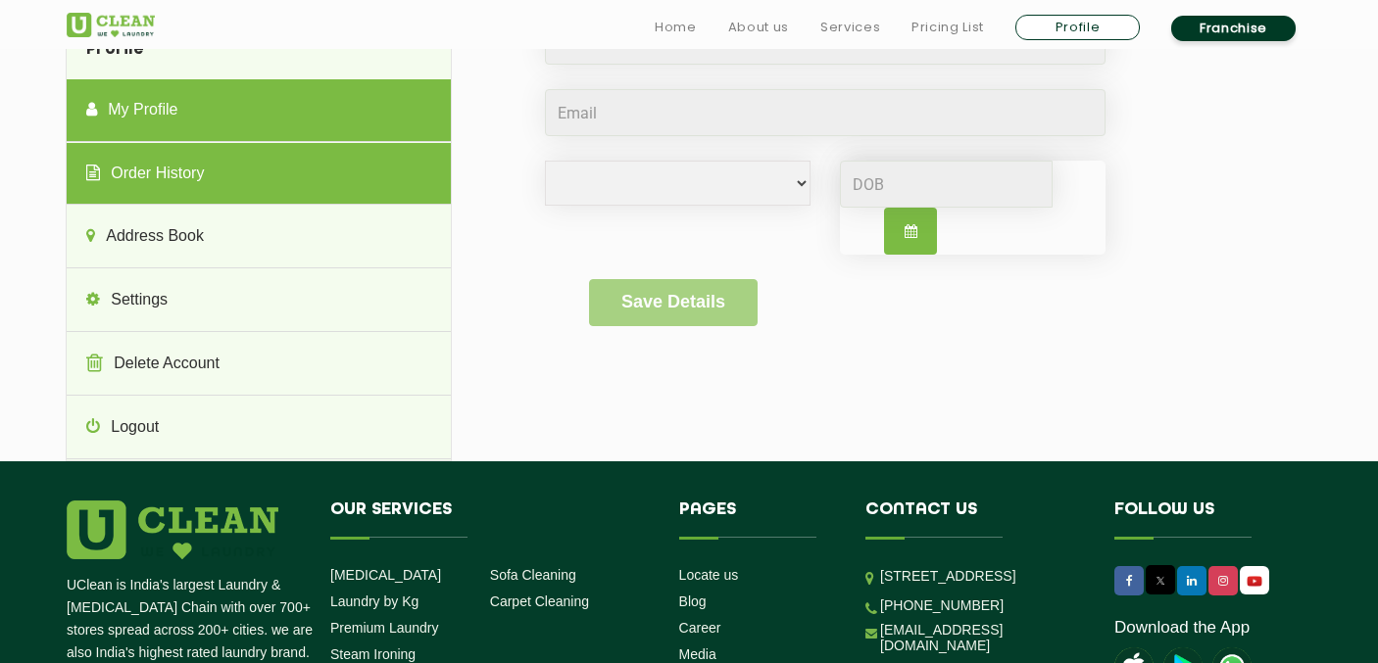
click at [189, 203] on link "Order History" at bounding box center [258, 174] width 383 height 63
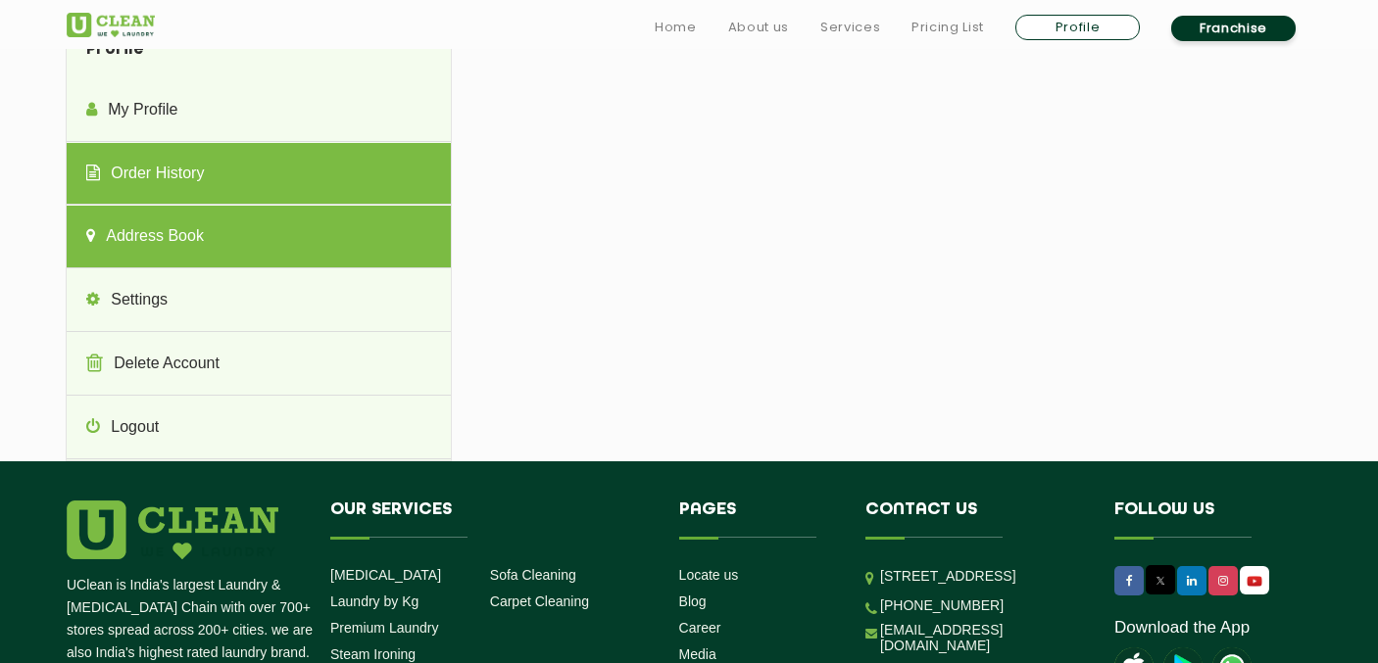
click at [190, 252] on link "Address Book" at bounding box center [258, 237] width 383 height 63
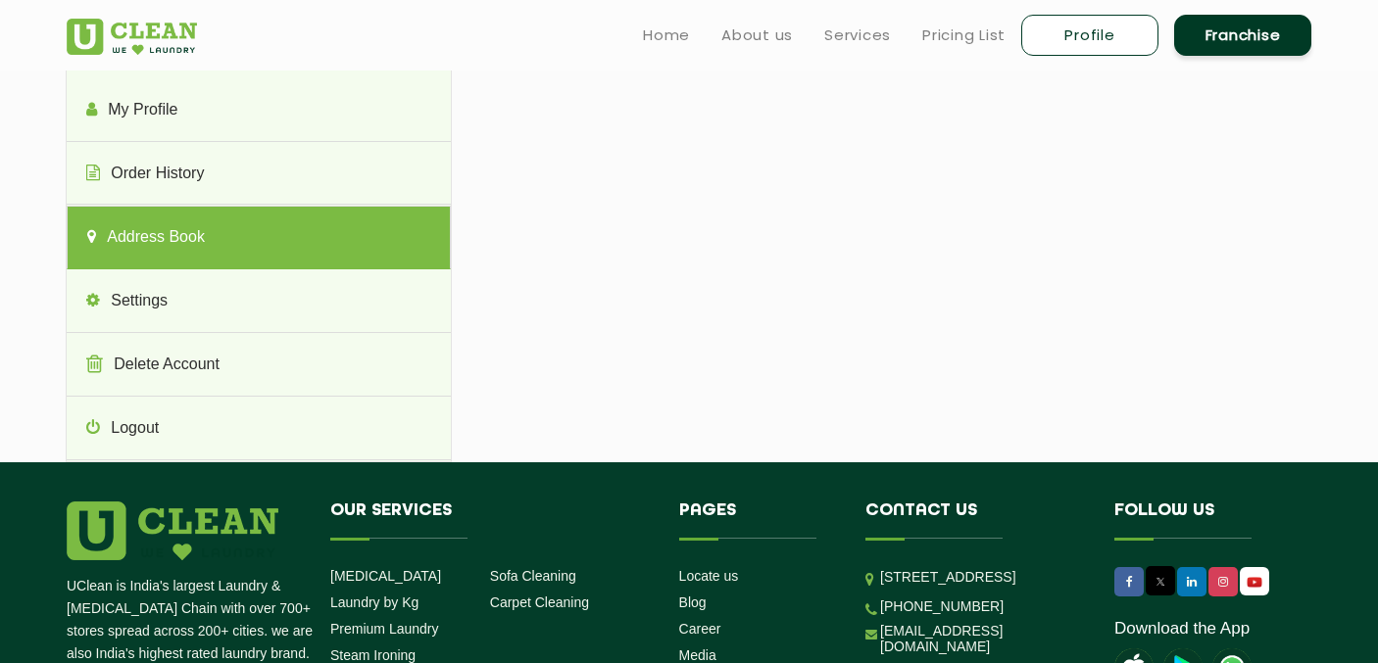
scroll to position [171, 0]
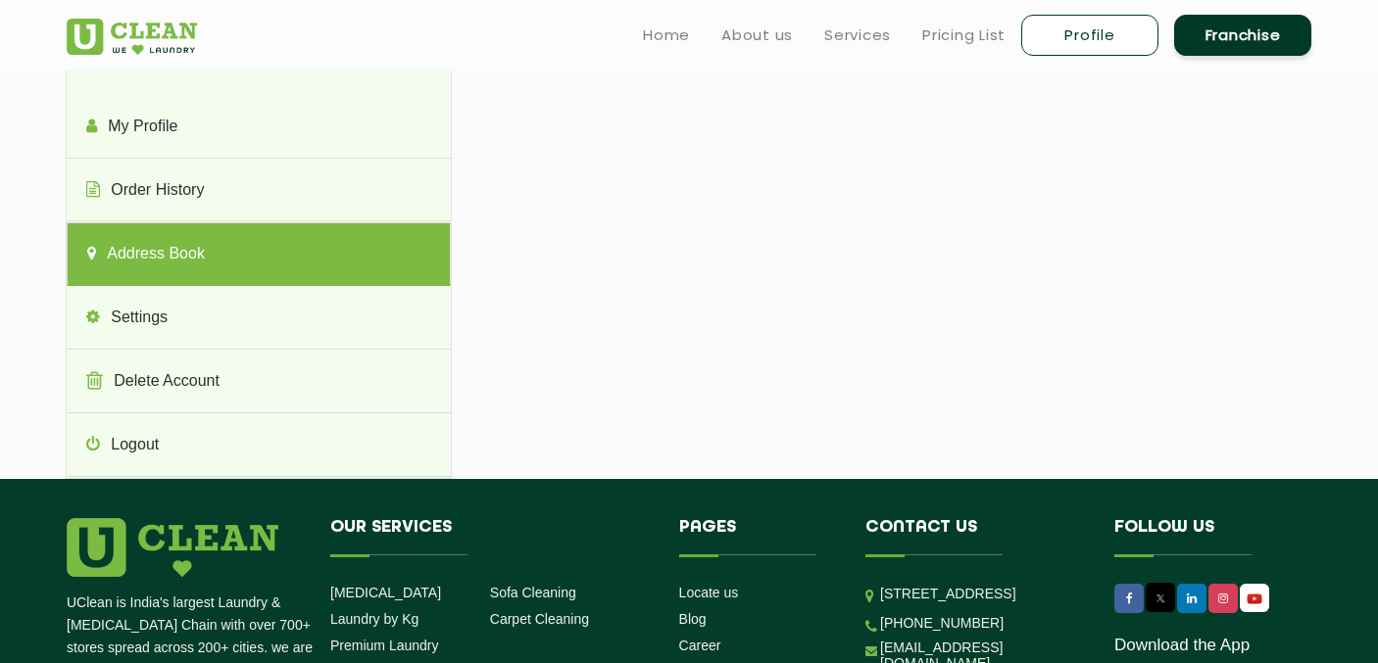
click at [249, 261] on link "Address Book" at bounding box center [258, 254] width 383 height 64
click at [167, 237] on link "Address Book" at bounding box center [258, 254] width 383 height 64
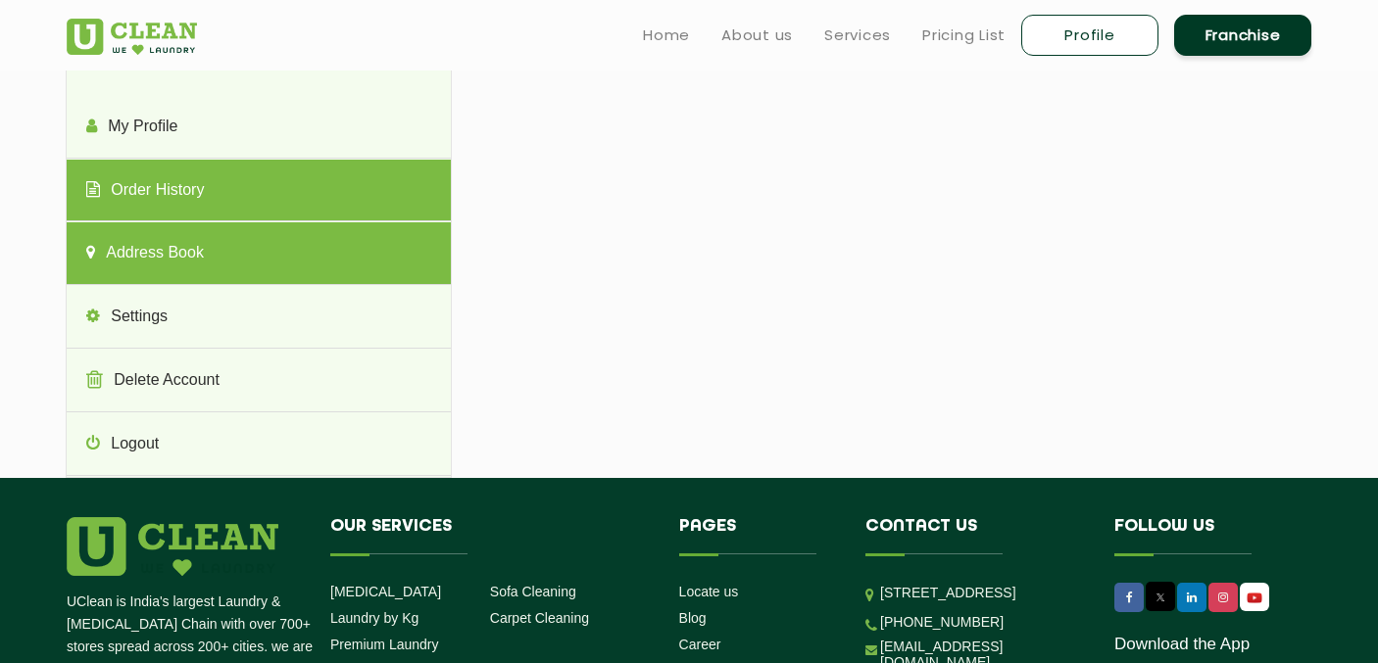
click at [166, 188] on link "Order History" at bounding box center [258, 191] width 383 height 63
click at [184, 257] on link "Address Book" at bounding box center [258, 253] width 383 height 63
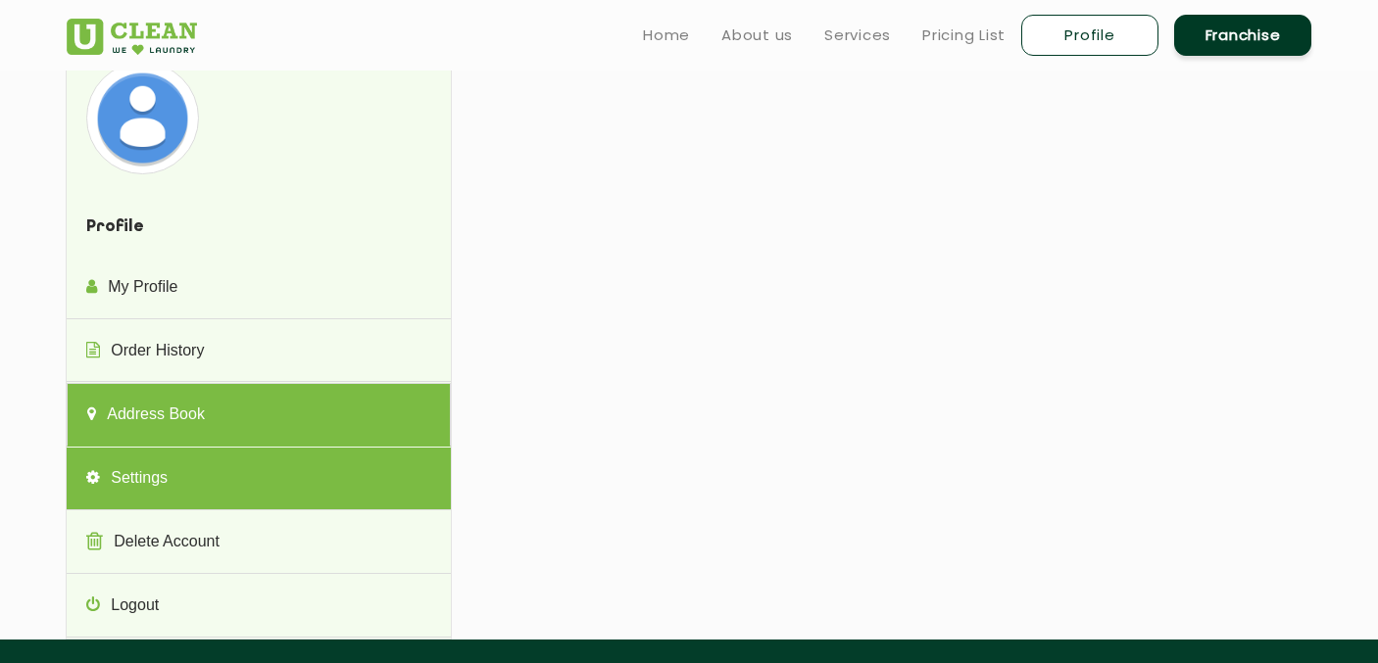
scroll to position [0, 0]
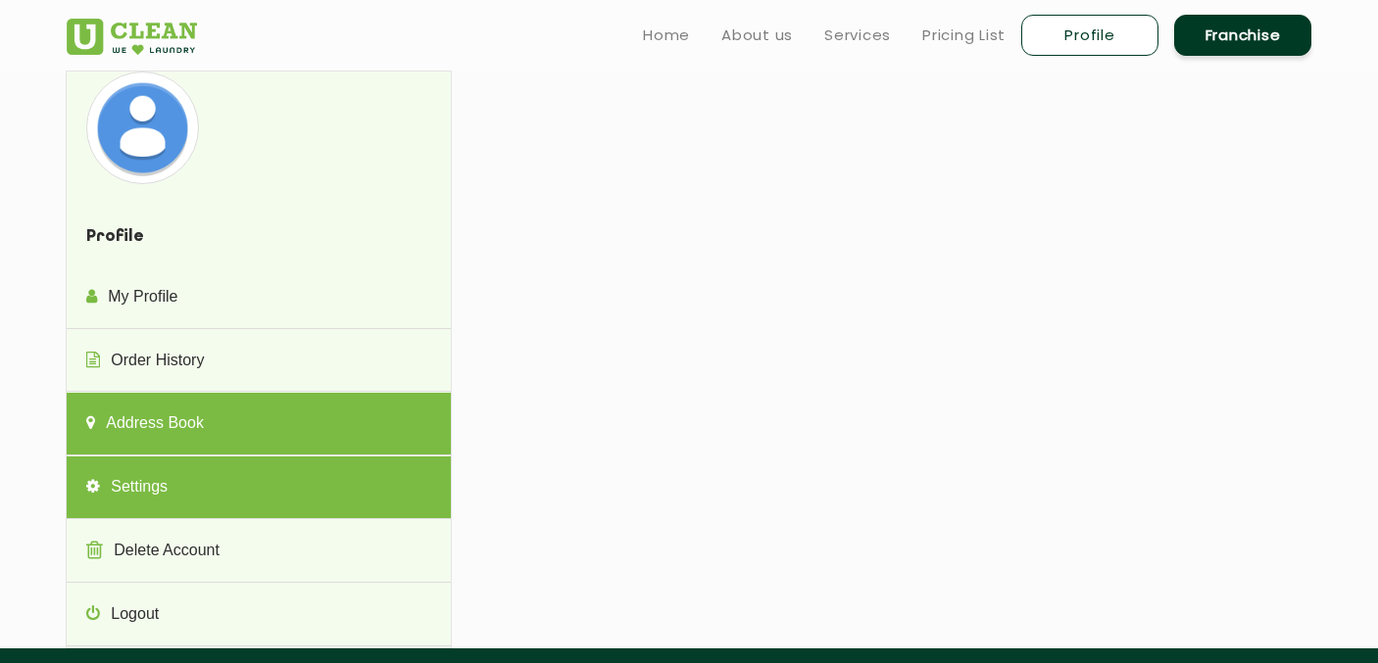
click at [169, 483] on link "Settings" at bounding box center [258, 488] width 383 height 63
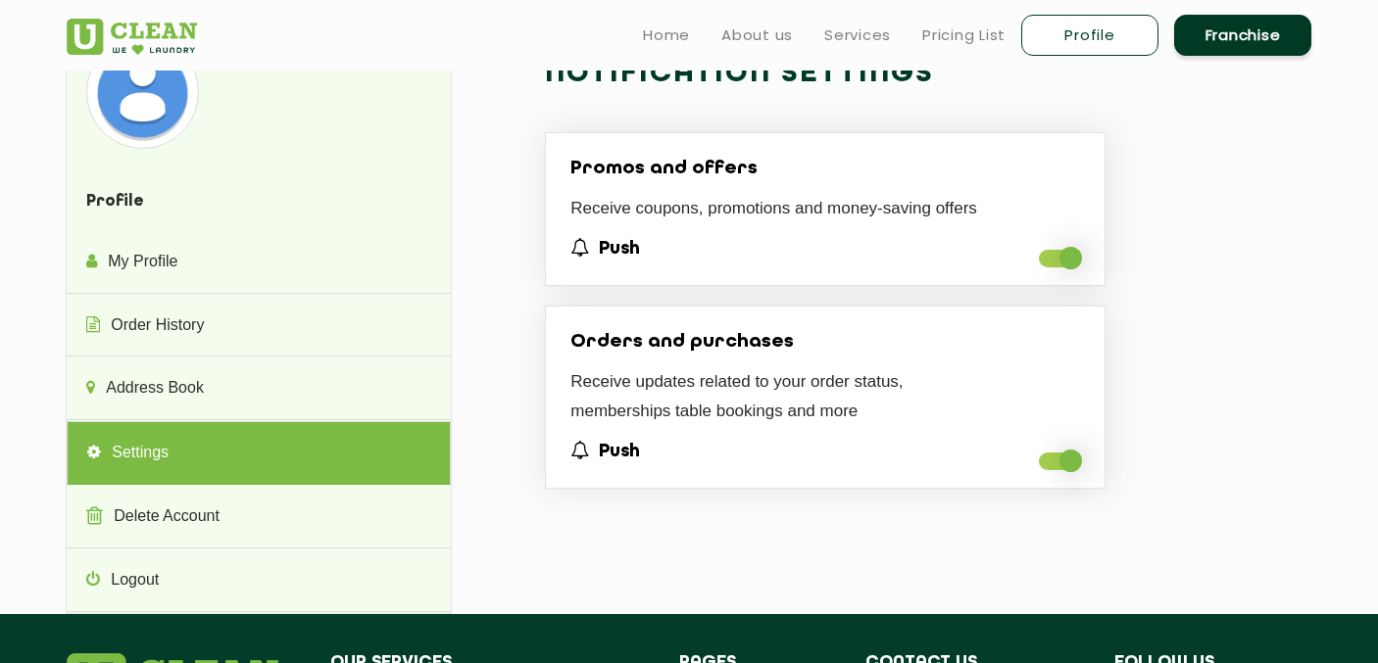
scroll to position [24, 0]
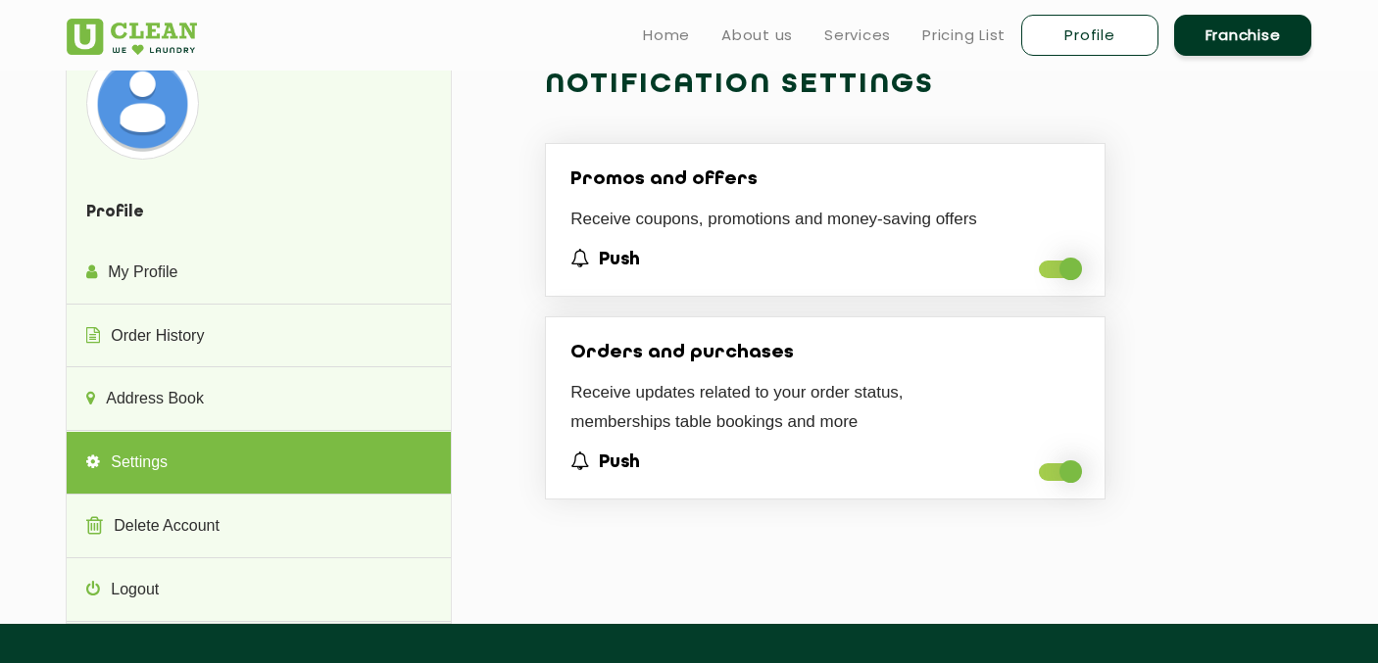
click at [1062, 266] on span at bounding box center [1059, 270] width 41 height 18
click at [1039, 275] on input "checkbox" at bounding box center [1039, 275] width 0 height 0
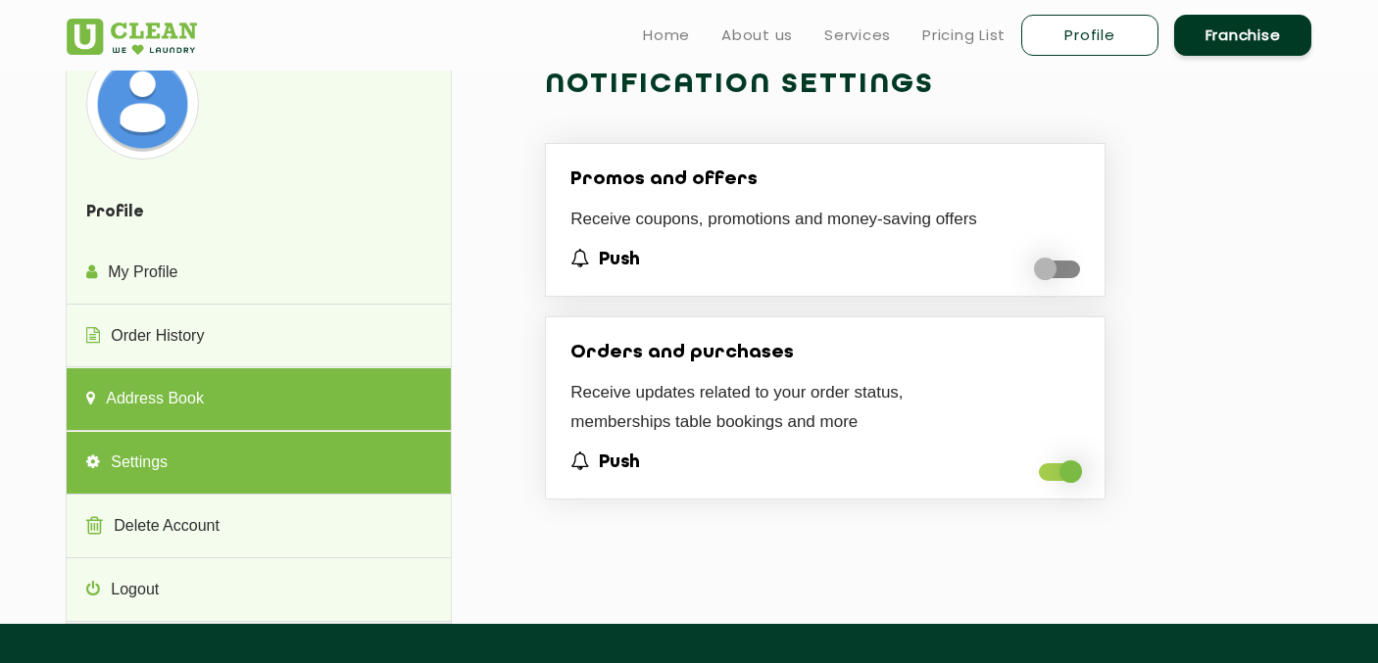
click at [318, 418] on link "Address Book" at bounding box center [258, 399] width 383 height 63
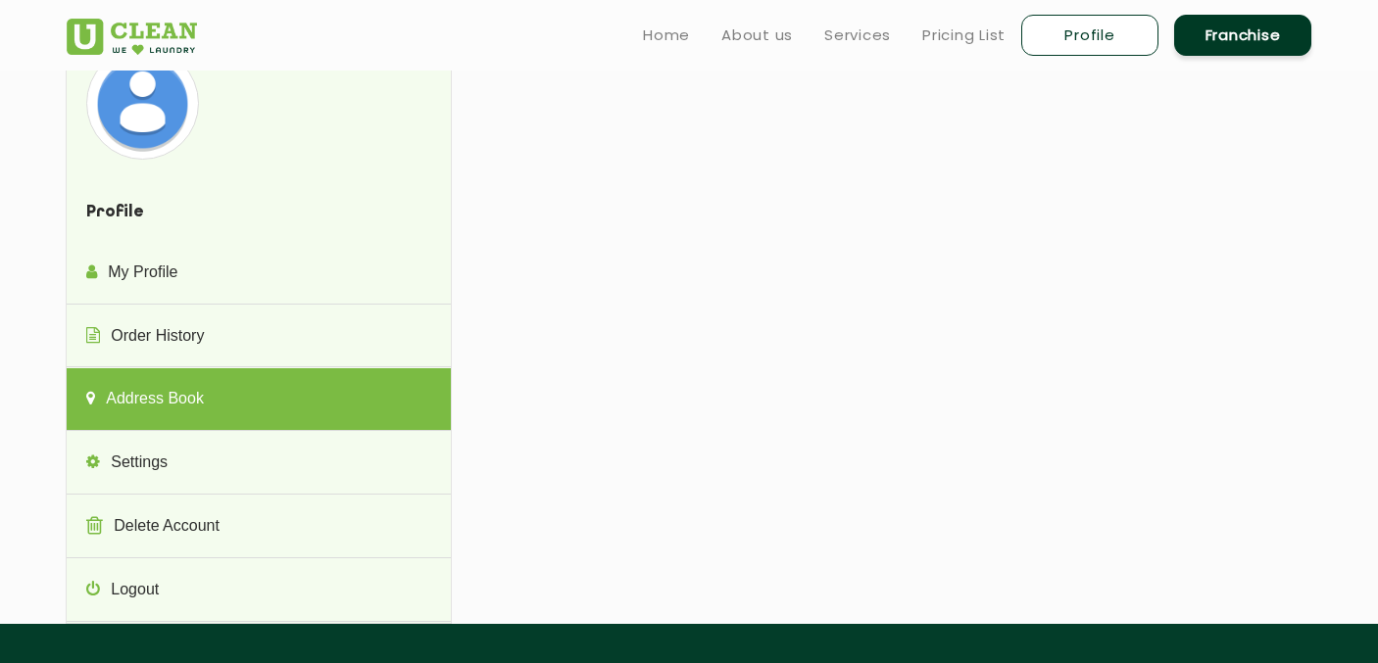
click at [1047, 238] on div "Profile My Profile Order History Address Book Settings Delete Account Logout Pr…" at bounding box center [689, 335] width 1274 height 578
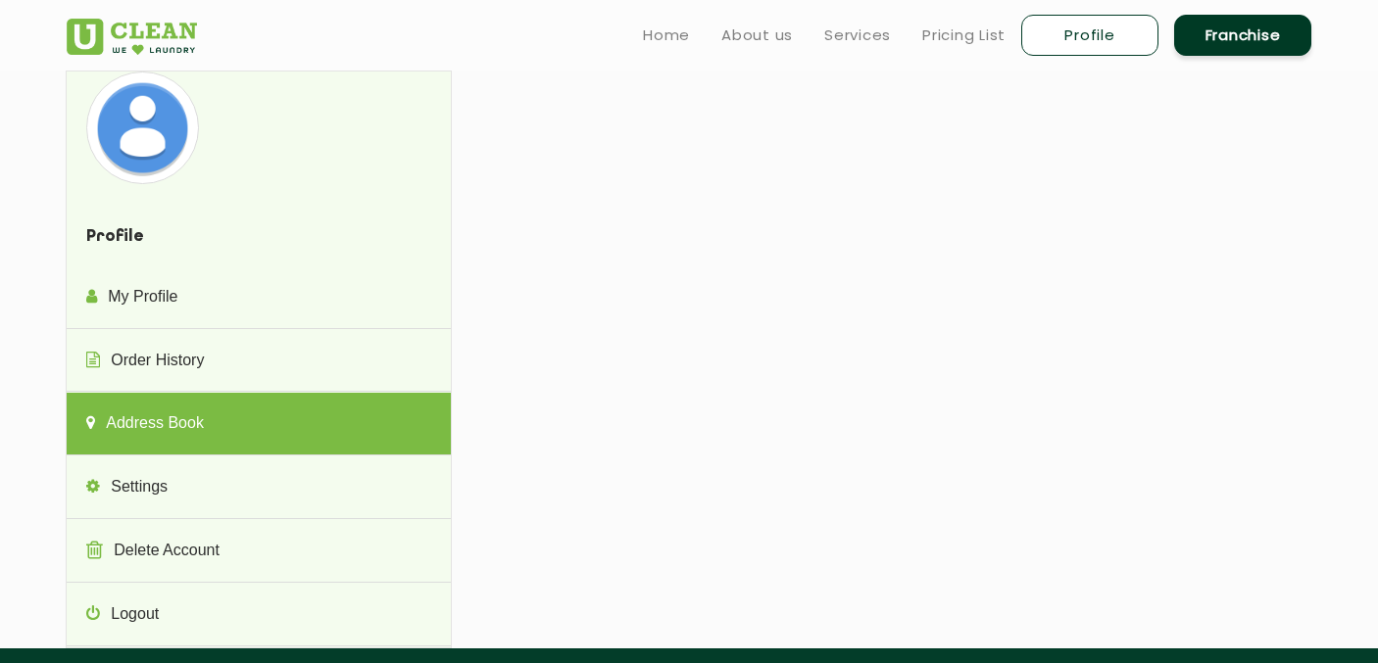
click at [1113, 41] on link "Profile" at bounding box center [1089, 35] width 137 height 41
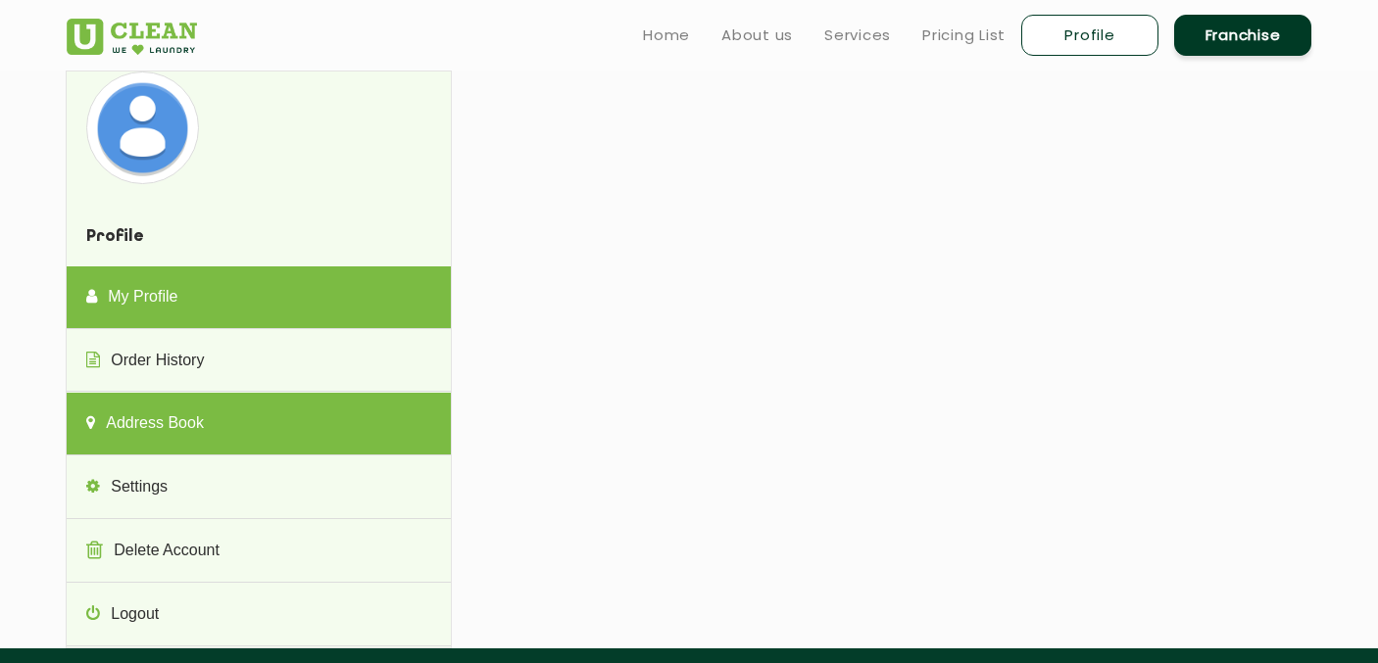
click at [166, 279] on link "My Profile" at bounding box center [258, 298] width 383 height 63
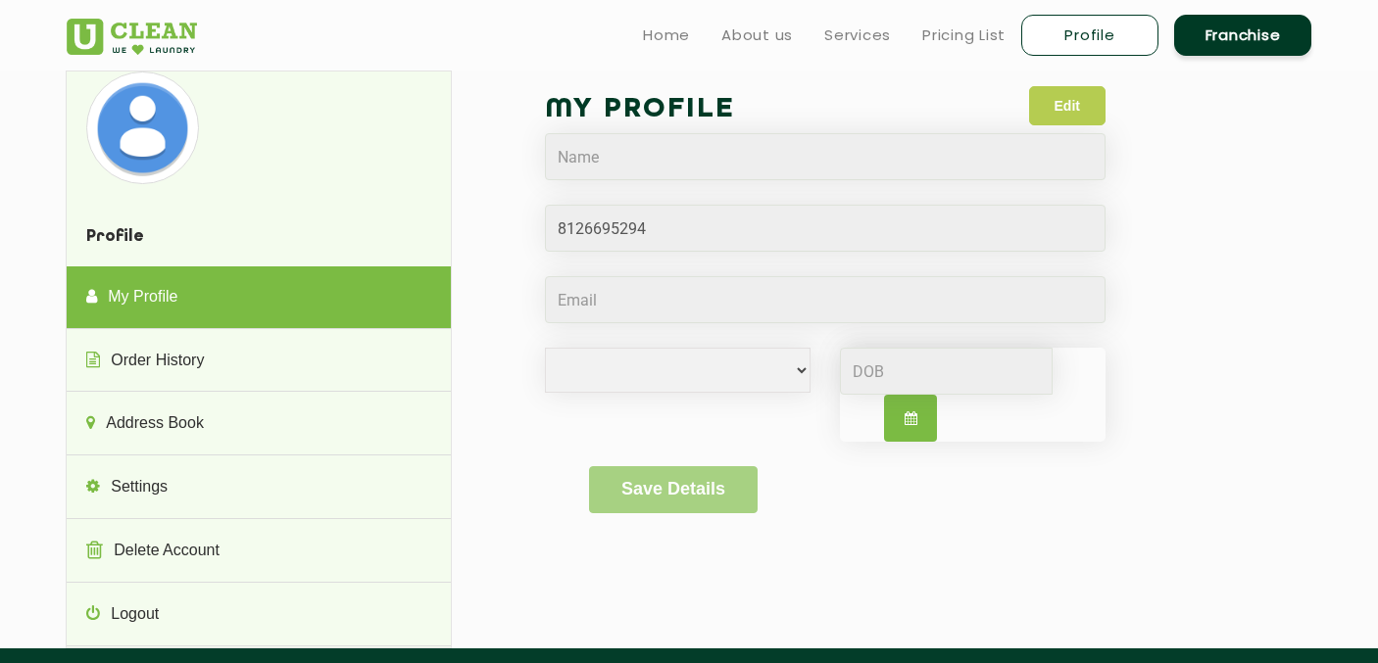
click at [1075, 99] on button "Edit" at bounding box center [1067, 105] width 76 height 39
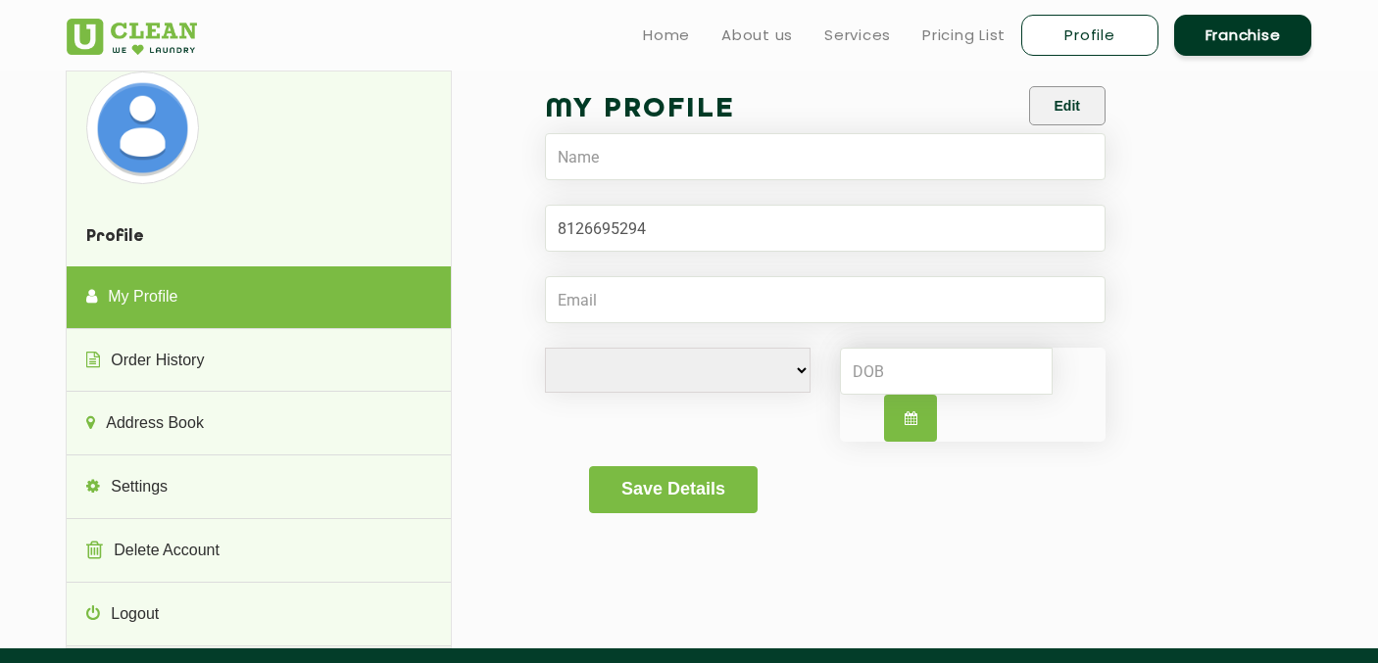
click at [807, 181] on form "Male Female i'd rather not say Save Details" at bounding box center [825, 299] width 561 height 427
click at [806, 156] on input "text" at bounding box center [825, 156] width 561 height 47
type input "Dhruv Taragi"
click at [669, 288] on input "Email" at bounding box center [825, 299] width 561 height 47
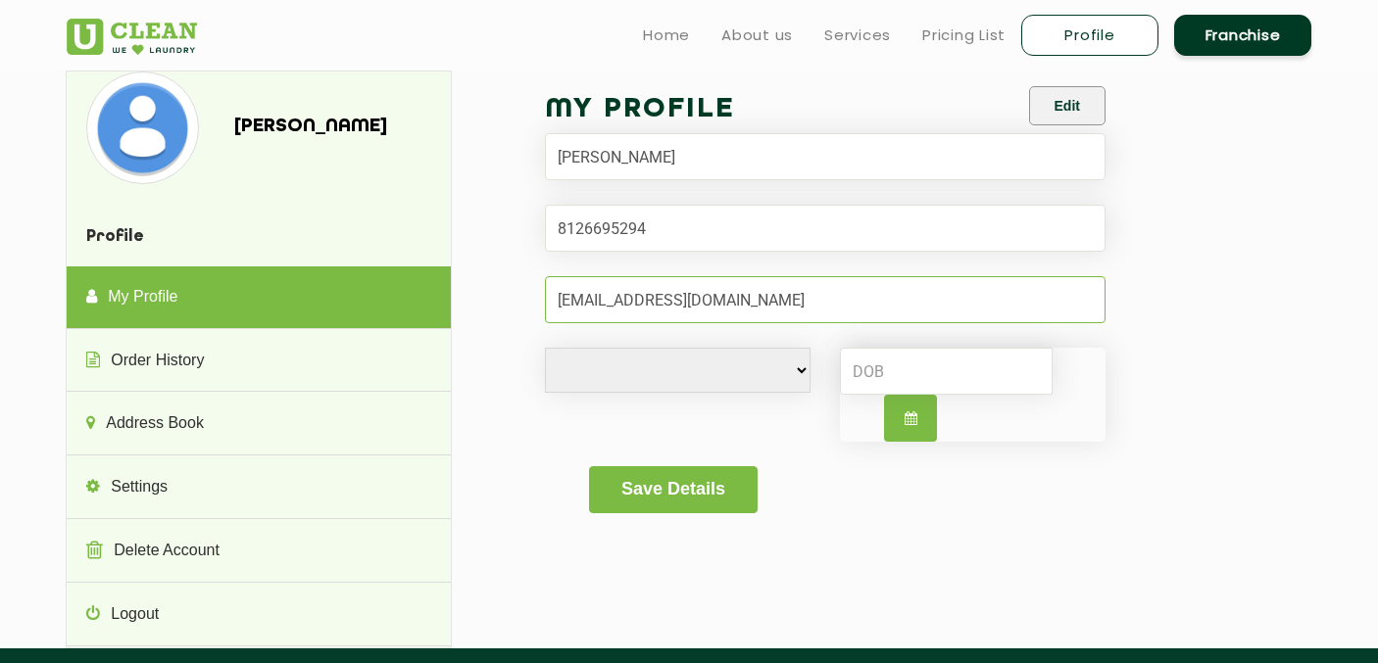
type input "taragidhruvraj@gmail.com"
click at [604, 395] on div "Male Female i'd rather not say" at bounding box center [825, 407] width 590 height 119
click at [620, 392] on select "Male Female i'd rather not say" at bounding box center [678, 370] width 266 height 45
select select "M"
click at [545, 348] on select "Male Female i'd rather not say" at bounding box center [678, 370] width 266 height 45
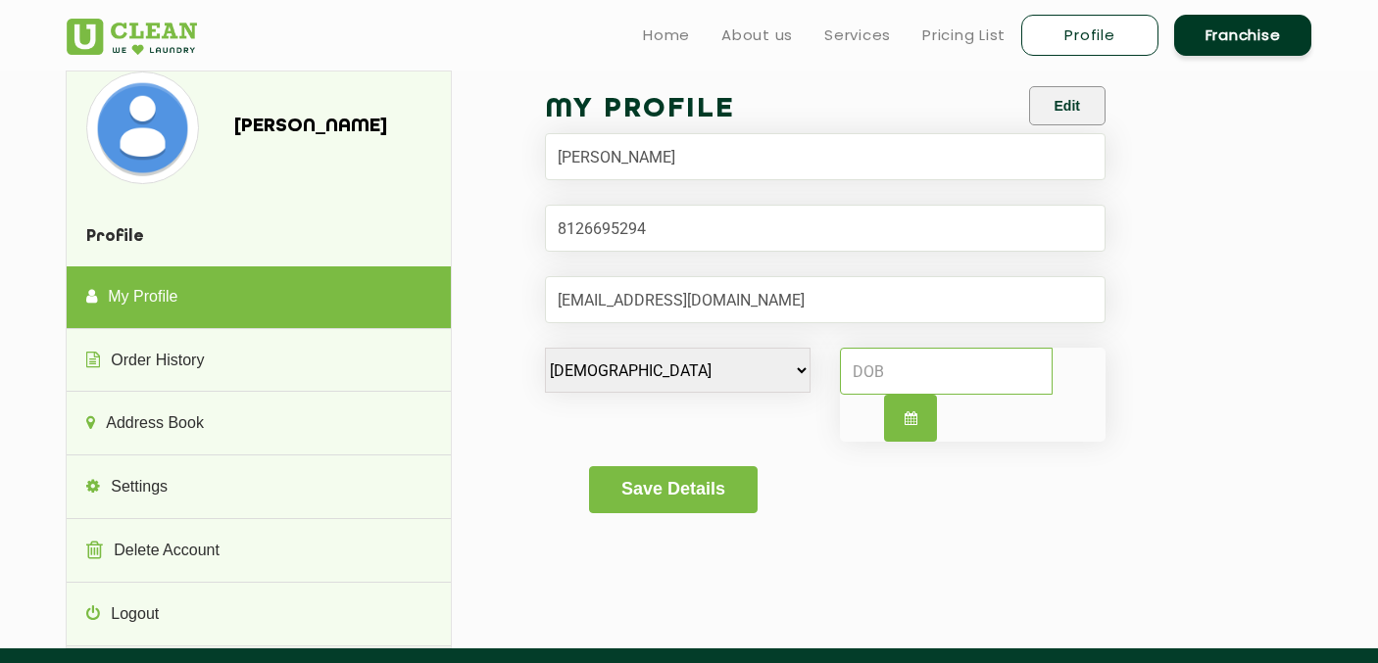
click at [939, 370] on input at bounding box center [946, 371] width 213 height 47
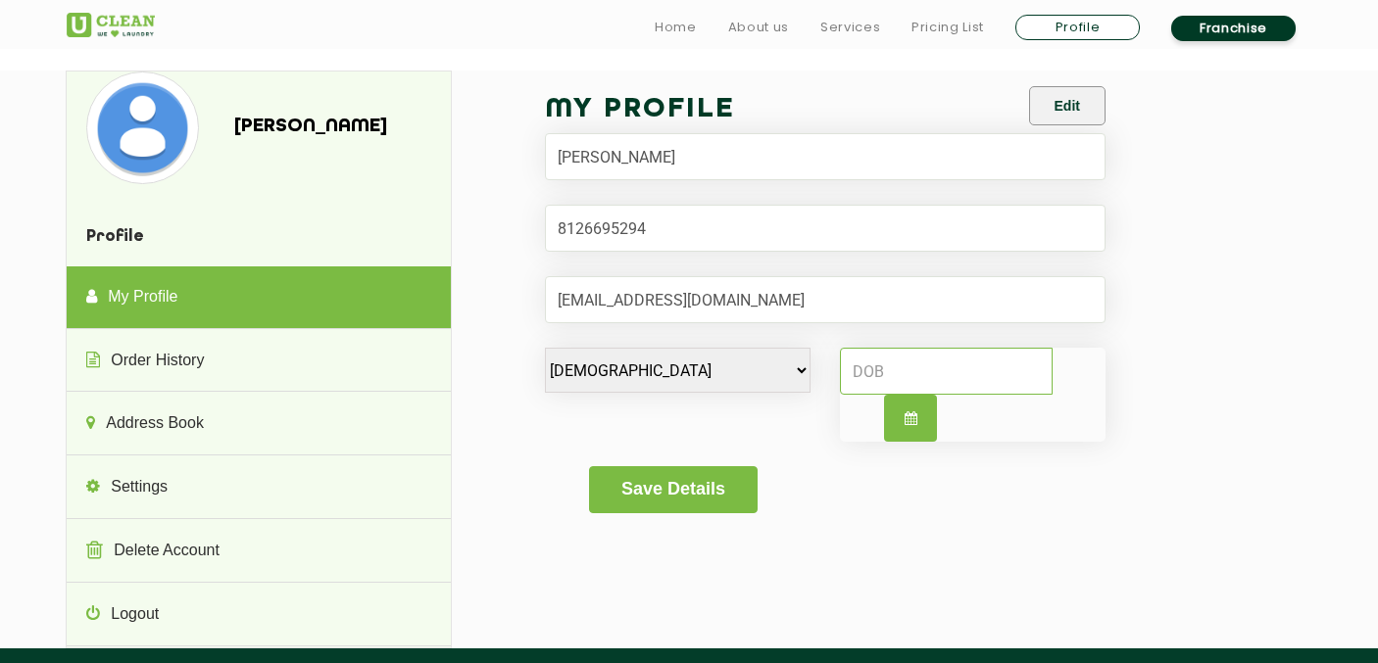
scroll to position [49, 0]
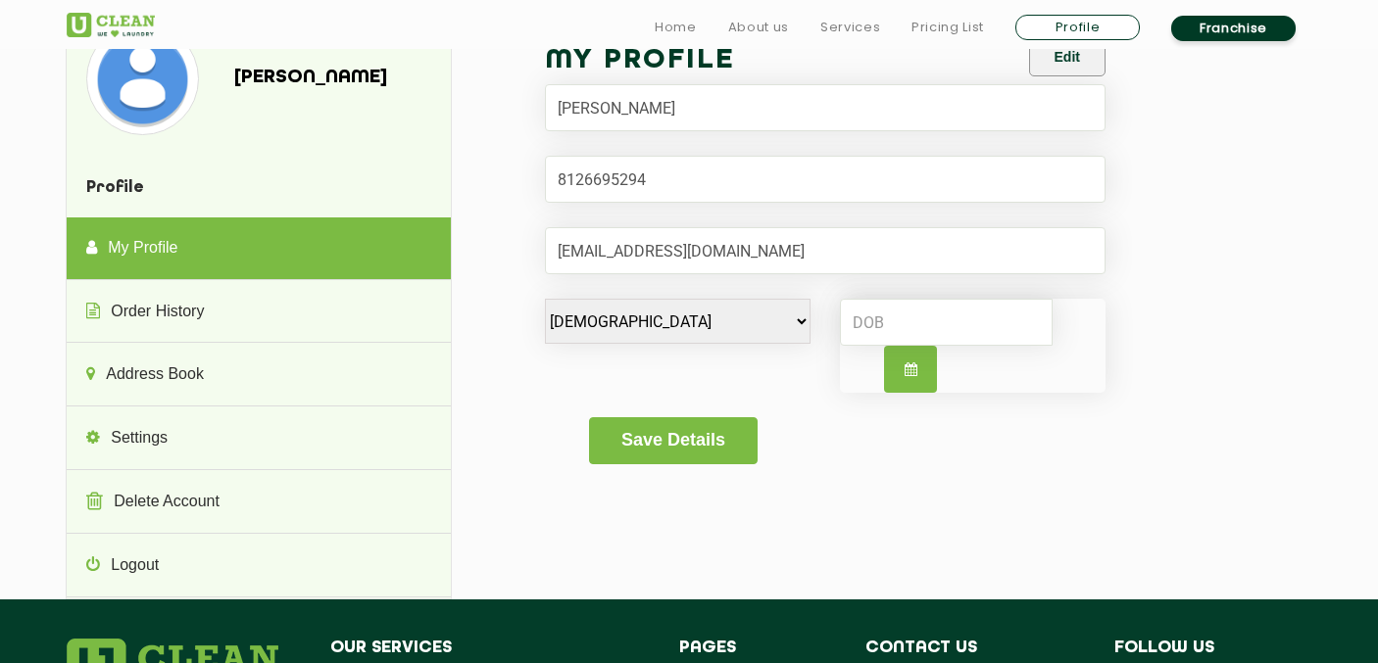
click at [899, 349] on button "button" at bounding box center [910, 369] width 53 height 47
select select "9"
select select "2025"
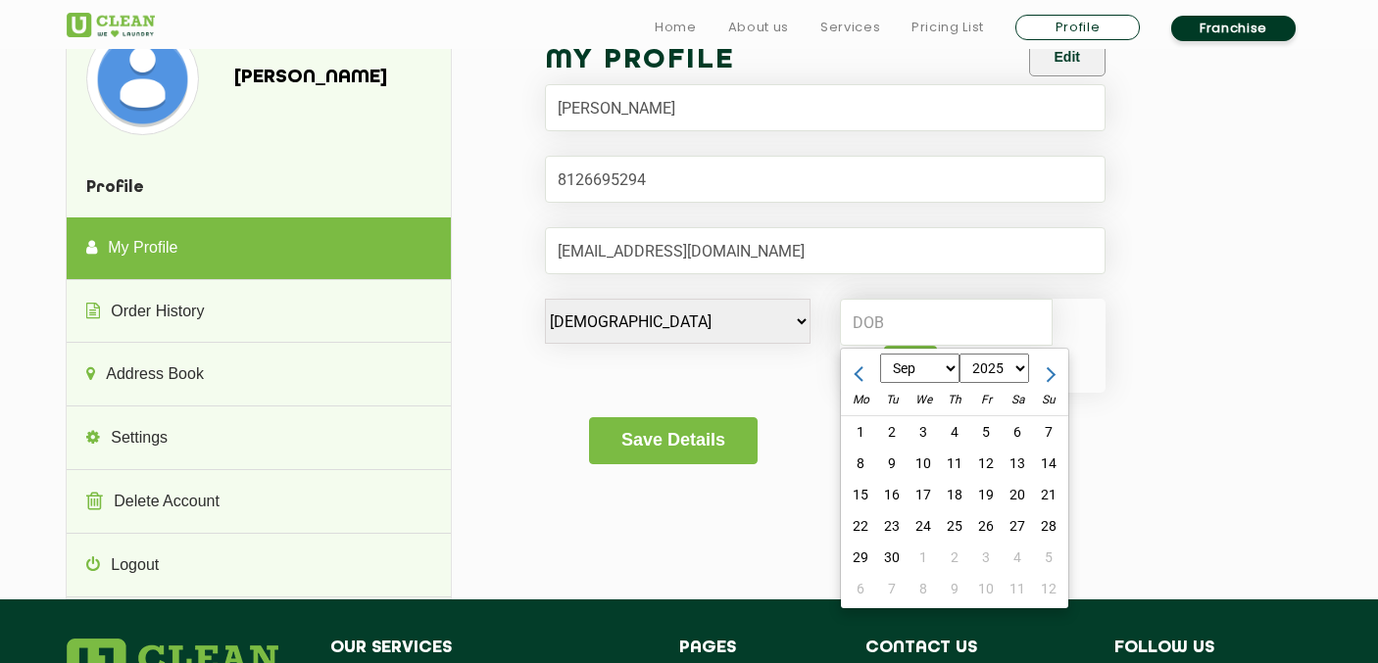
click at [912, 371] on select "Jan Feb Mar Apr May Jun Jul Aug Sep Oct Nov Dec" at bounding box center [919, 369] width 79 height 29
select select "11"
click at [880, 355] on select "Jan Feb Mar Apr May Jun Jul Aug Sep Oct Nov Dec" at bounding box center [919, 369] width 79 height 29
click at [990, 362] on select "1970 1971 1972 1973 1974 1975 1976 1977 1978 1979 1980 1981 1982 1983 1984 1985…" at bounding box center [994, 369] width 71 height 29
select select "2002"
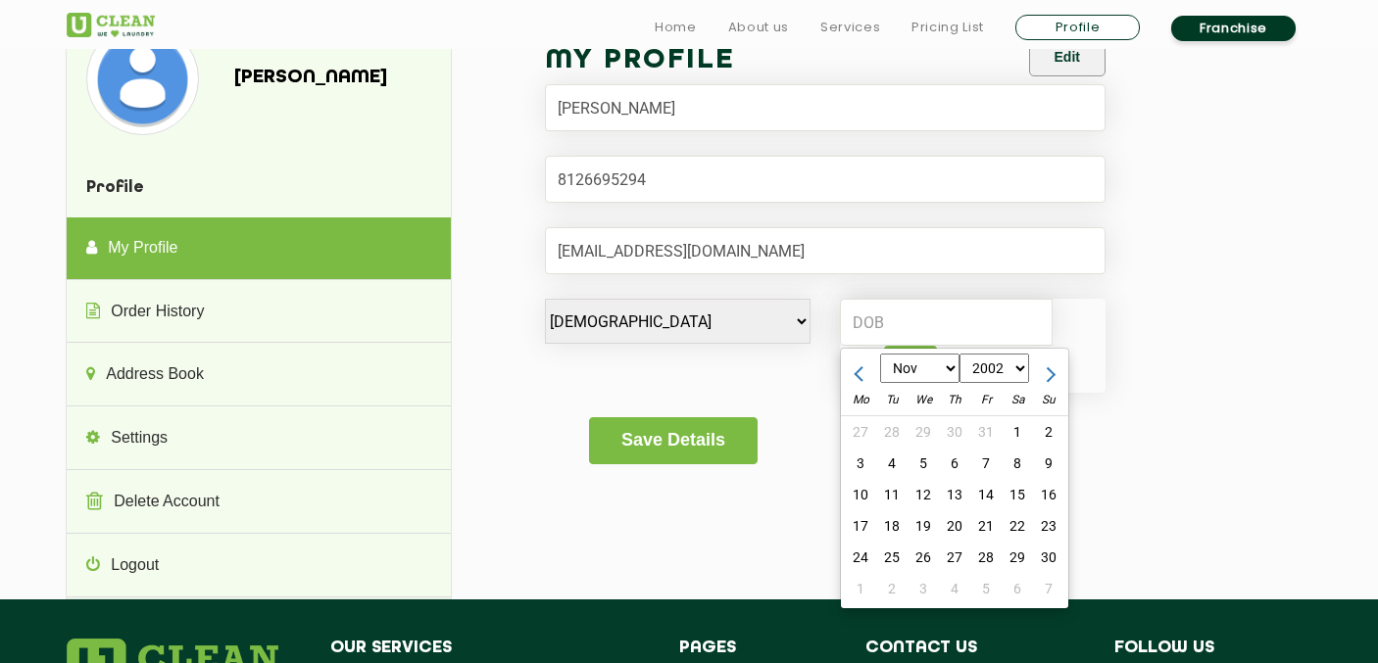
click at [959, 355] on select "1970 1971 1972 1973 1974 1975 1976 1977 1978 1979 1980 1981 1982 1983 1984 1985…" at bounding box center [994, 369] width 71 height 29
click at [1024, 459] on div "9" at bounding box center [1017, 463] width 31 height 31
type input "2002-11-09"
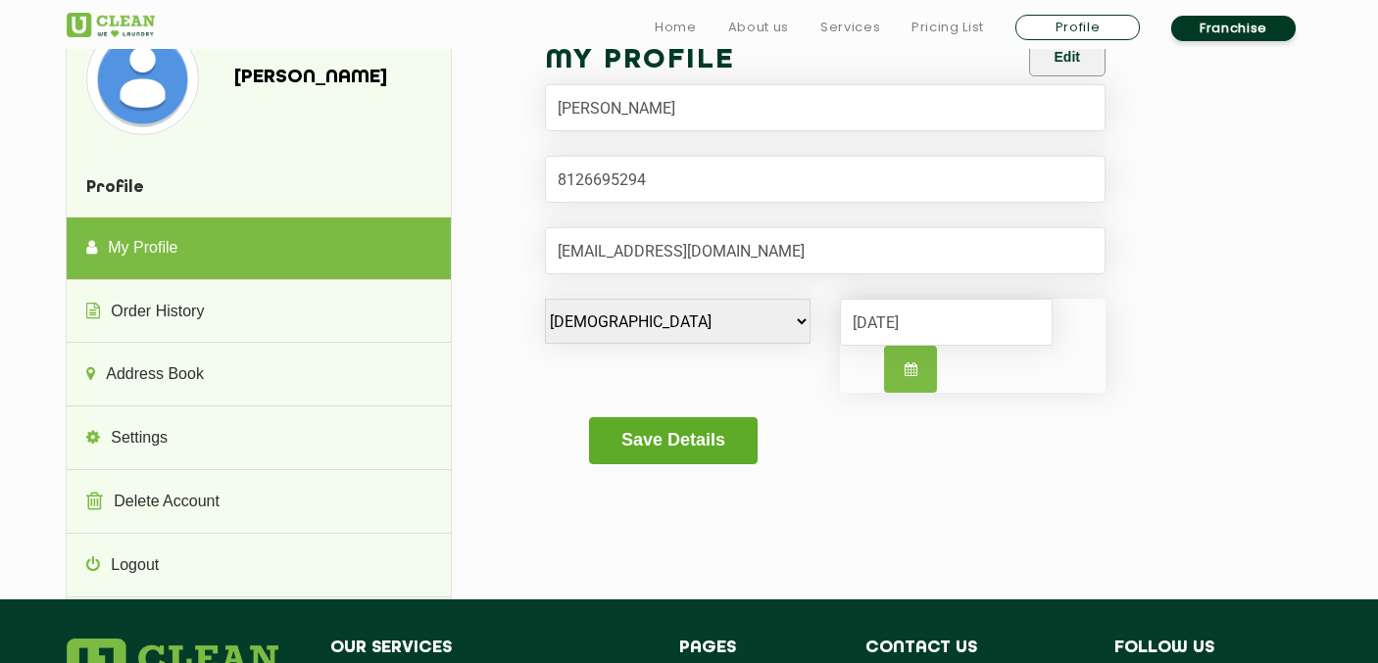
click at [714, 439] on button "Save Details" at bounding box center [673, 440] width 168 height 47
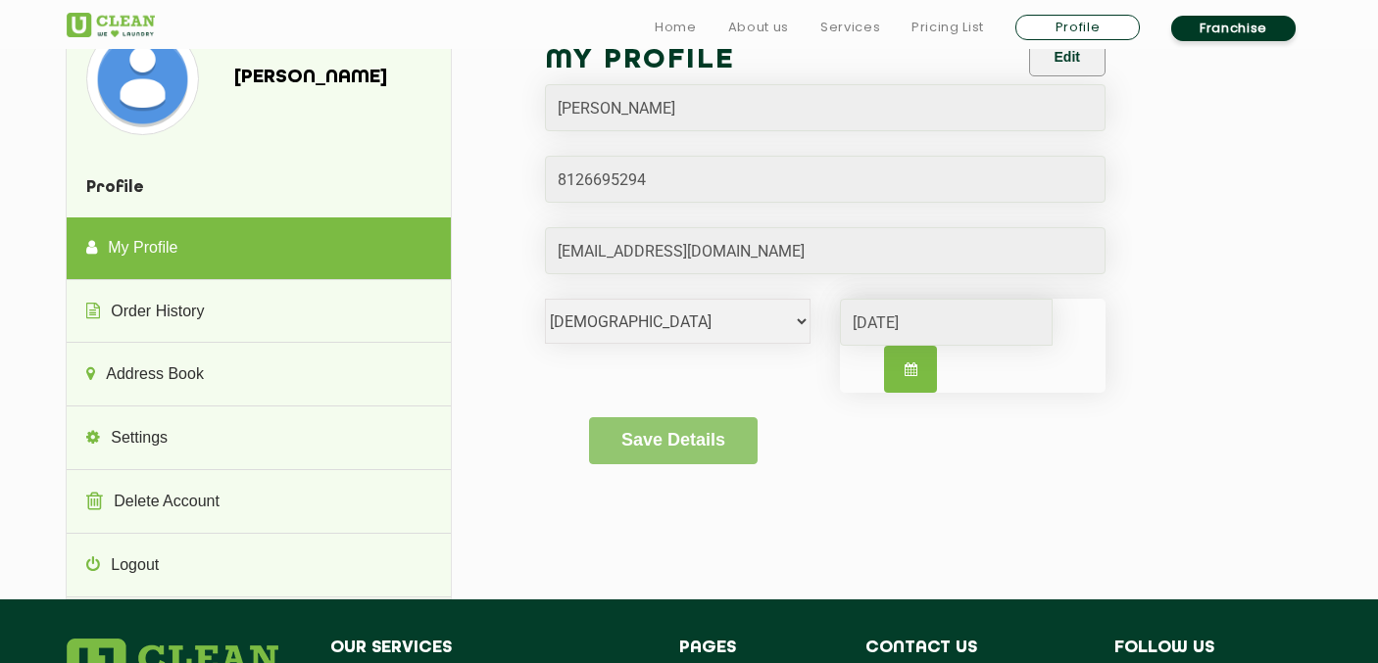
scroll to position [0, 0]
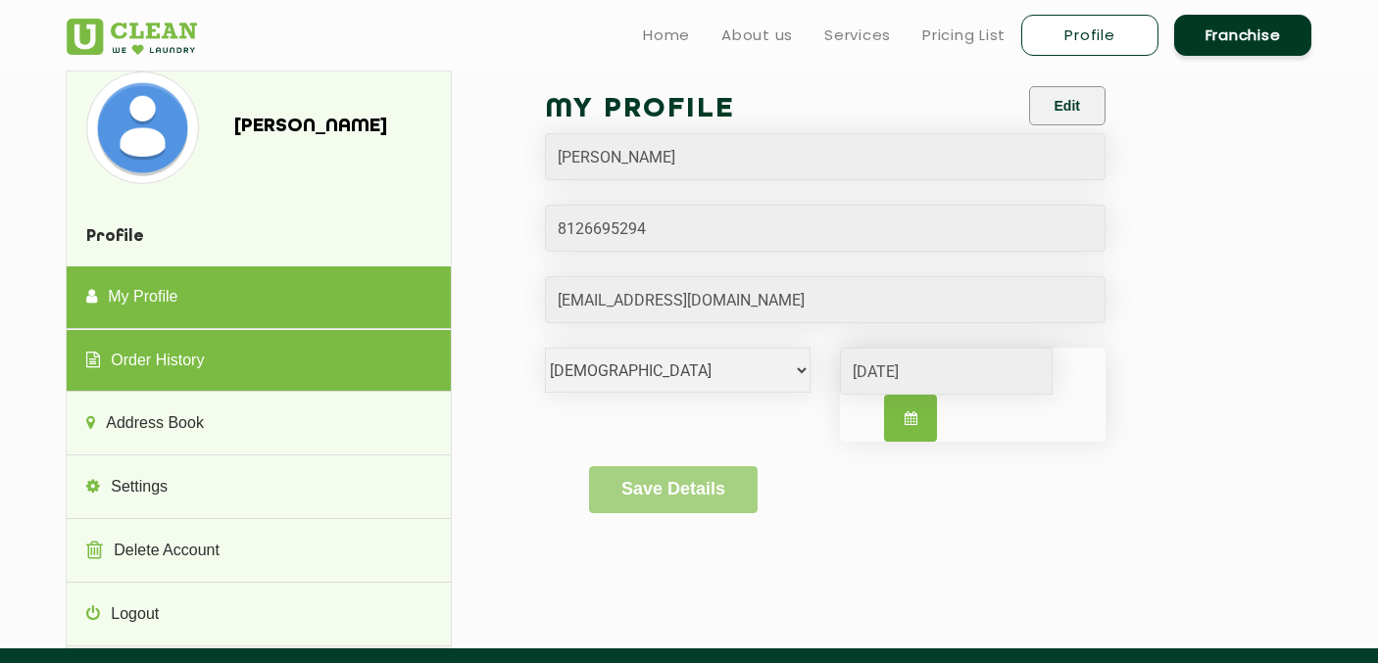
click at [233, 366] on link "Order History" at bounding box center [258, 361] width 383 height 63
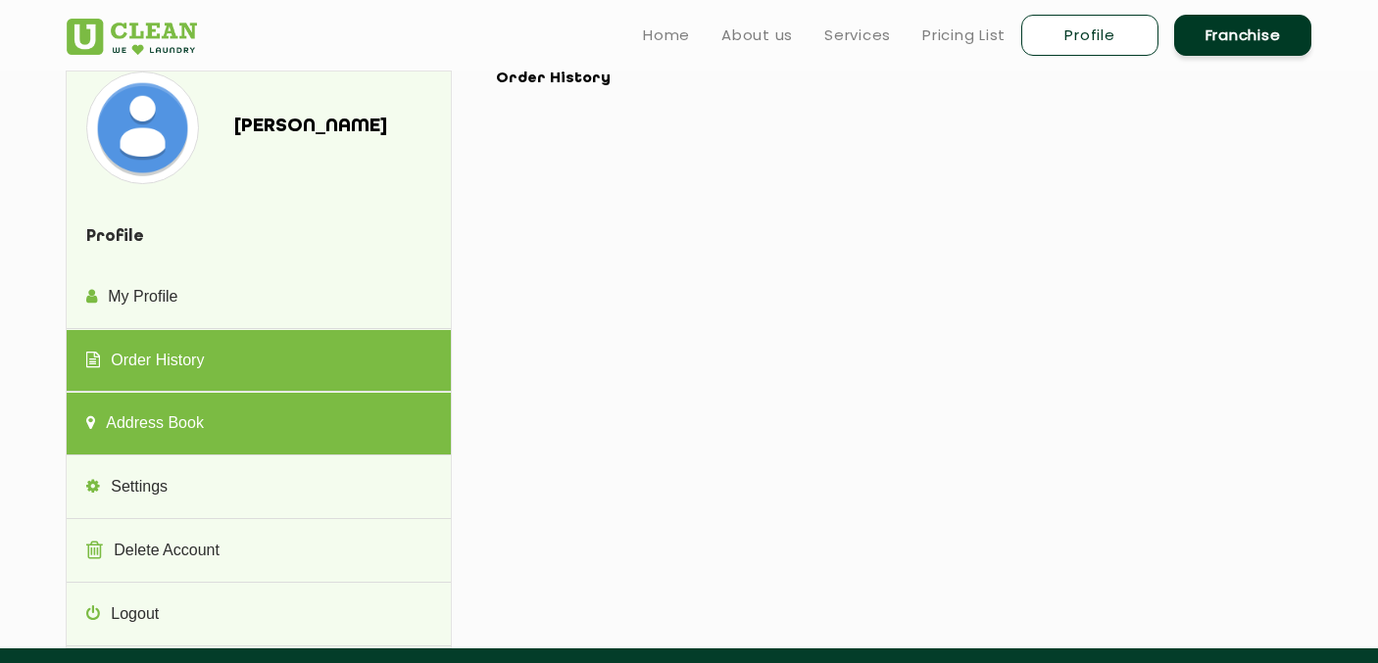
click at [232, 420] on link "Address Book" at bounding box center [258, 424] width 383 height 63
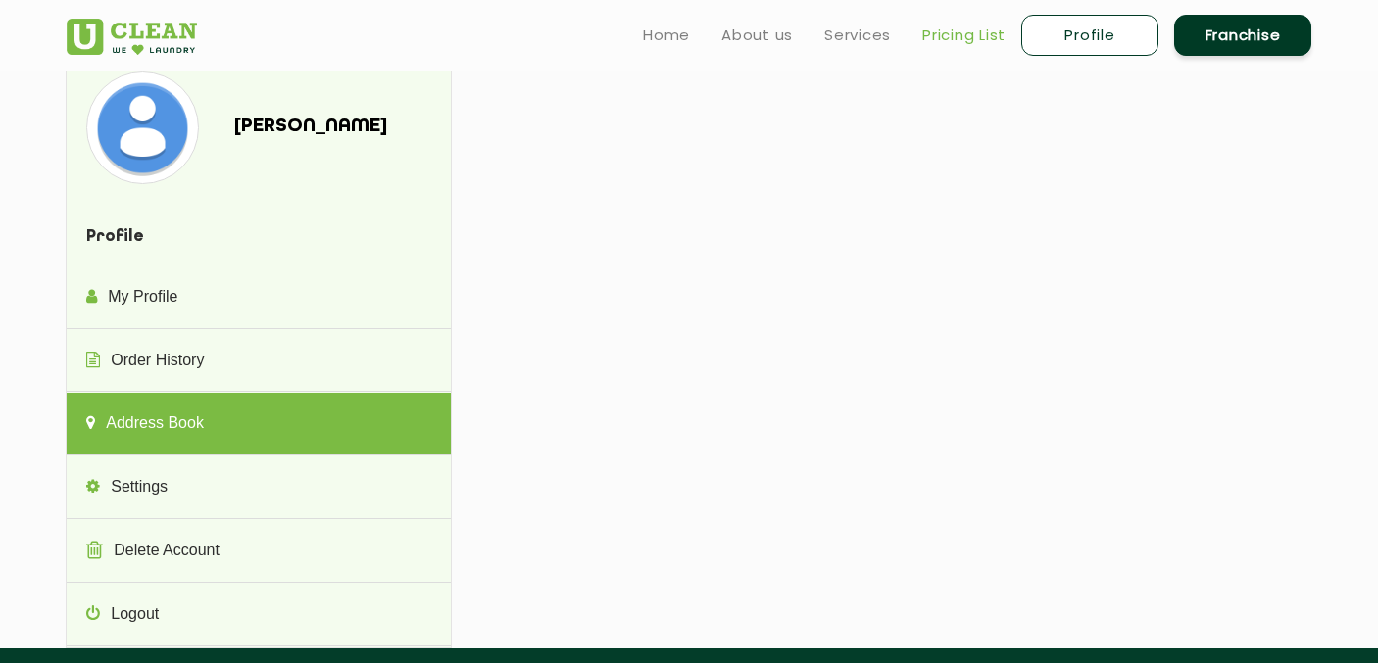
click at [966, 24] on link "Pricing List" at bounding box center [963, 36] width 83 height 24
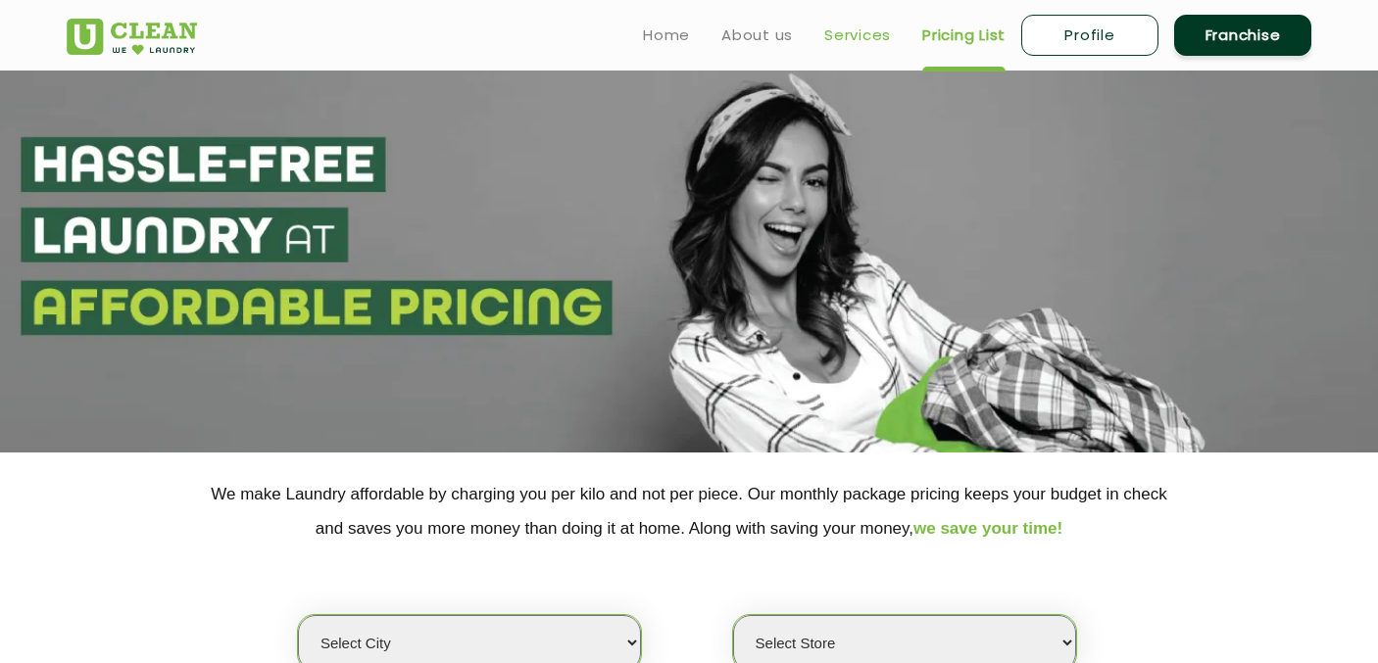
click at [873, 25] on link "Services" at bounding box center [857, 36] width 67 height 24
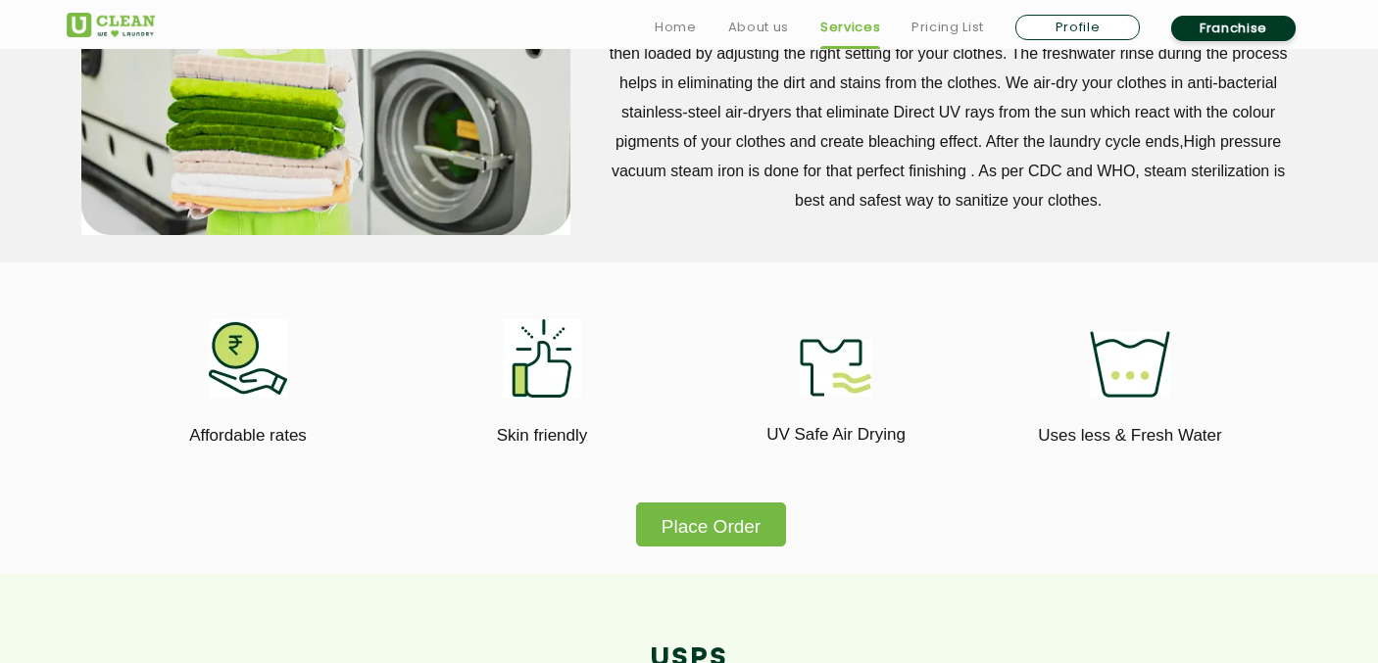
scroll to position [947, 0]
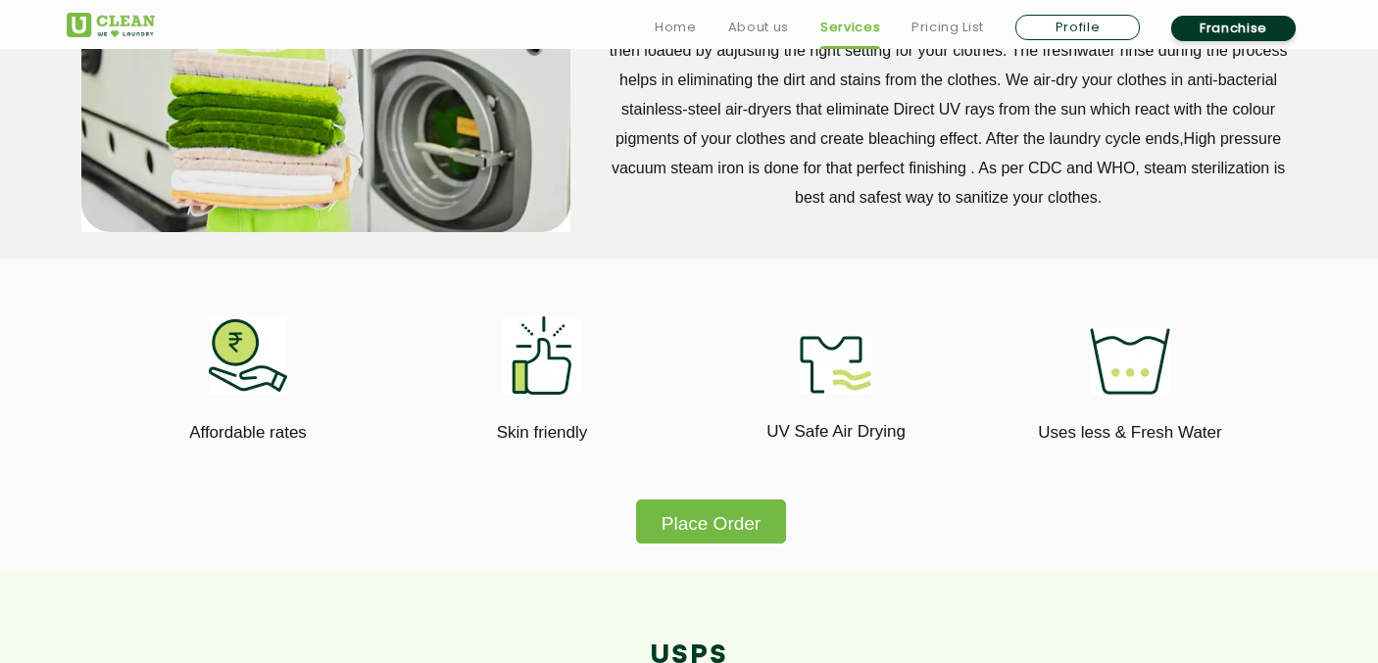
click at [719, 515] on button "Place Order" at bounding box center [711, 522] width 150 height 44
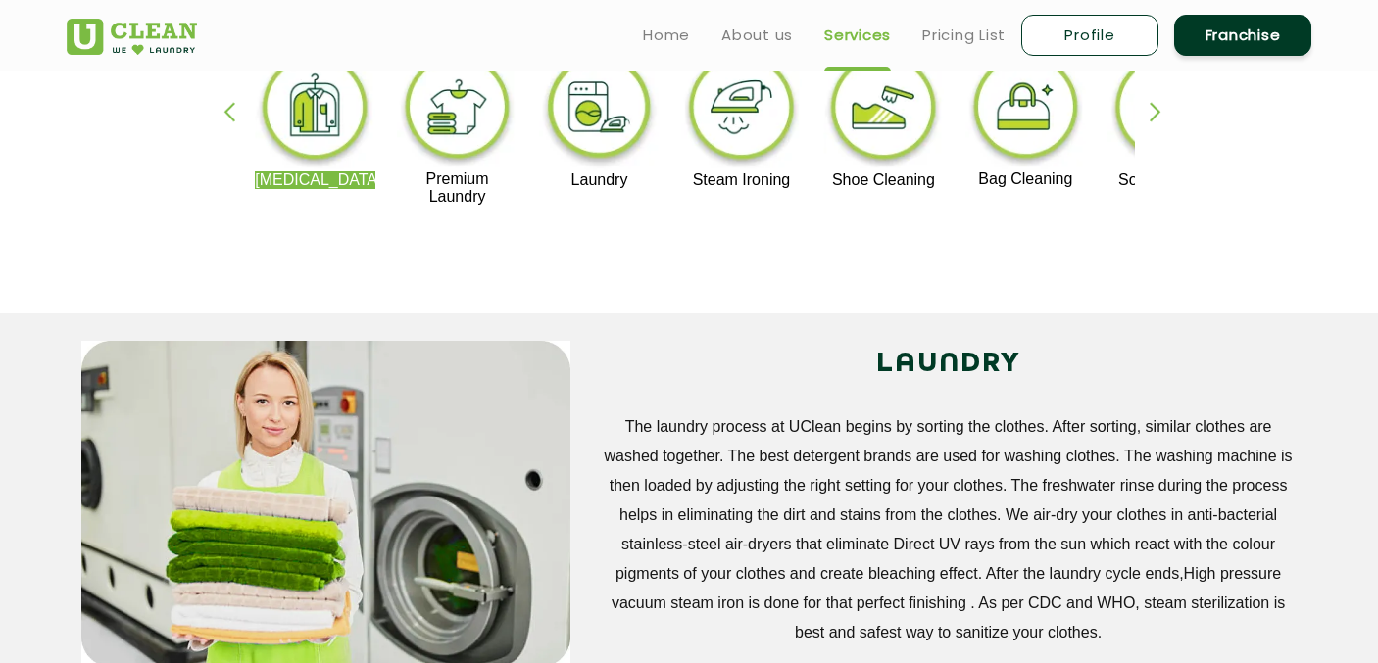
scroll to position [498, 0]
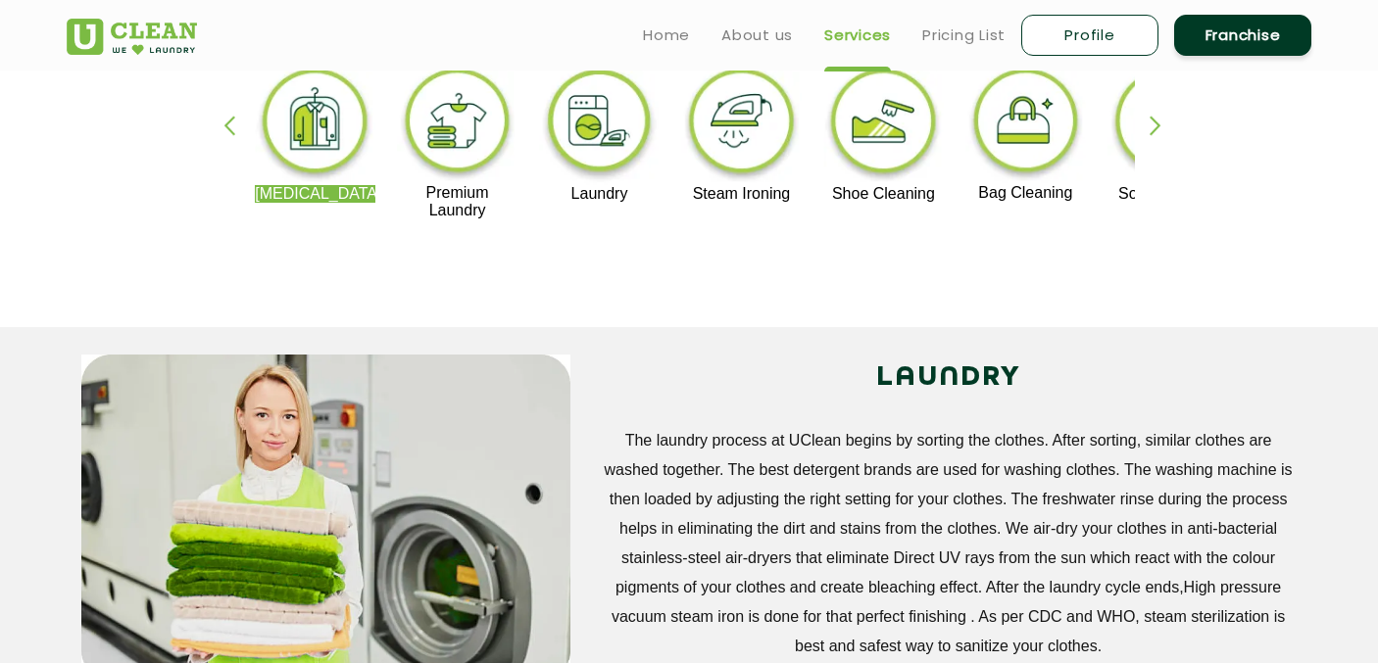
click at [326, 143] on img at bounding box center [315, 125] width 121 height 122
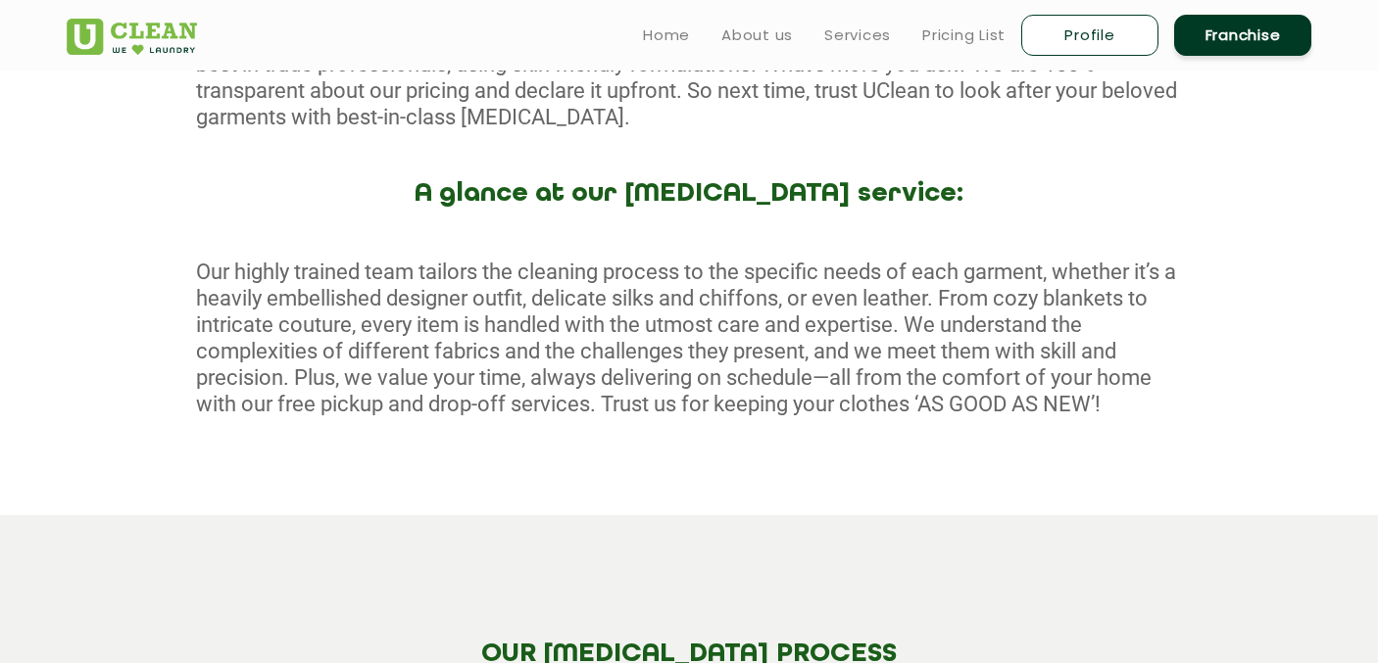
scroll to position [844, 0]
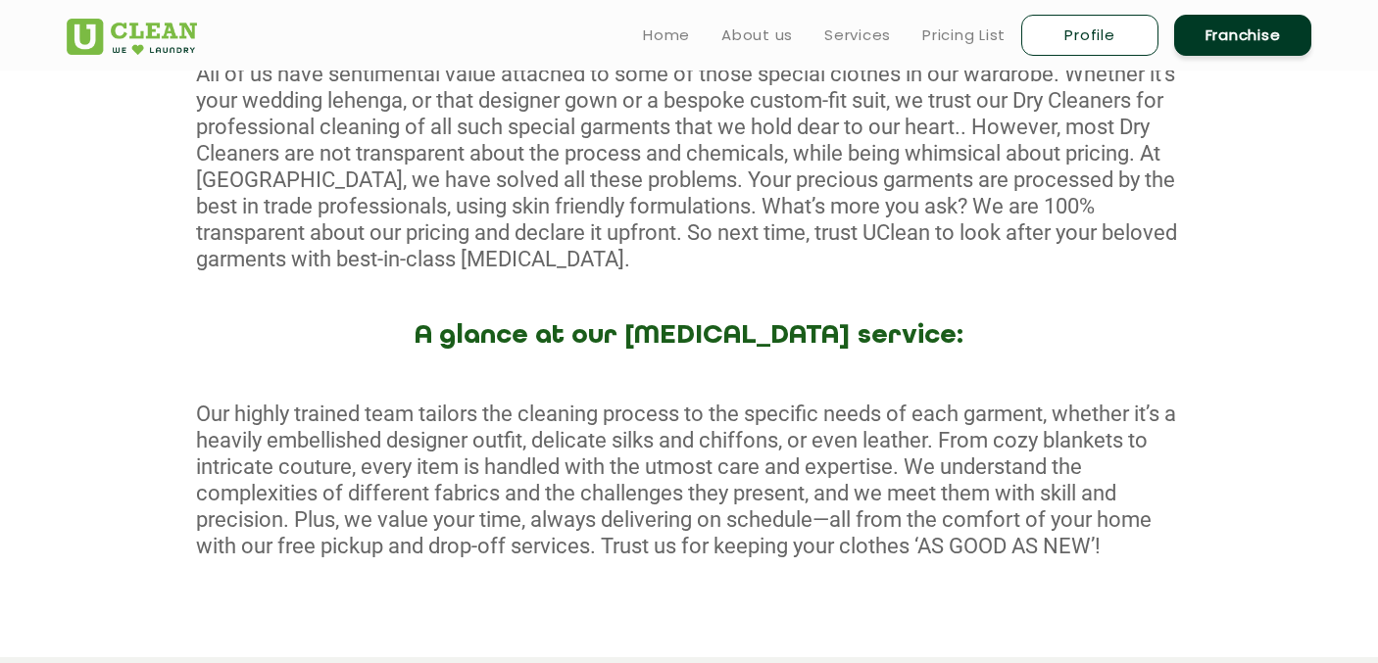
click at [943, 279] on div "[MEDICAL_DATA]- Eco-Friendly I Expert Stain Removal All of us have sentimental …" at bounding box center [689, 305] width 1378 height 608
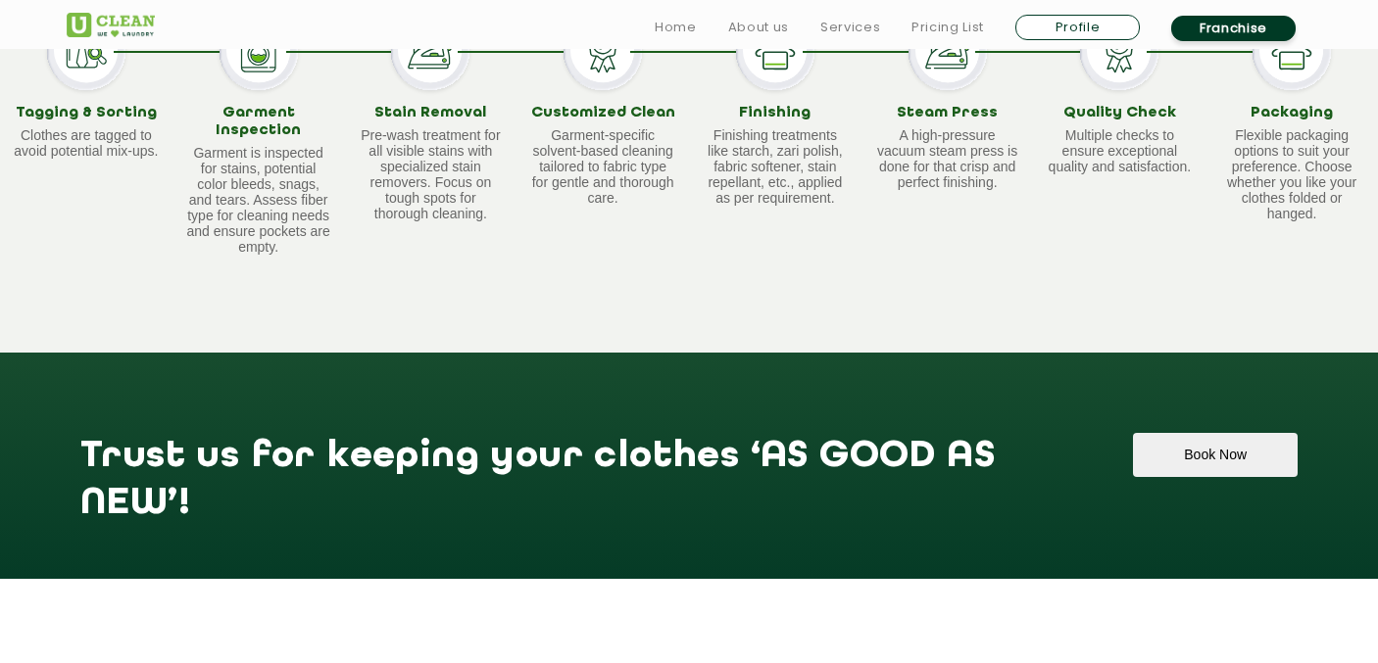
scroll to position [1719, 0]
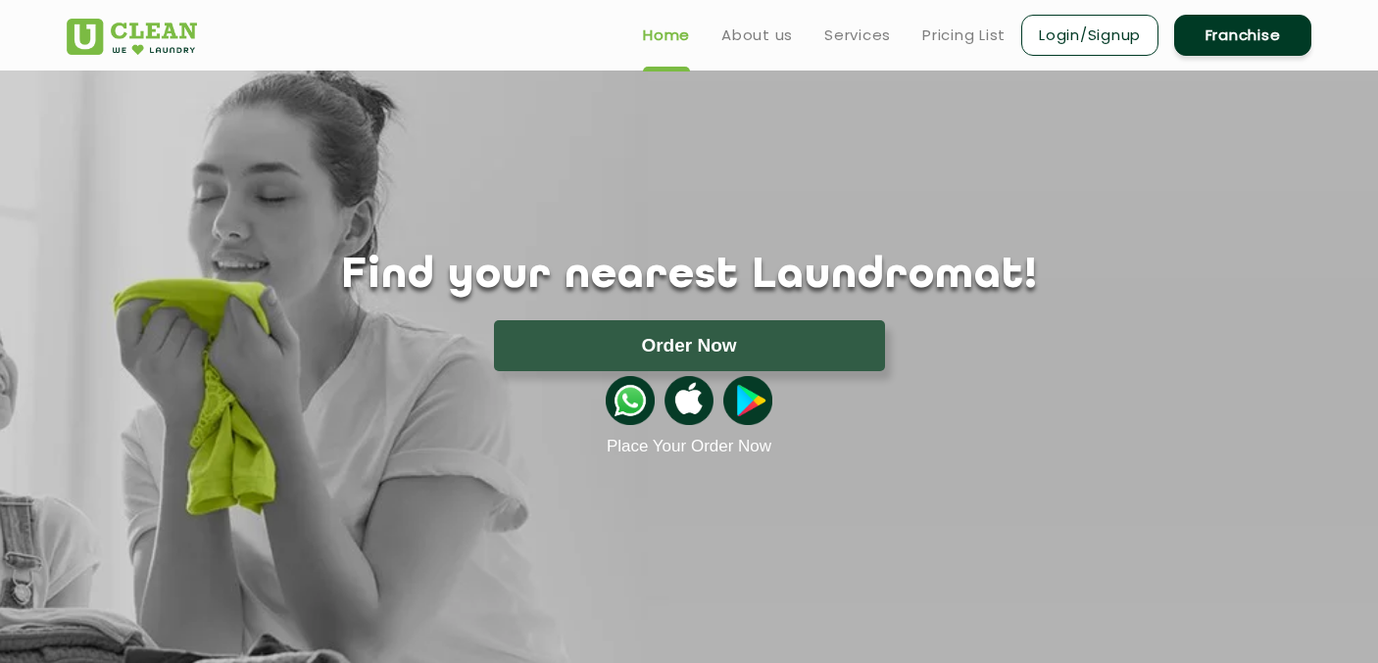
click at [630, 400] on img at bounding box center [630, 400] width 49 height 49
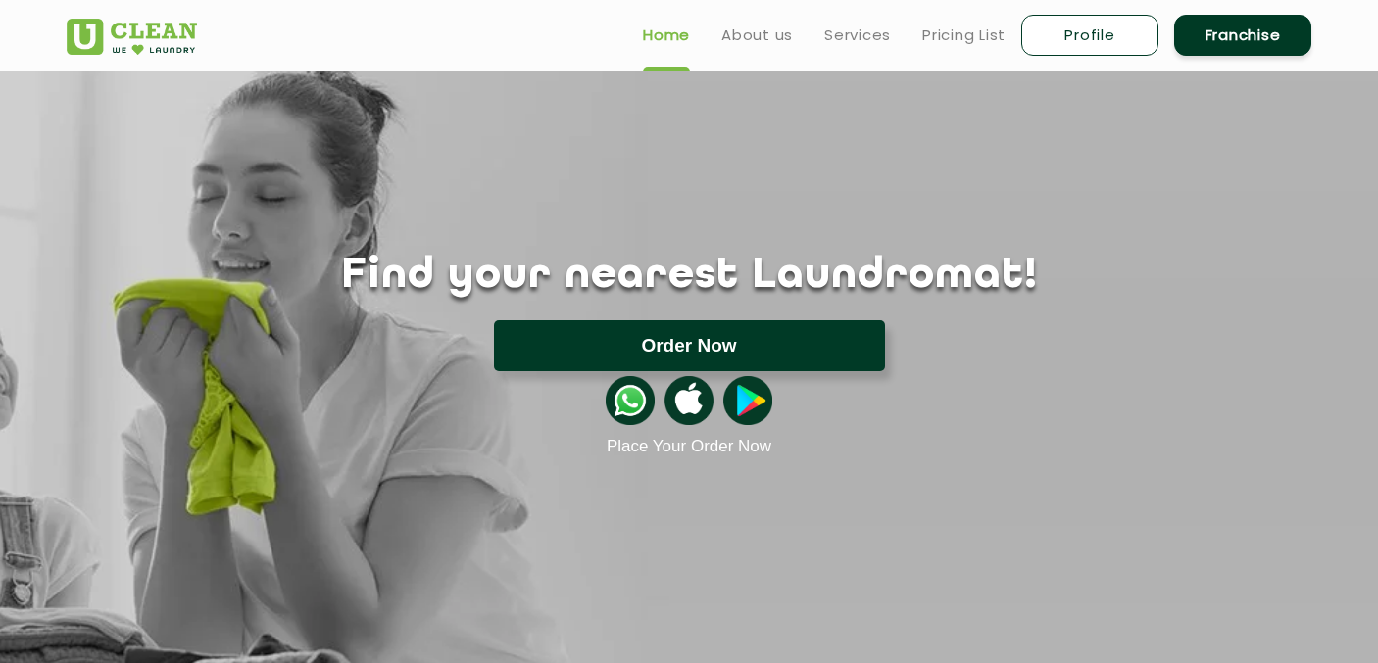
click at [671, 344] on button "Order Now" at bounding box center [689, 345] width 391 height 51
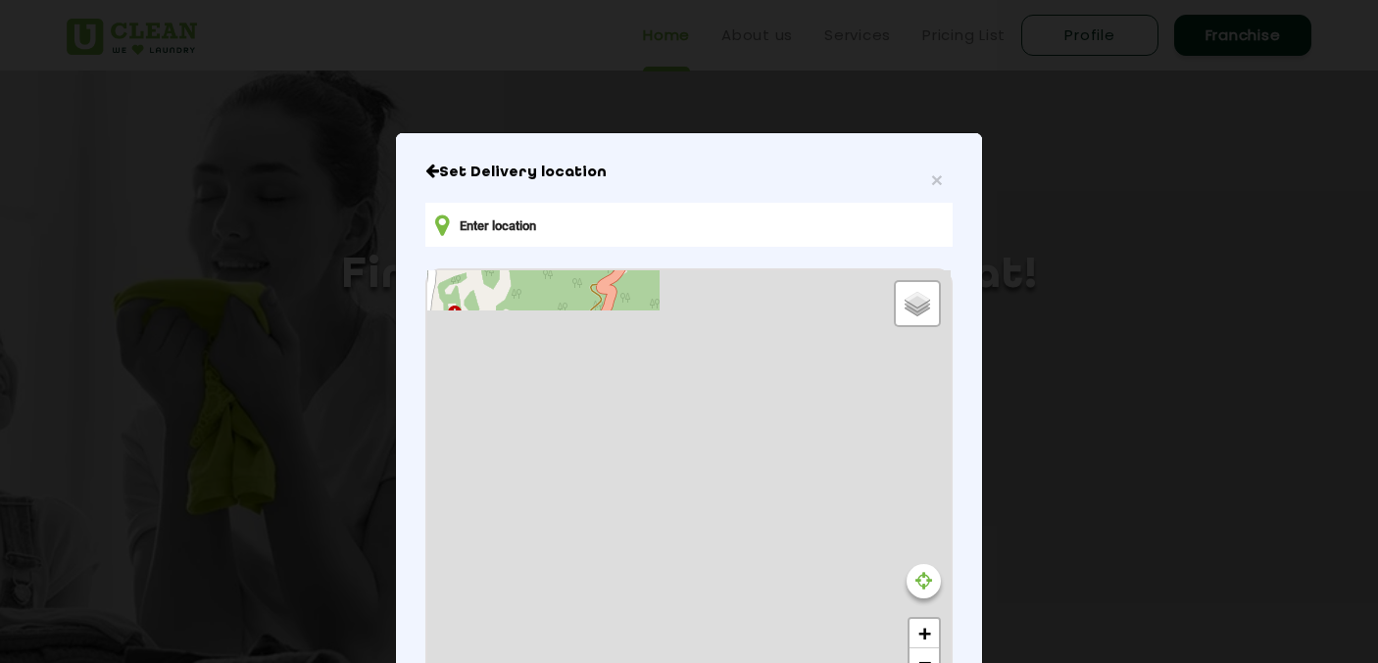
type input "1 near albani compound birla road, Mall Rd, Tallital, Nainital, Uttarakhand 263…"
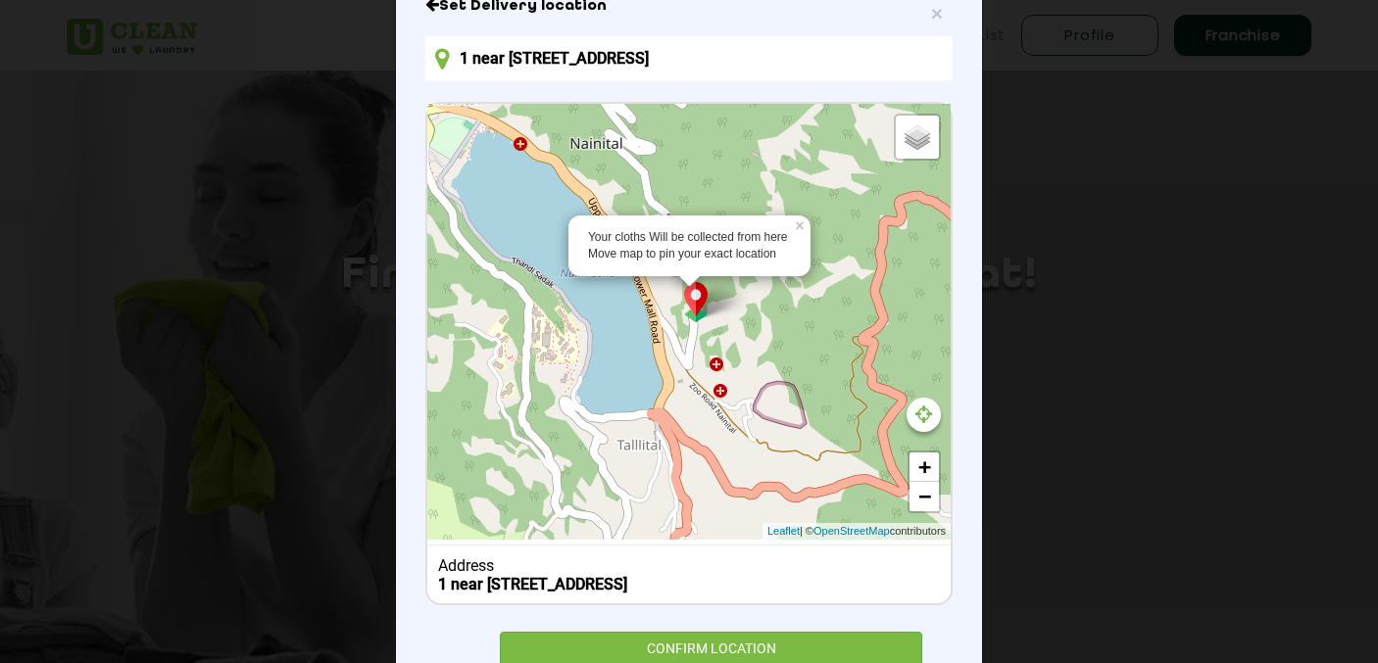
scroll to position [209, 0]
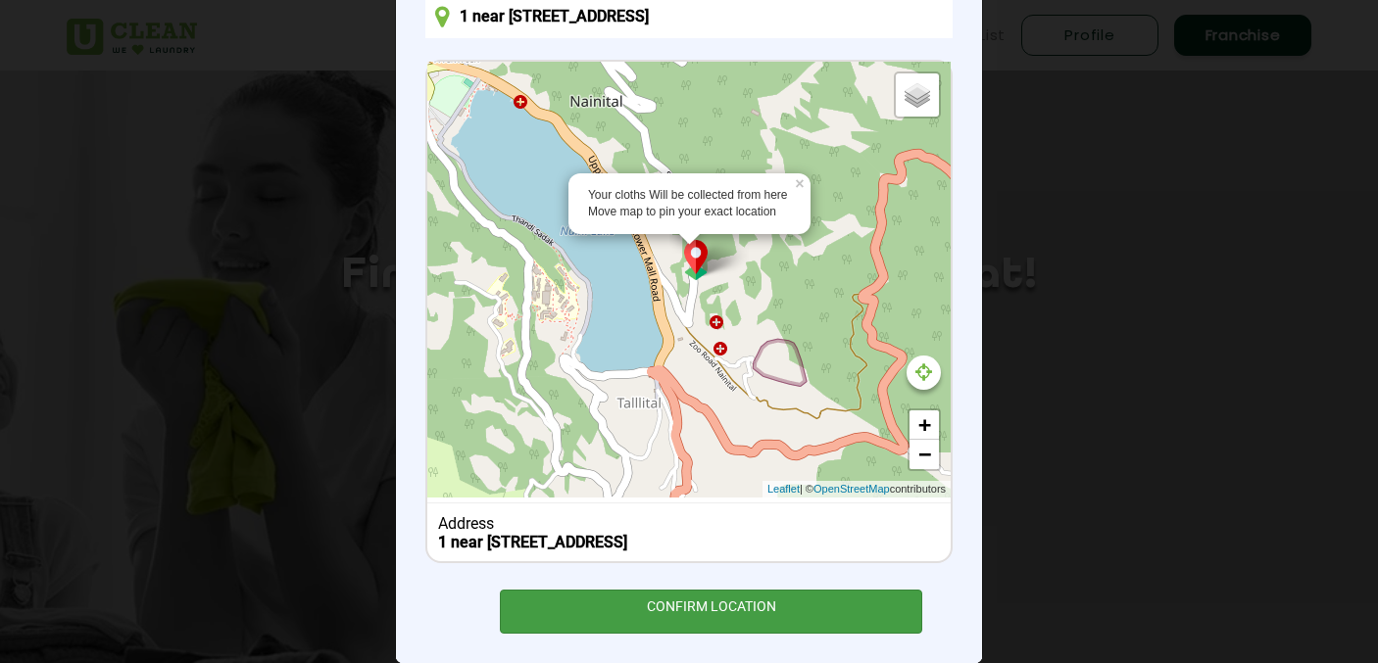
click at [768, 634] on div "CONFIRM LOCATION" at bounding box center [711, 612] width 422 height 44
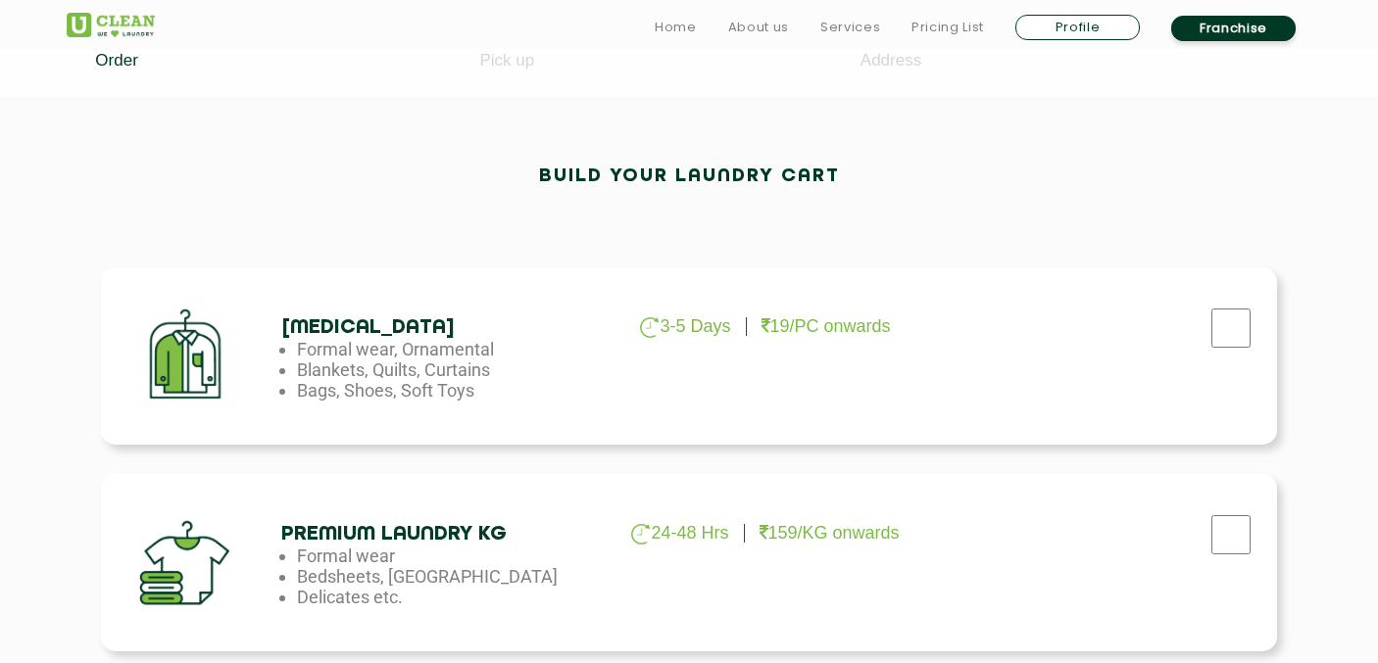
scroll to position [567, 0]
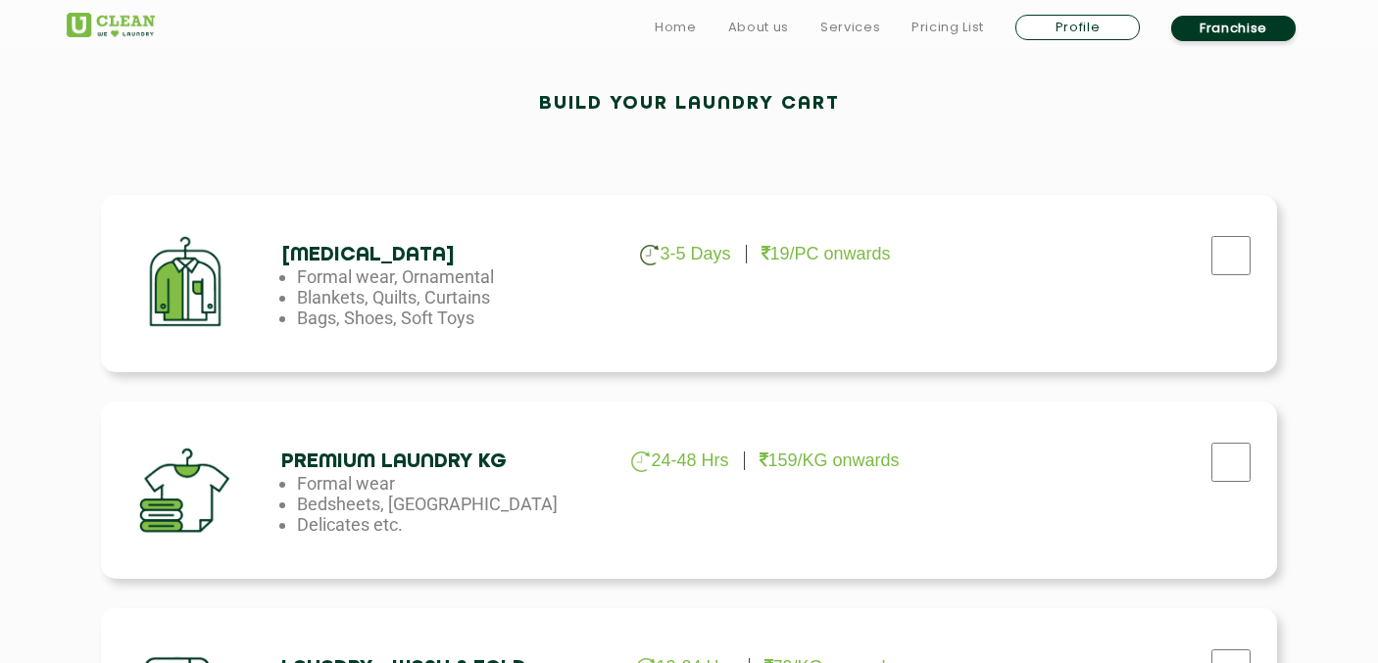
click at [832, 268] on div "Dry Cleaning 3-5 Days 19/PC onwards Formal wear, Ornamental Blankets, Quilts, C…" at bounding box center [689, 283] width 1176 height 177
click at [832, 249] on p "19/PC onwards" at bounding box center [825, 254] width 129 height 21
click at [1230, 258] on input "checkbox" at bounding box center [1230, 255] width 49 height 39
checkbox input "true"
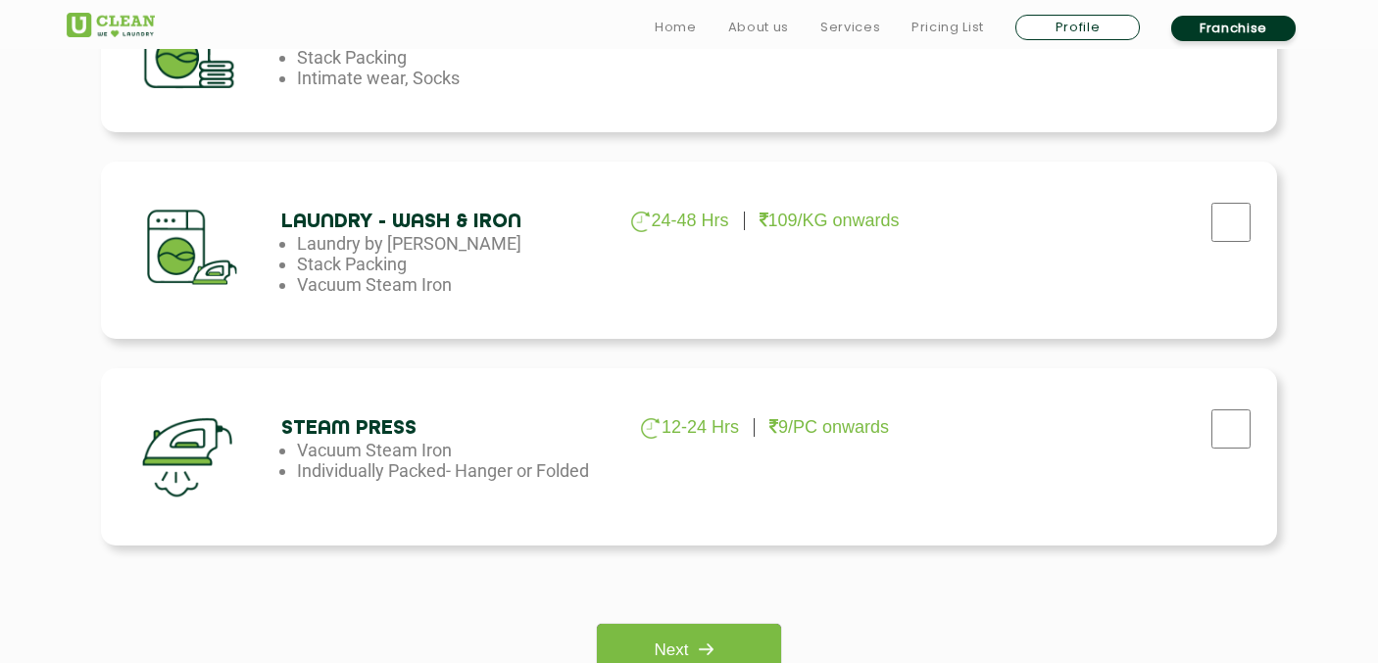
scroll to position [1778, 0]
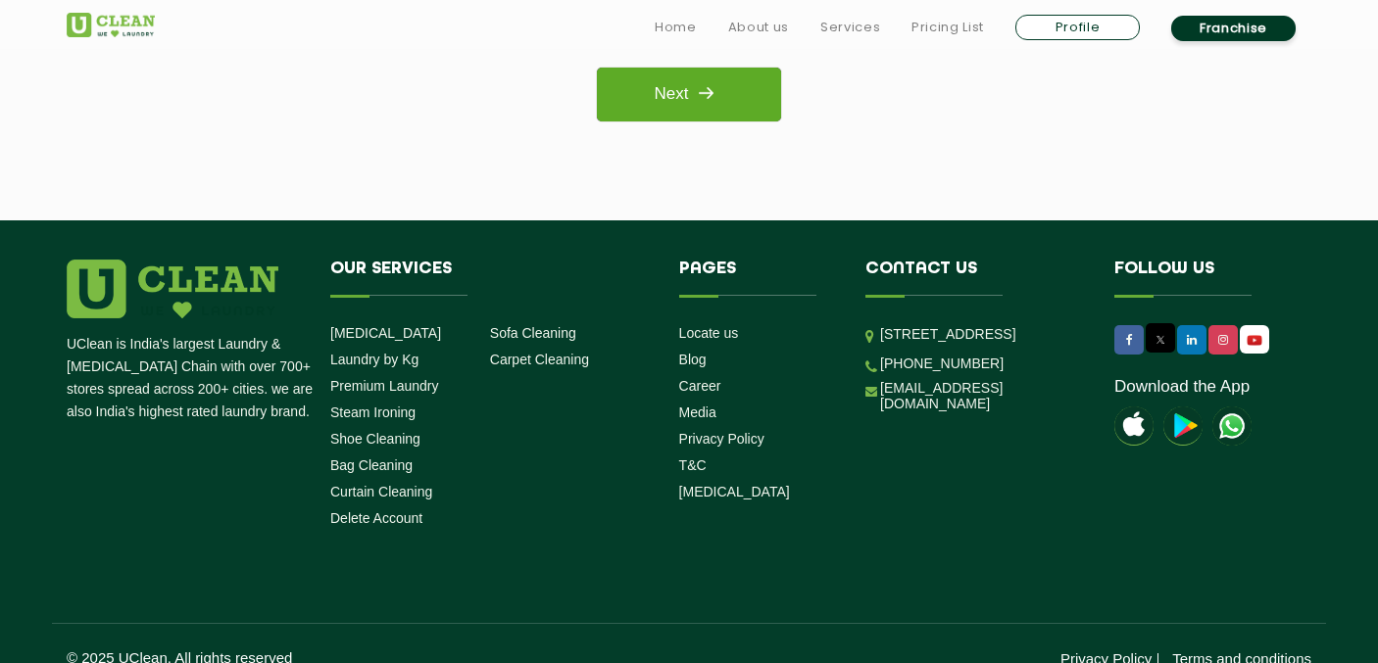
click at [671, 102] on link "Next" at bounding box center [688, 95] width 183 height 54
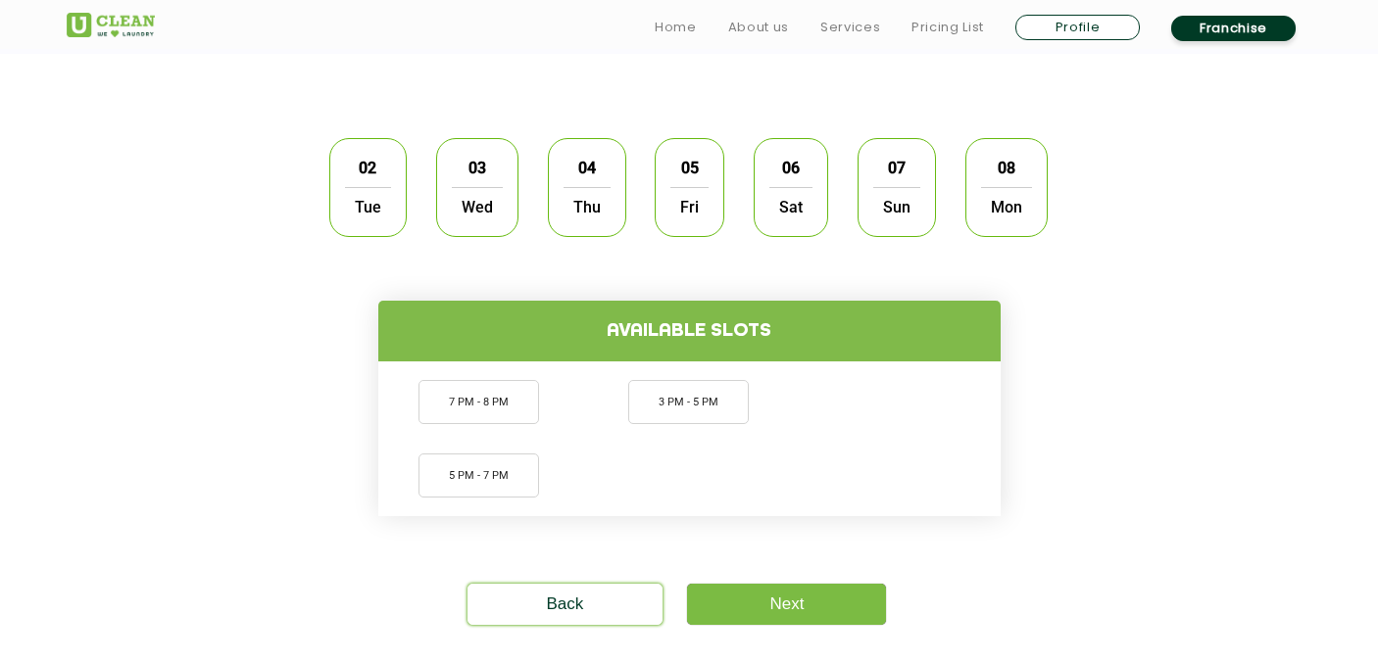
scroll to position [581, 0]
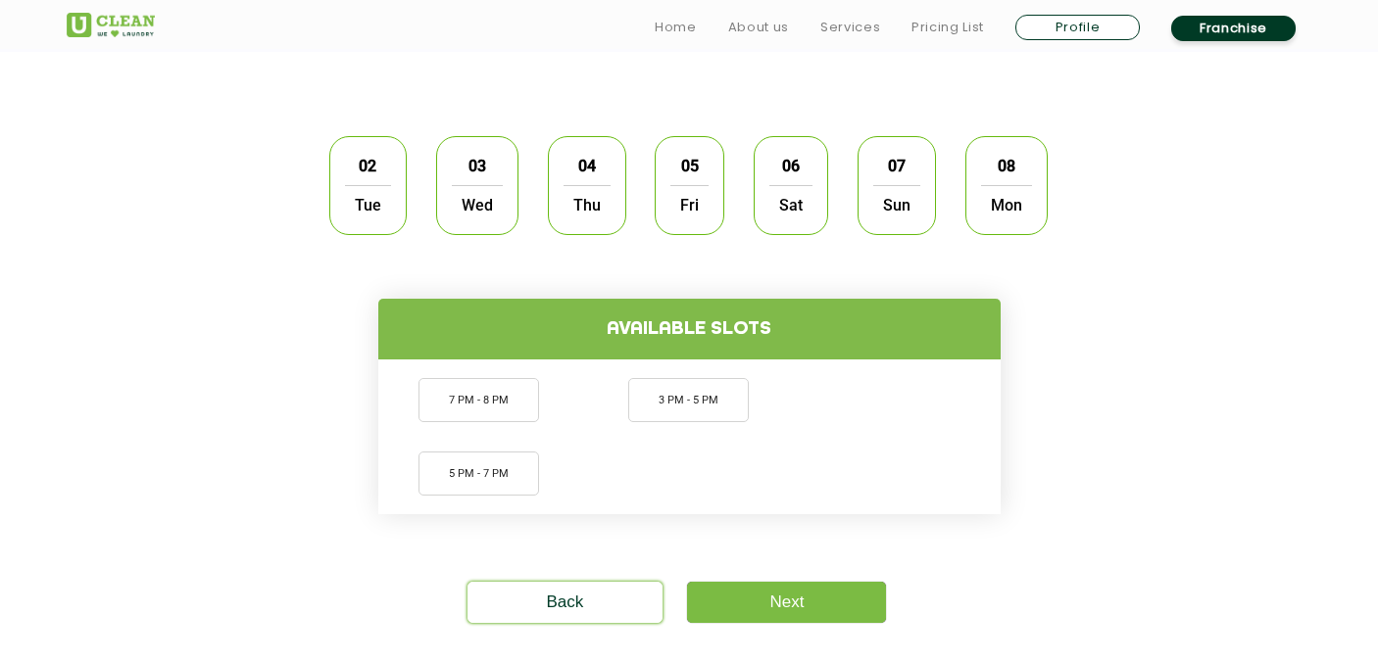
click at [361, 210] on span "Tue" at bounding box center [368, 204] width 46 height 39
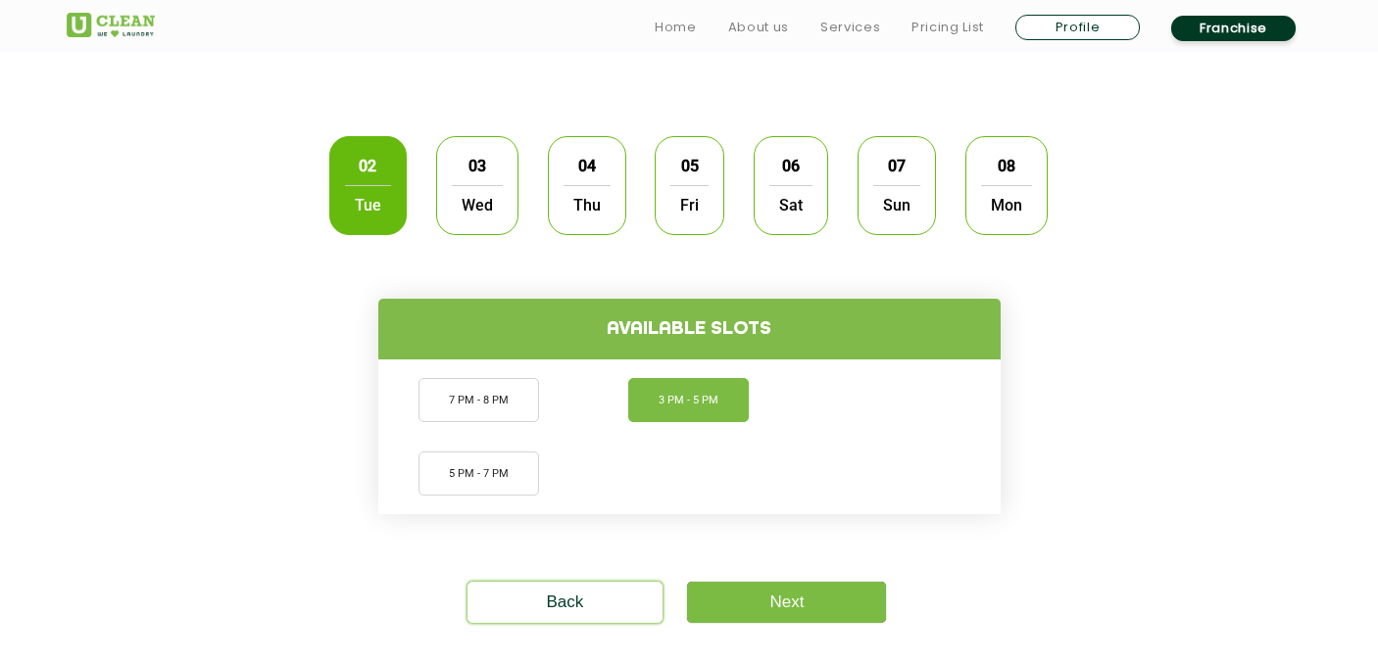
click at [696, 406] on li "3 PM - 5 PM" at bounding box center [688, 400] width 121 height 44
click at [788, 600] on link "Next" at bounding box center [786, 602] width 199 height 41
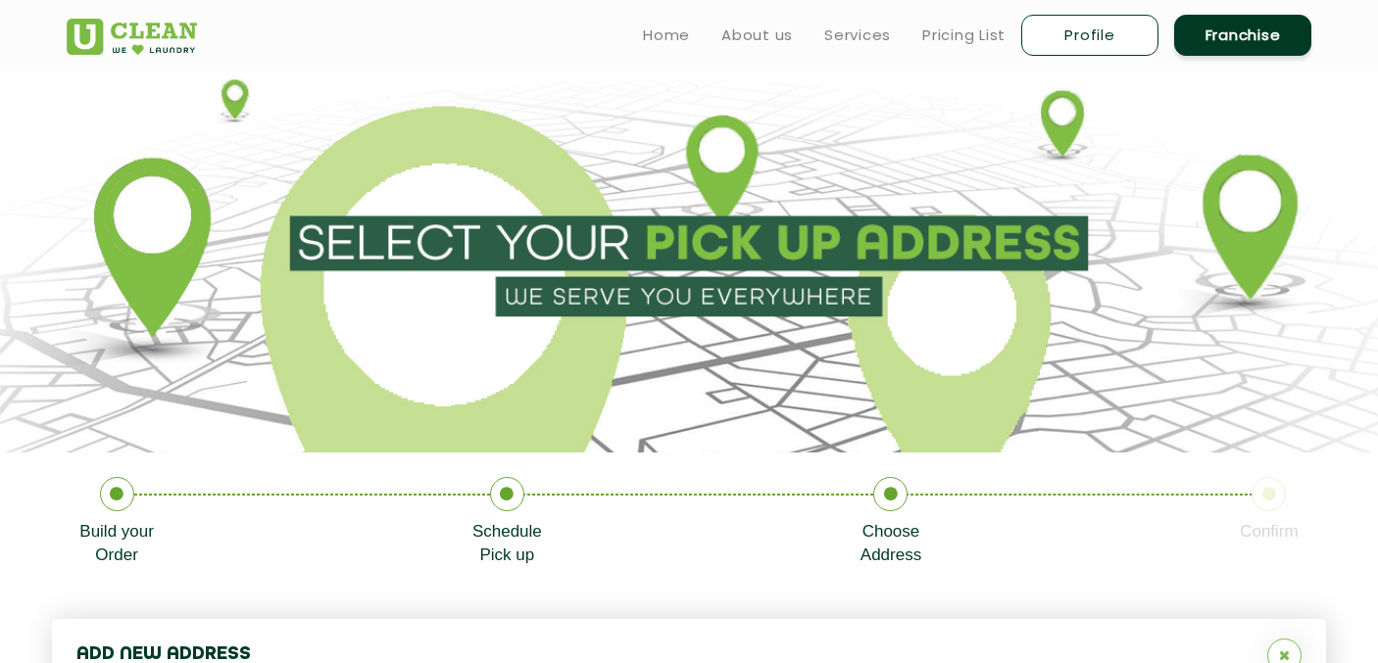
type input "Save"
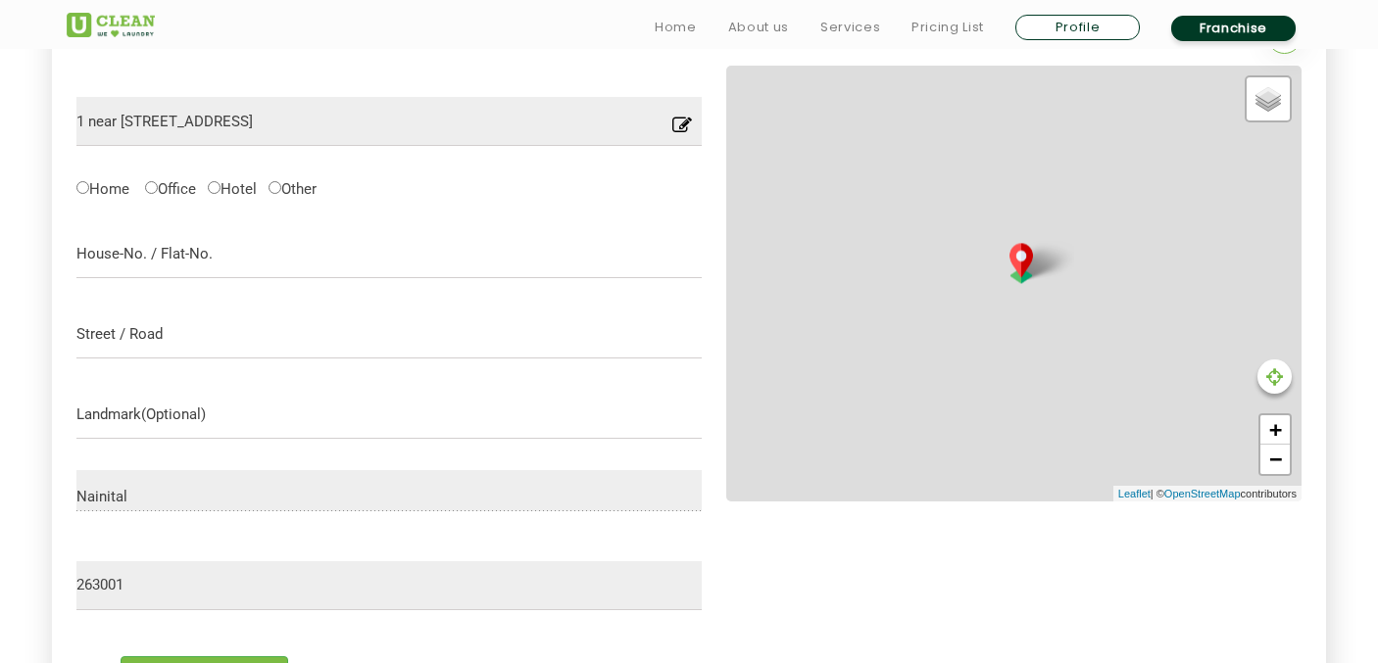
scroll to position [622, 0]
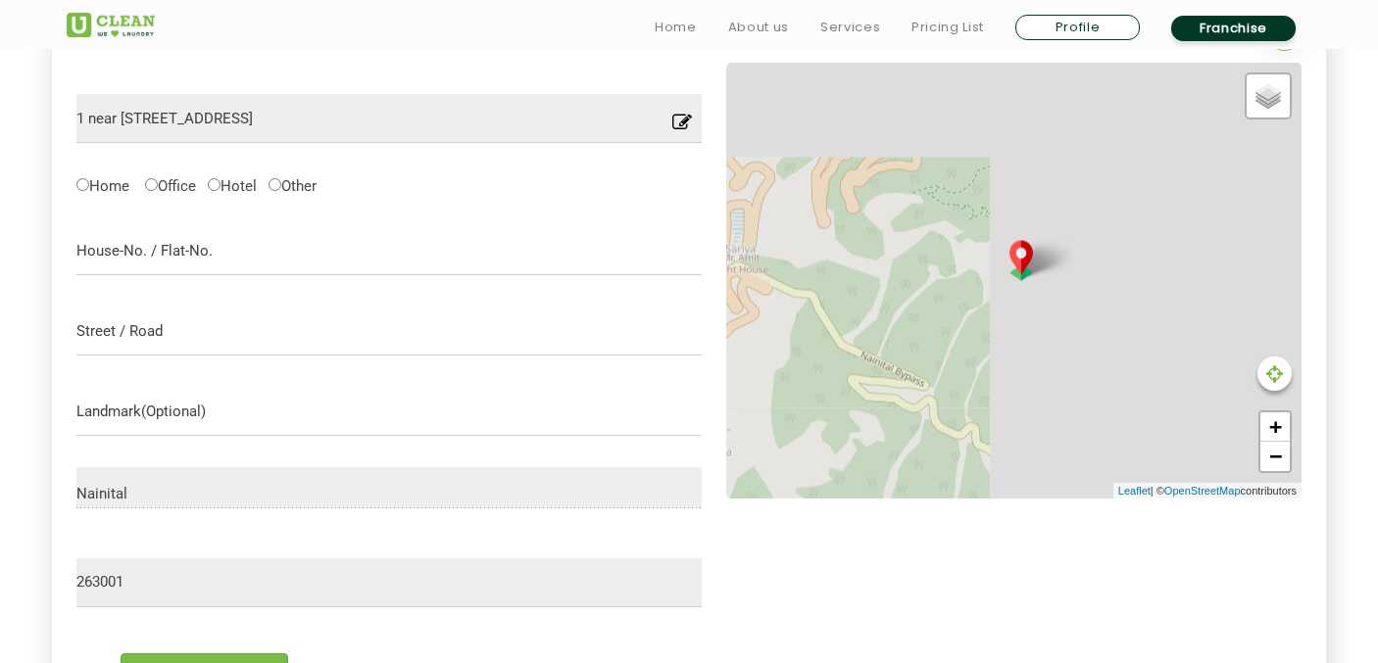
click at [110, 192] on label "Home" at bounding box center [102, 184] width 53 height 21
click at [89, 191] on input "Home" at bounding box center [82, 184] width 13 height 13
radio input "true"
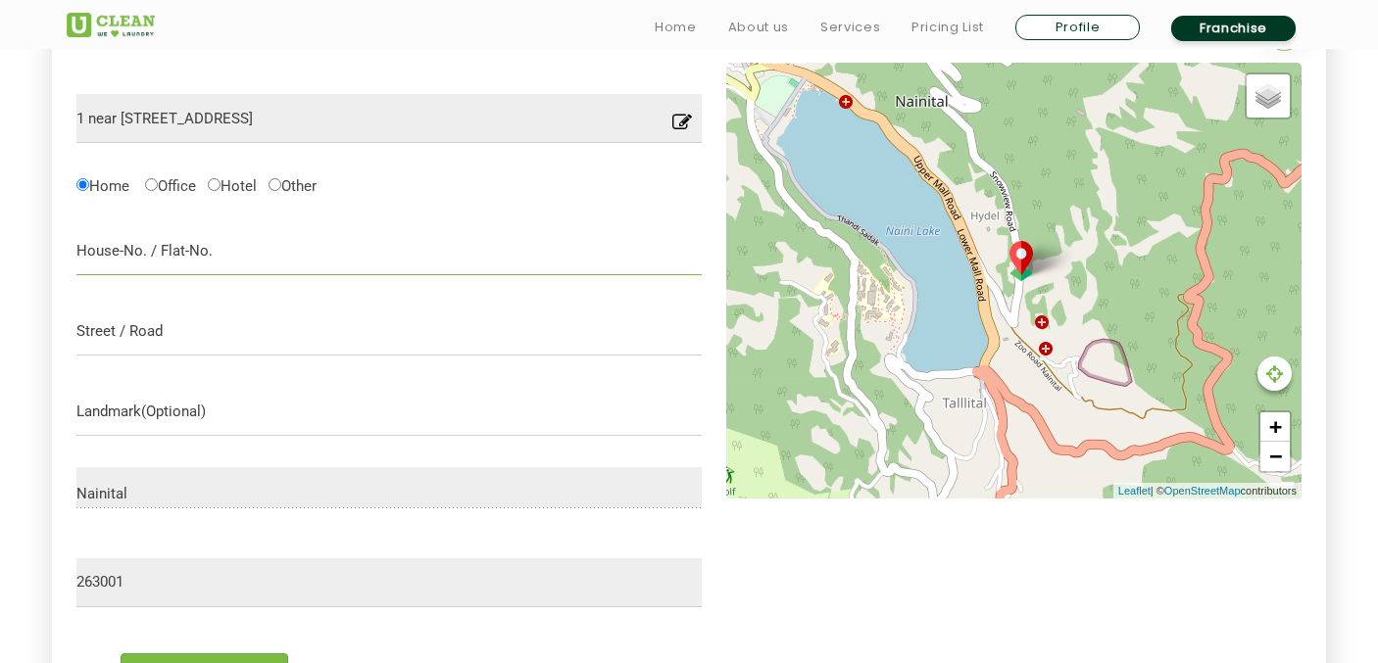
click at [279, 254] on input "text" at bounding box center [388, 250] width 625 height 49
click at [77, 250] on input "Albany Lodge" at bounding box center [388, 250] width 625 height 49
click at [333, 256] on input "Taragi Bhavan, Albany Lodge" at bounding box center [388, 250] width 625 height 49
type input "Taragi Bhavan, Albany Lodge"
click at [248, 401] on input "text" at bounding box center [388, 411] width 625 height 49
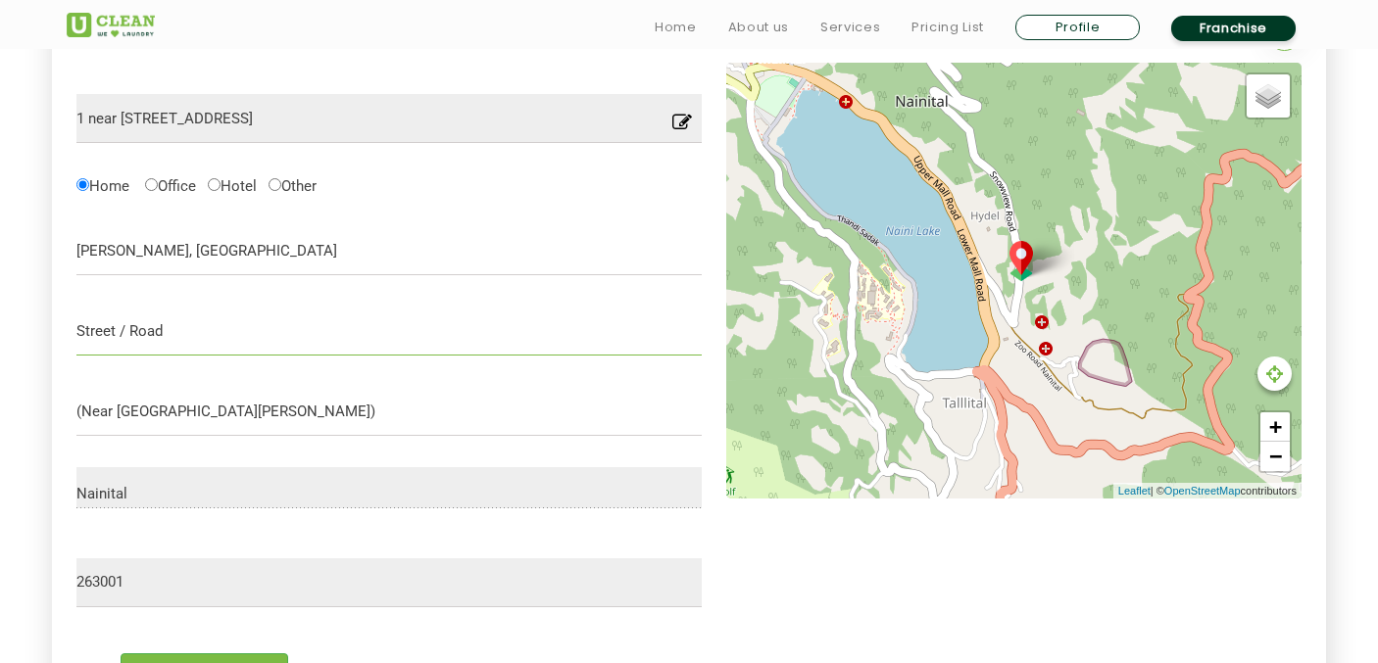
click at [157, 347] on input "text" at bounding box center [388, 331] width 625 height 49
click at [196, 411] on input "(Near Hotel Belwal)" at bounding box center [388, 411] width 625 height 49
click at [200, 413] on input "(Near Hotel Belwal)" at bounding box center [388, 411] width 625 height 49
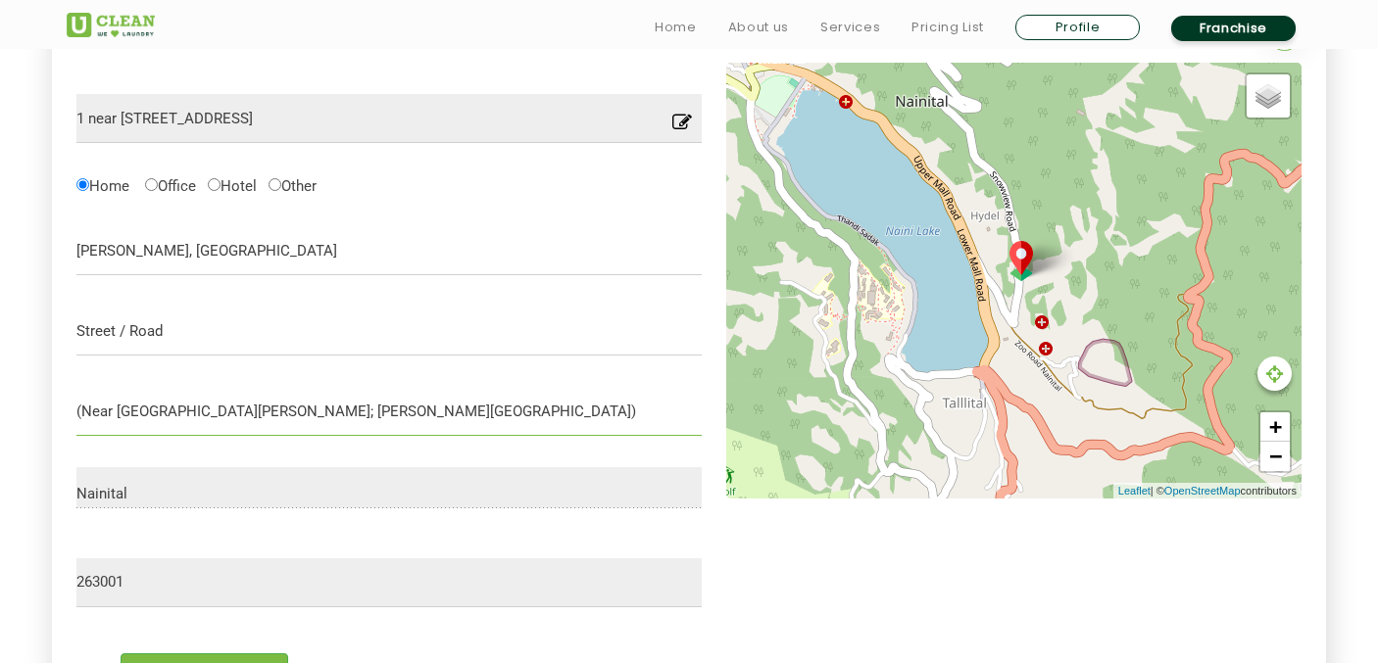
type input "(Near Hotel Belwal; Rohilla Lodge)"
click at [381, 352] on input "text" at bounding box center [388, 331] width 625 height 49
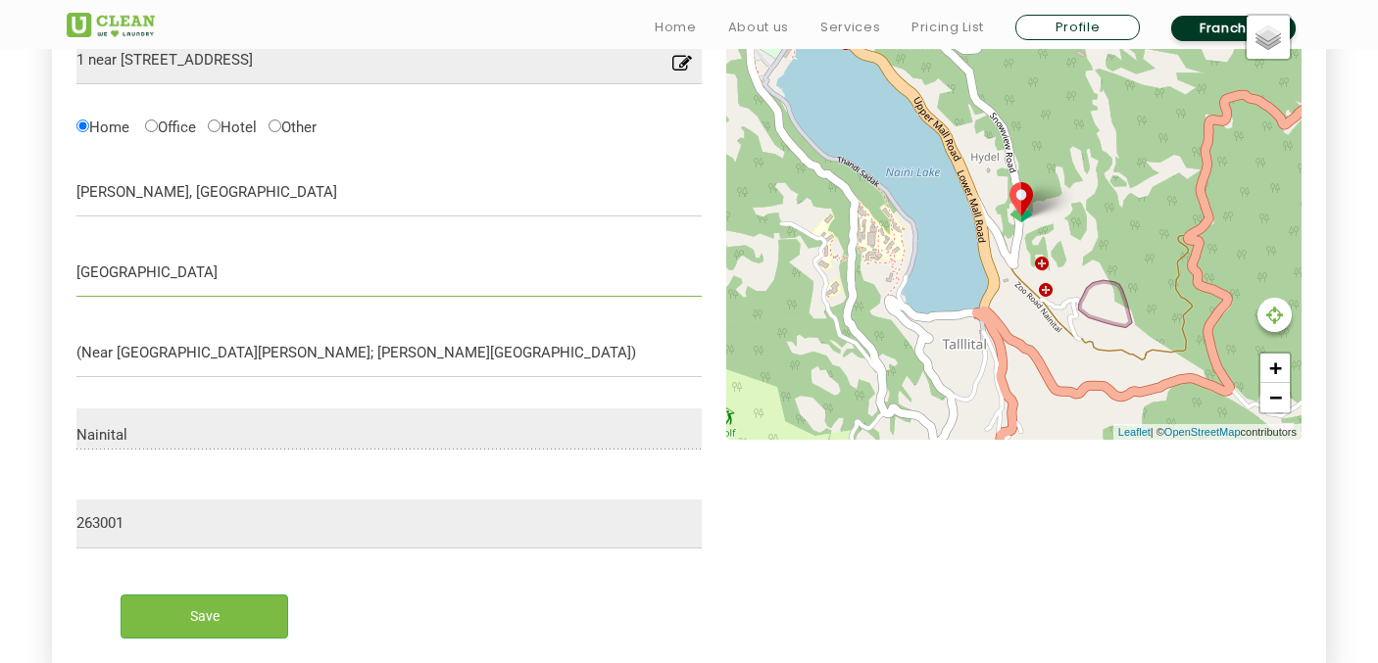
scroll to position [682, 0]
click at [175, 273] on input "Birla Road" at bounding box center [388, 271] width 625 height 49
type input "Birla Road"
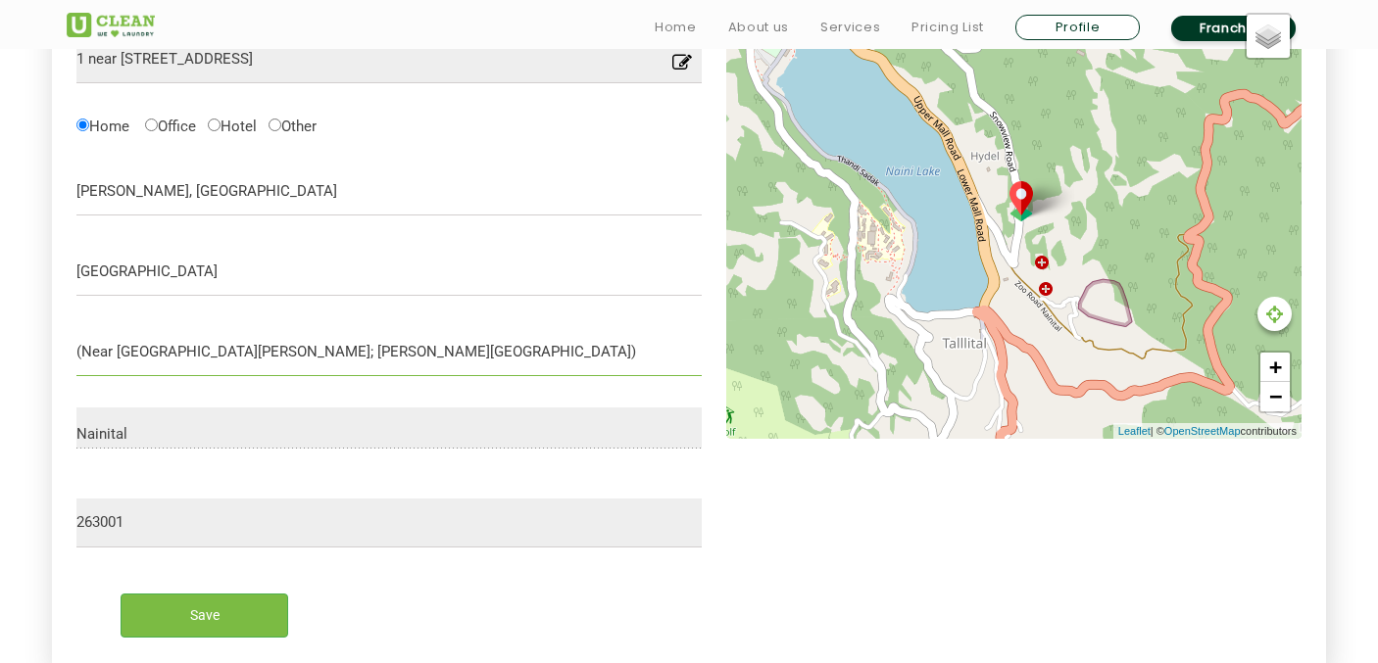
click at [295, 353] on input "(Near Hotel Belwal; Rohilla Lodge)" at bounding box center [388, 351] width 625 height 49
click at [207, 620] on input "Save" at bounding box center [205, 616] width 168 height 44
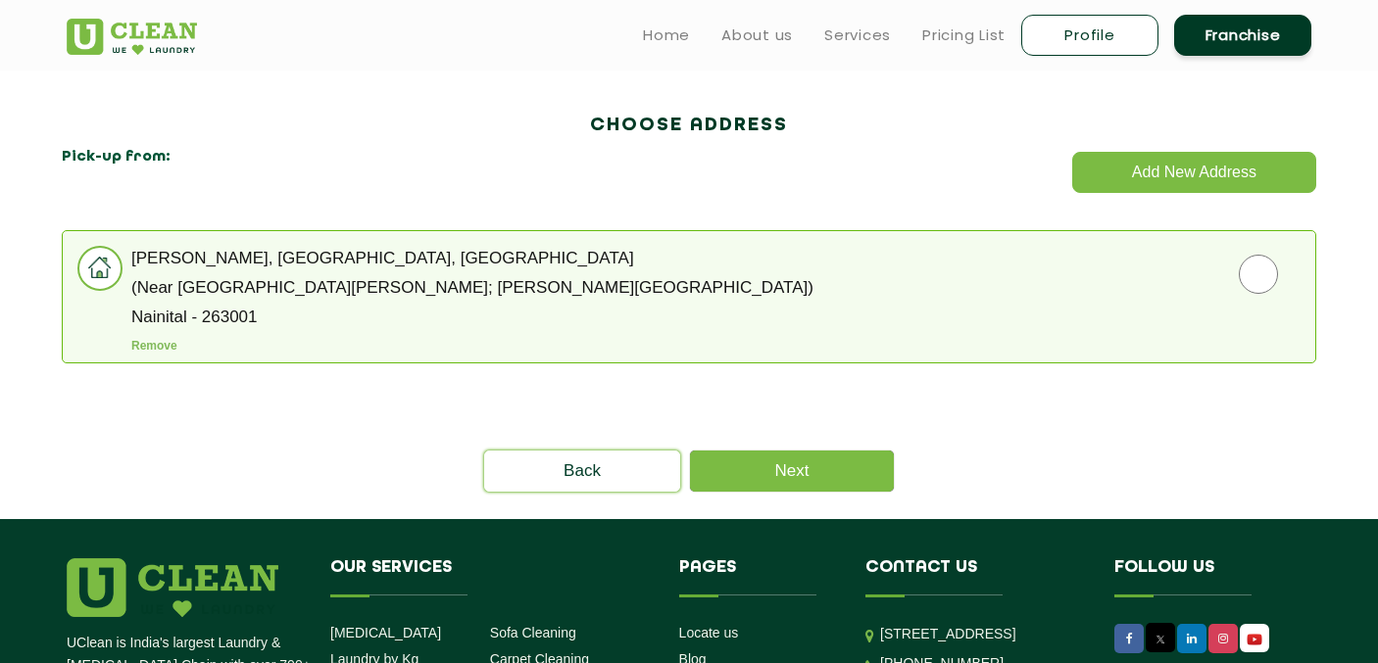
scroll to position [517, 0]
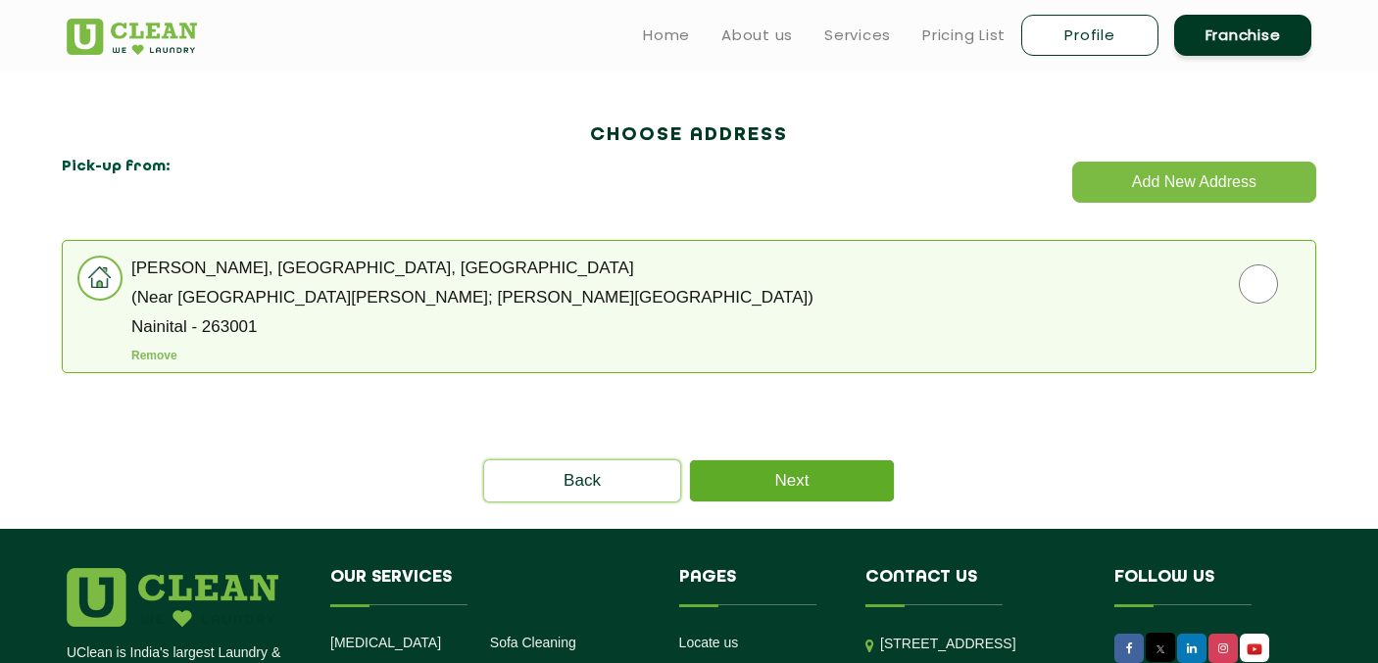
click at [790, 466] on link "Next" at bounding box center [792, 481] width 204 height 41
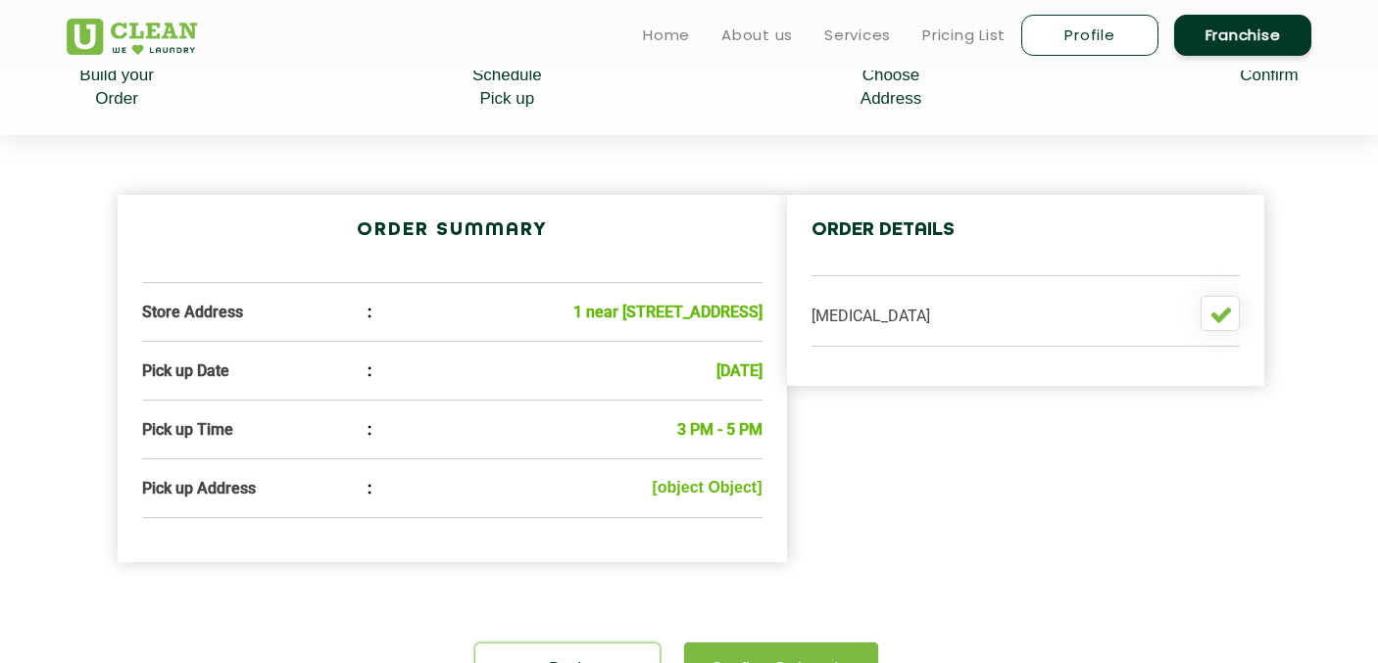
scroll to position [218, 0]
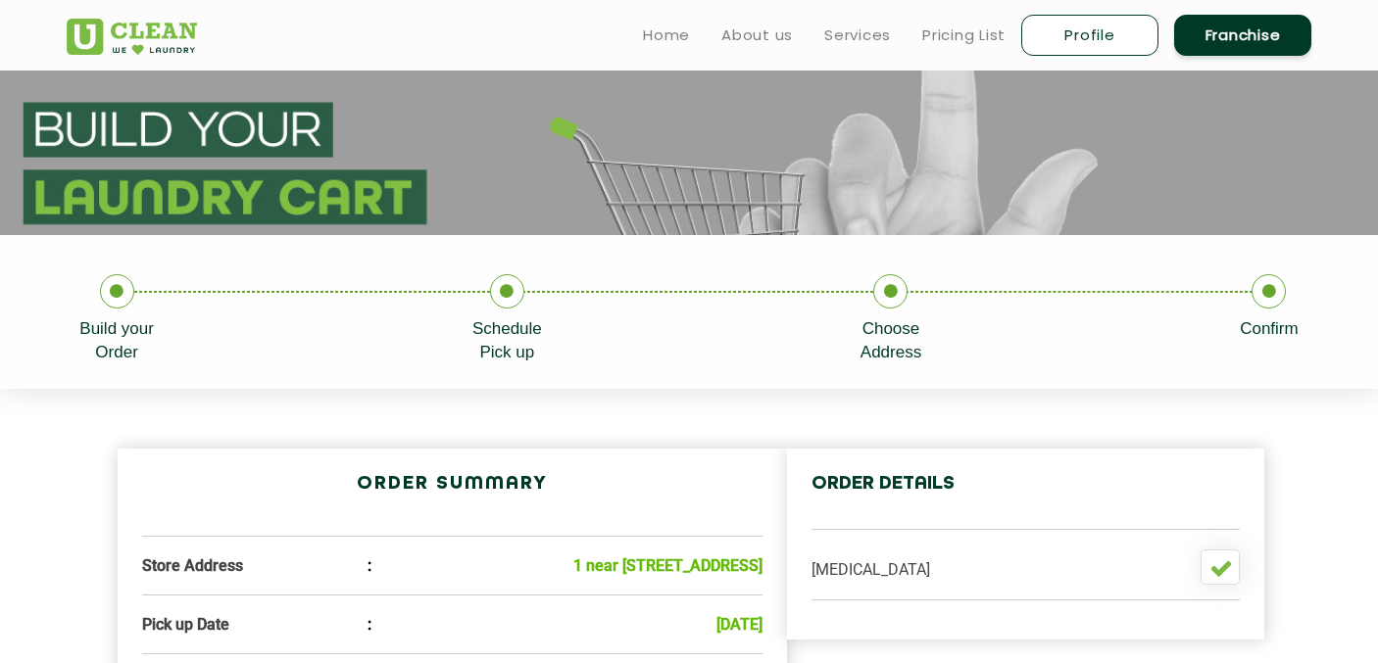
click at [1102, 20] on link "Profile" at bounding box center [1089, 35] width 137 height 41
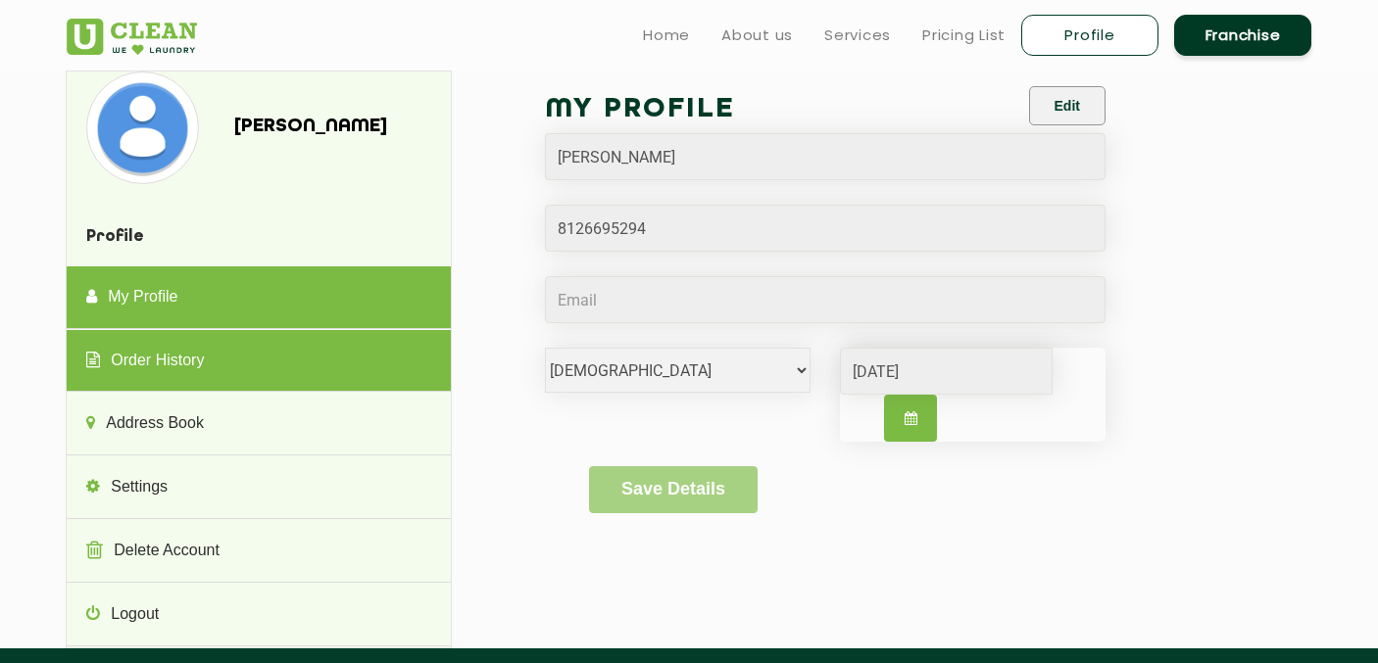
click at [263, 363] on link "Order History" at bounding box center [258, 361] width 383 height 63
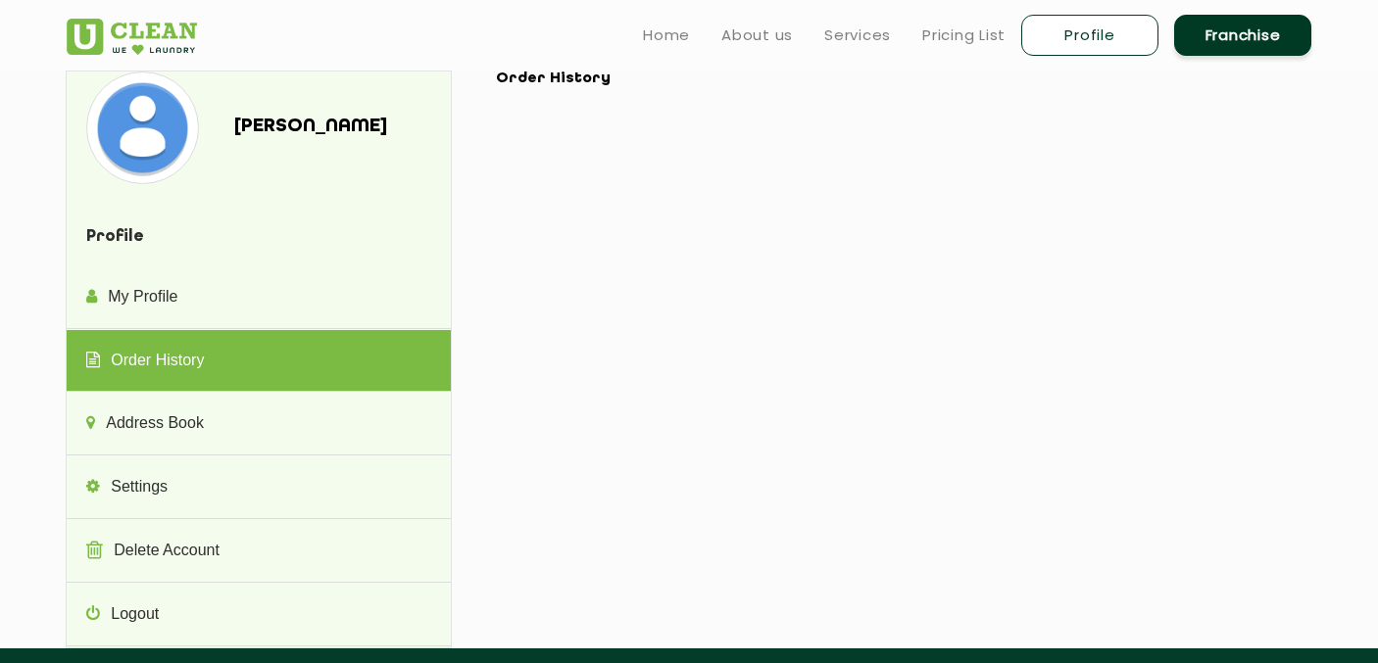
click at [280, 140] on div "Dhruv Taragi" at bounding box center [315, 126] width 192 height 51
click at [674, 35] on link "Home" at bounding box center [666, 36] width 47 height 24
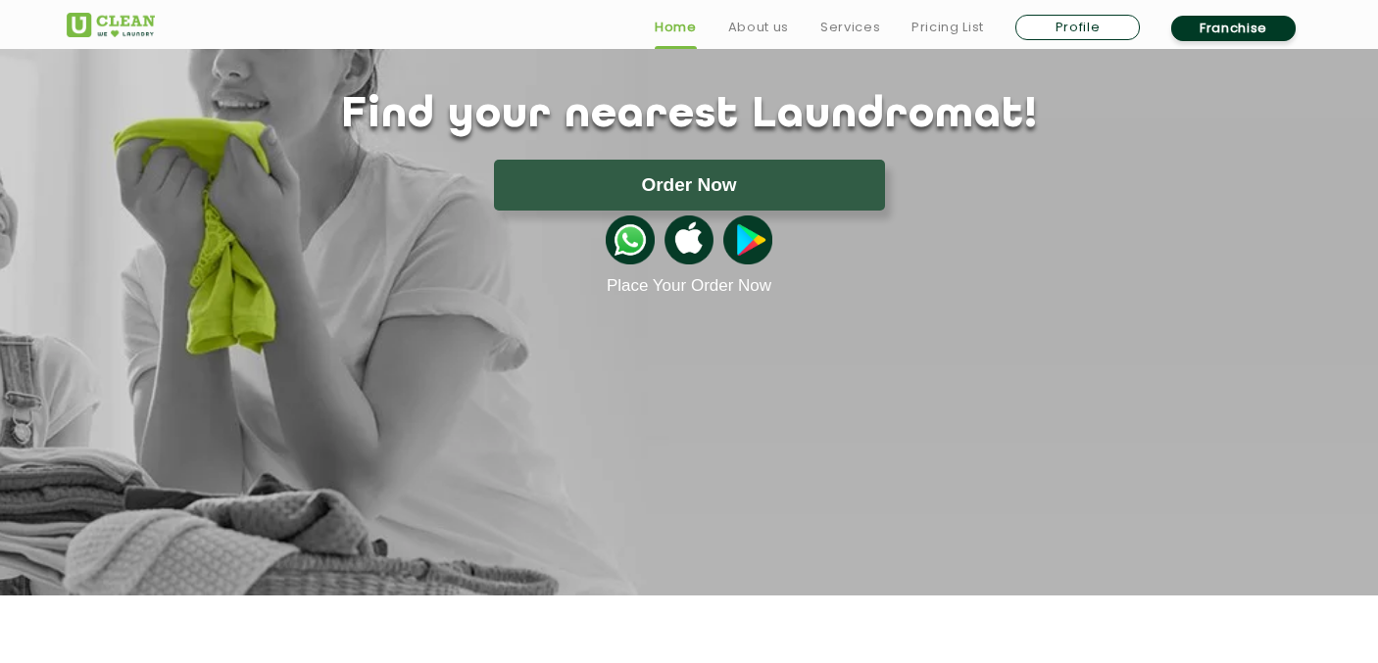
scroll to position [173, 0]
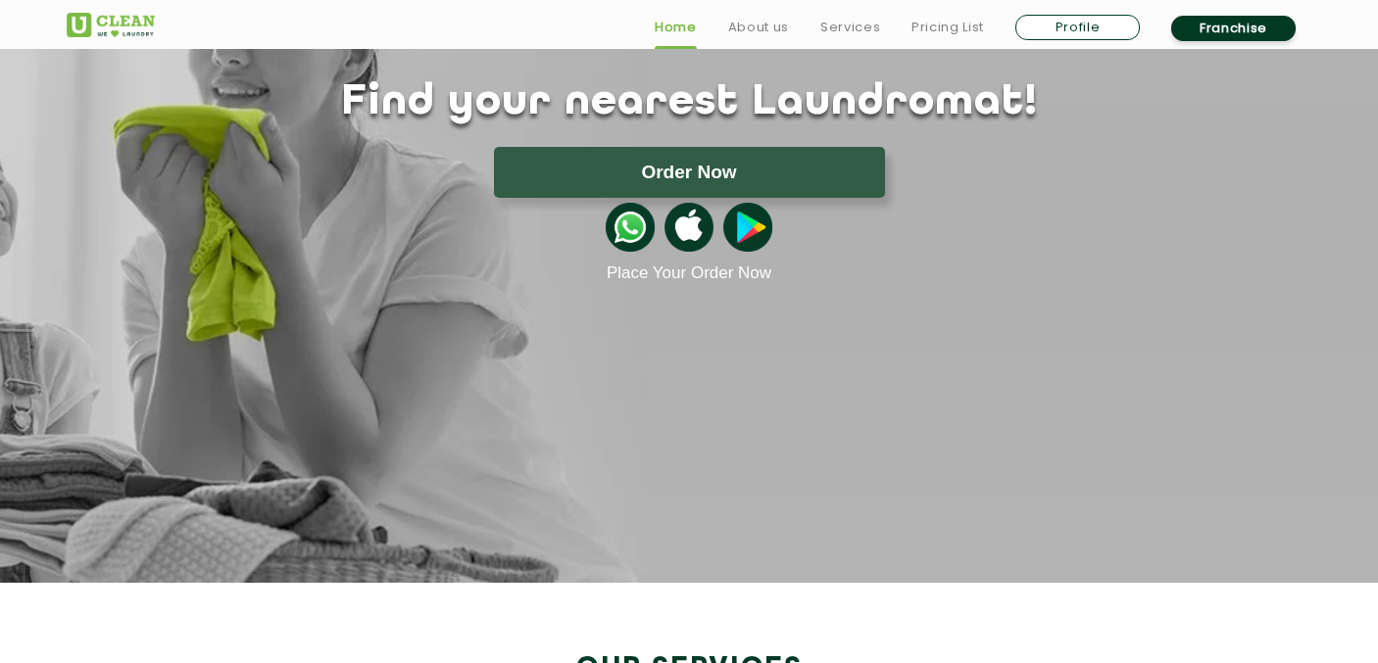
click at [636, 239] on img at bounding box center [630, 227] width 49 height 49
click at [1020, 286] on section "Find your nearest Laundromat! Please select the location Order Now Place Your O…" at bounding box center [689, 240] width 1378 height 686
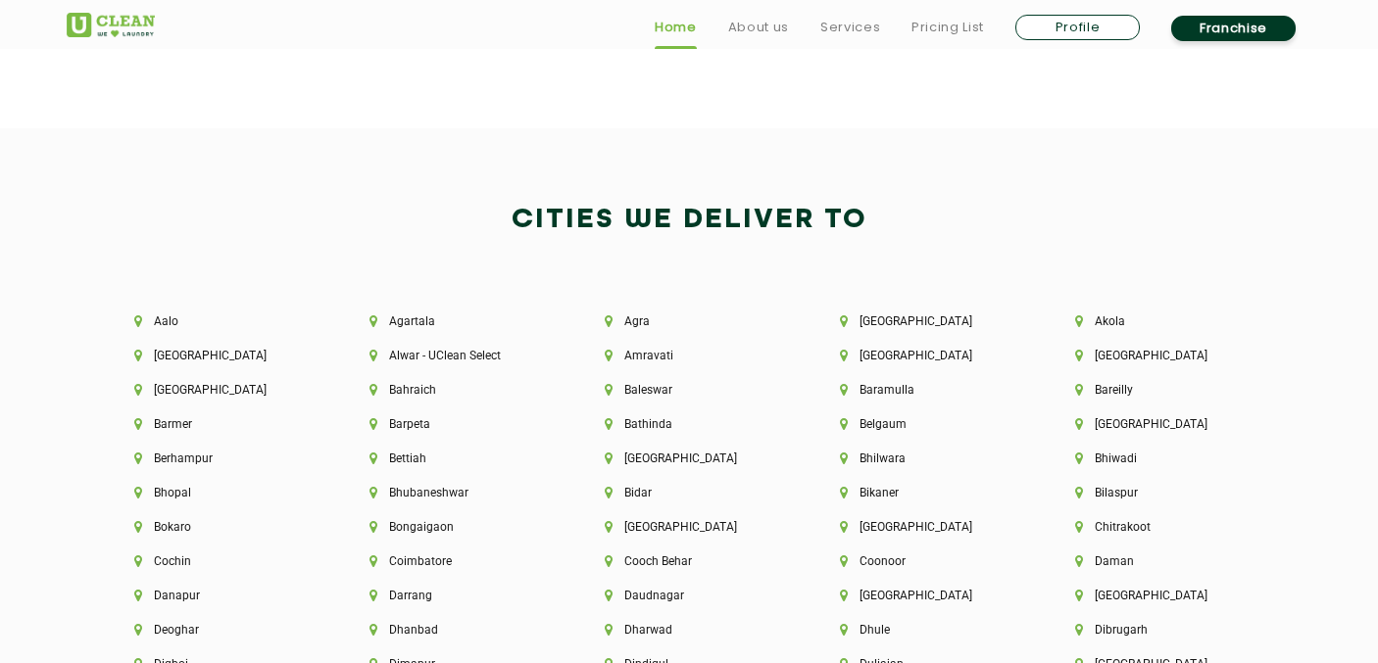
scroll to position [5470, 0]
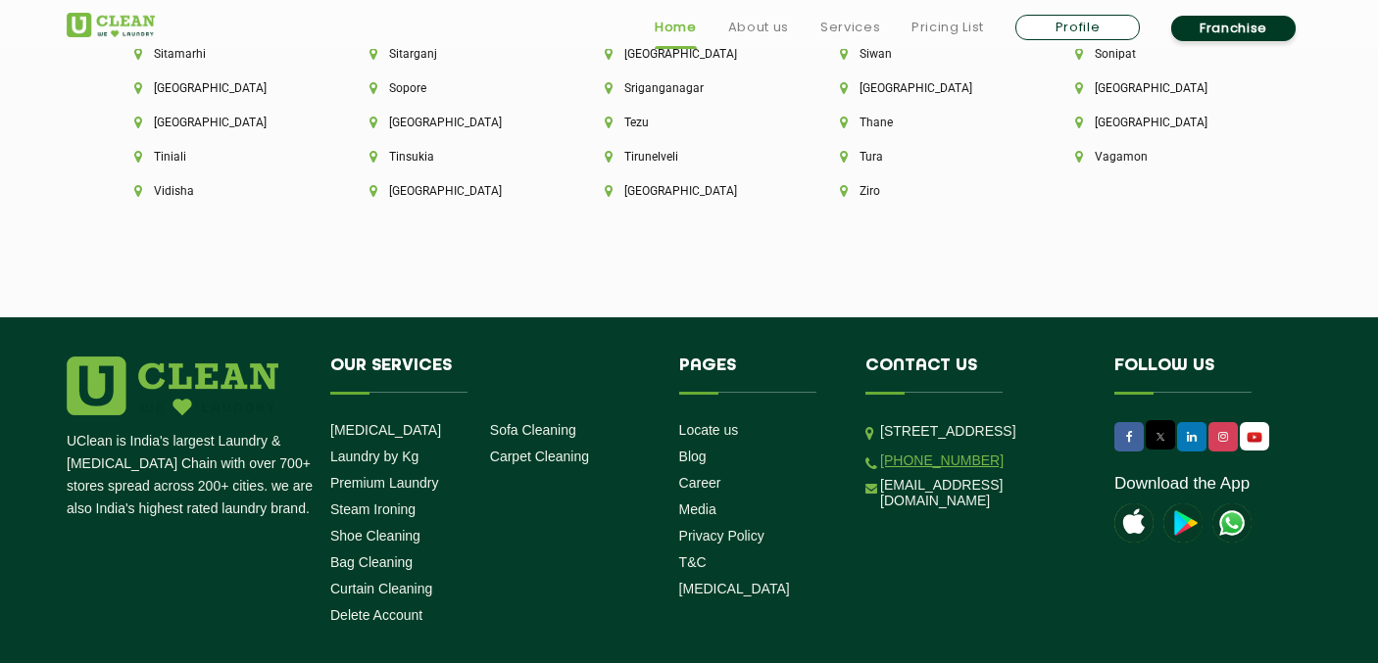
click at [918, 468] on link "[PHONE_NUMBER]" at bounding box center [941, 461] width 123 height 16
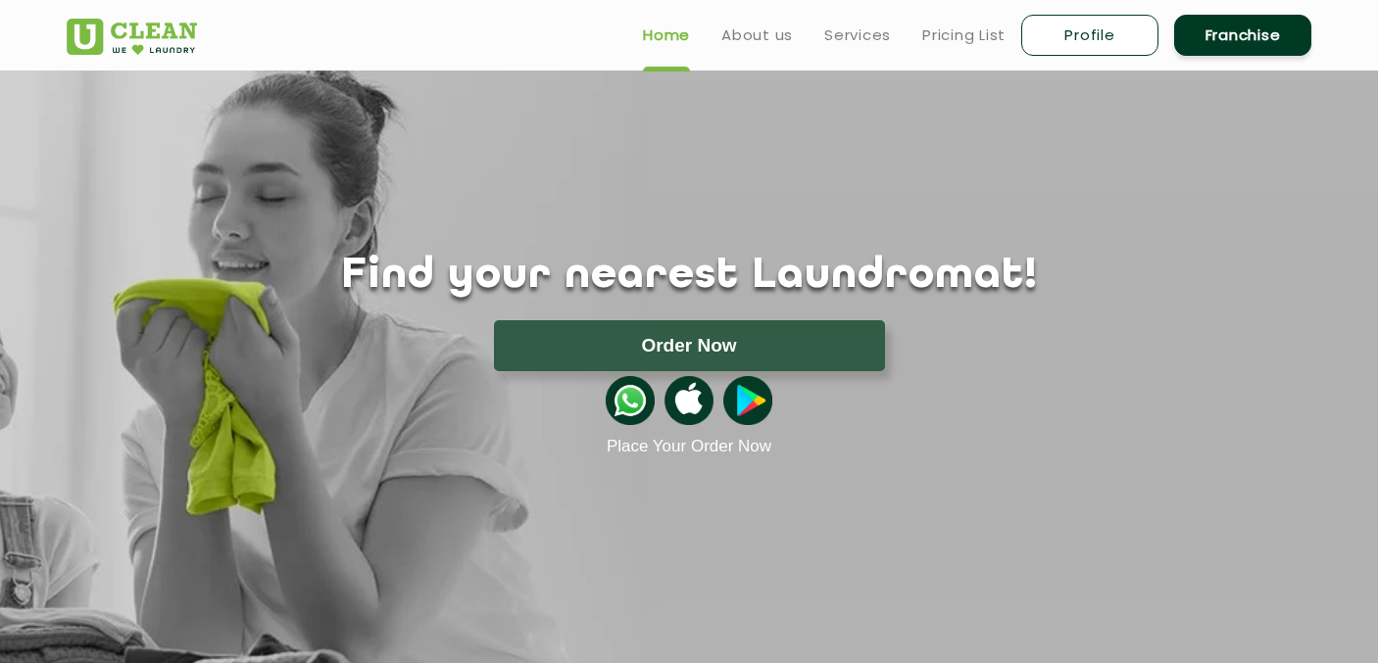
click at [692, 403] on img at bounding box center [688, 400] width 49 height 49
